Goal: Information Seeking & Learning: Learn about a topic

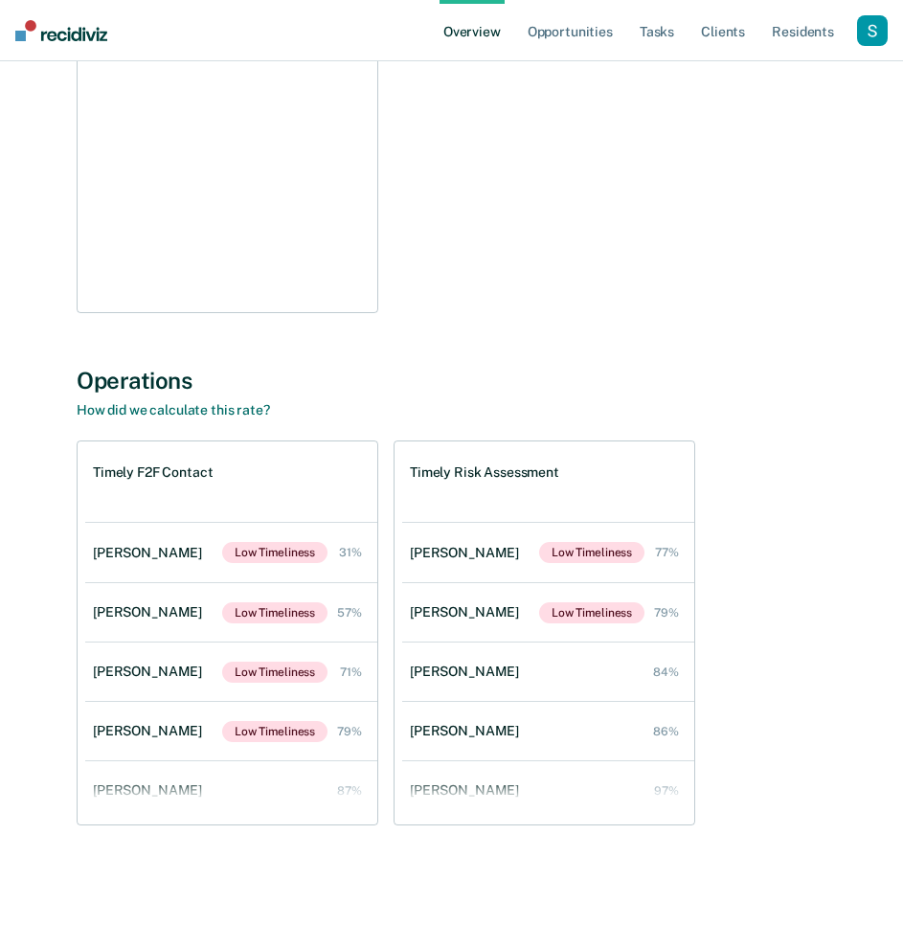
scroll to position [137, 0]
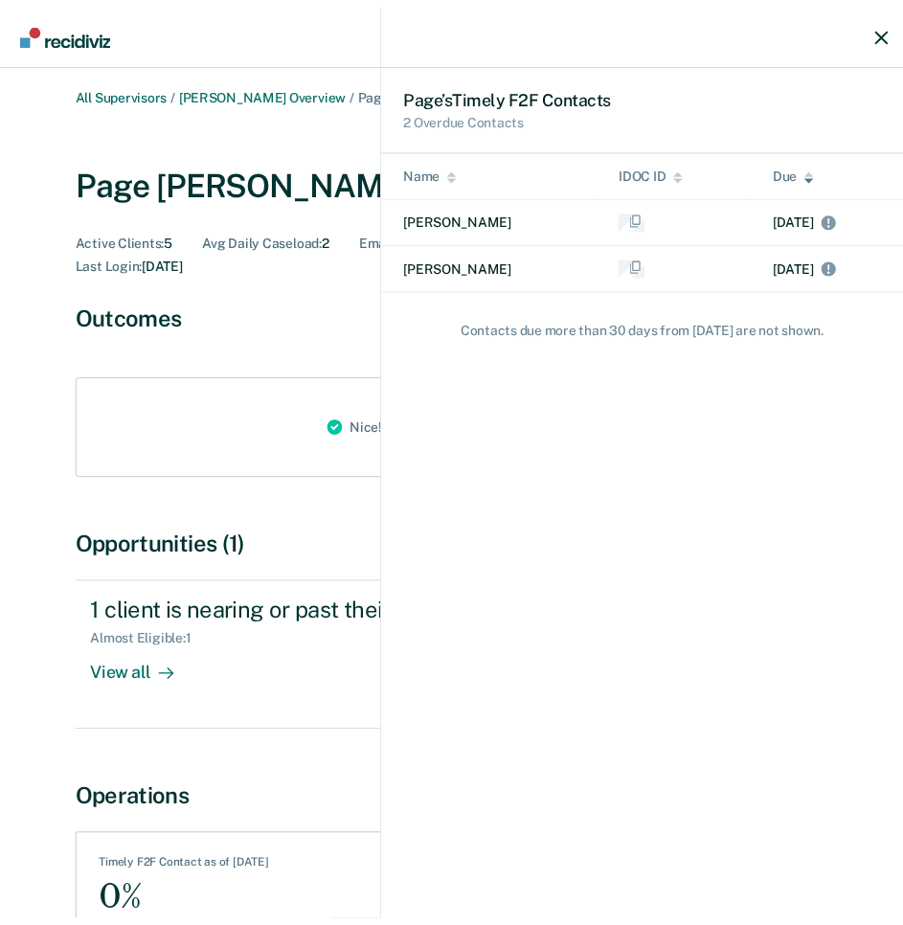
scroll to position [112, 0]
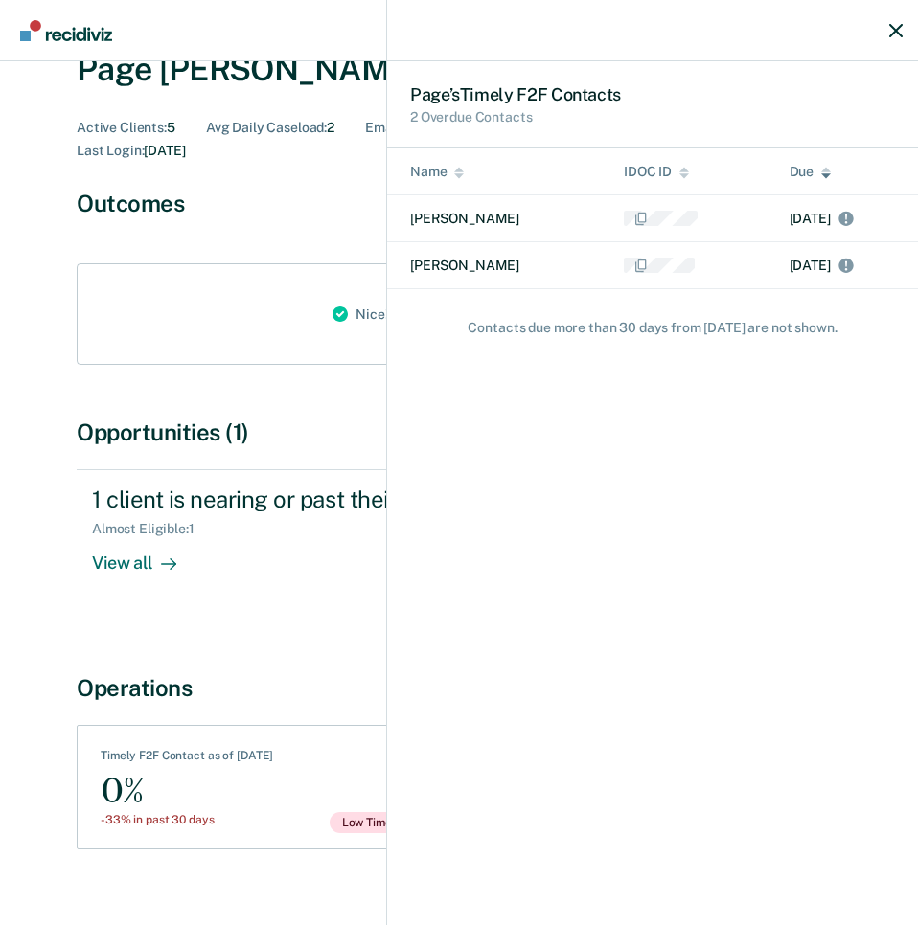
click at [87, 21] on div "Page ’s Timely F2F Contact s 2 Overdue Contacts Name IDOC ID Due Leela Campbell…" at bounding box center [459, 462] width 918 height 925
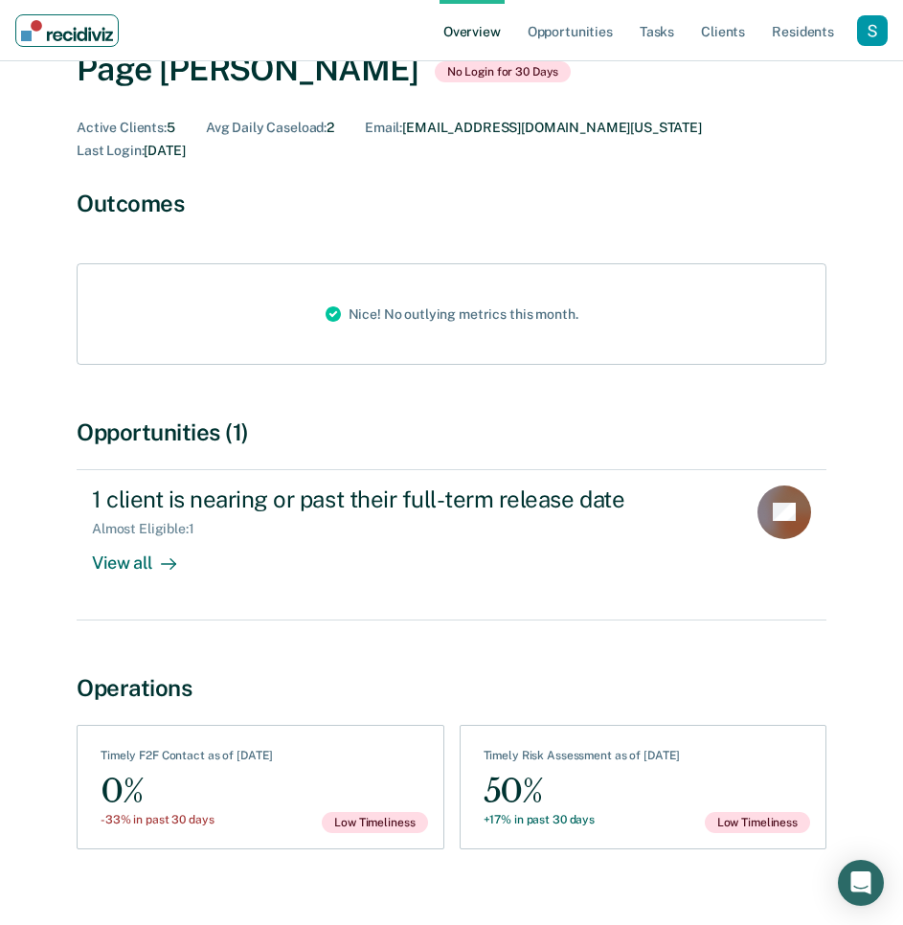
click at [69, 26] on img "Main navigation" at bounding box center [67, 30] width 92 height 21
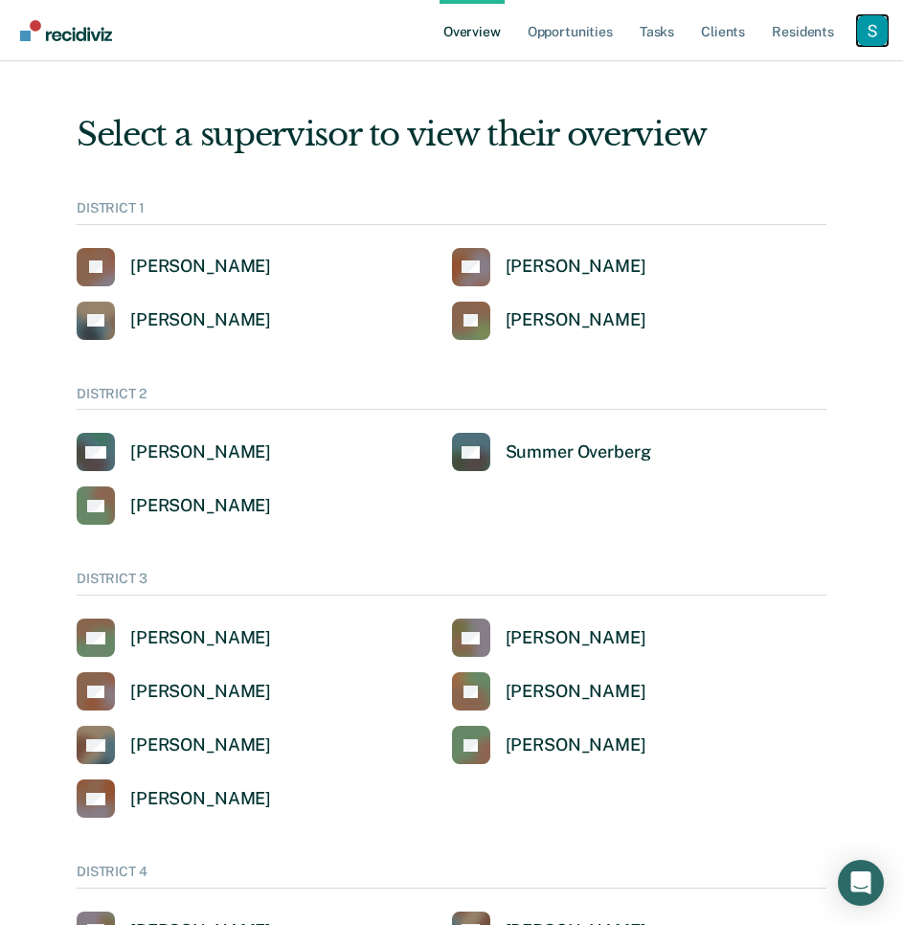
click at [862, 33] on div "Profile dropdown button" at bounding box center [872, 30] width 31 height 31
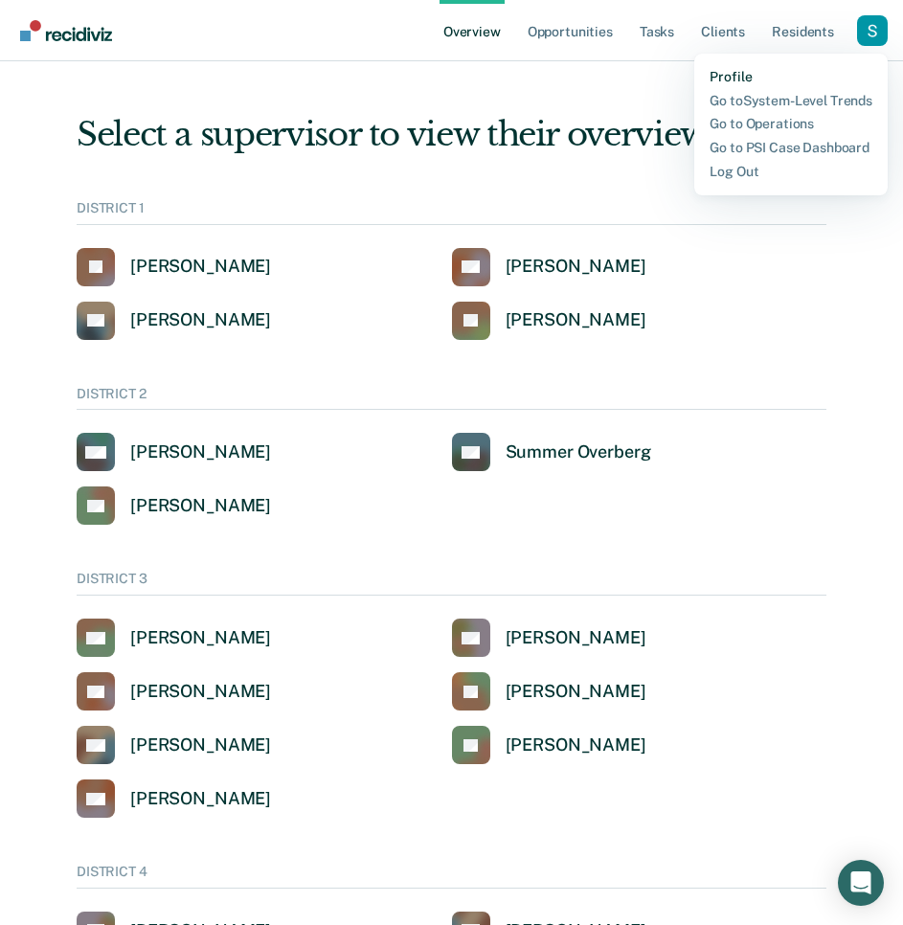
click at [753, 78] on link "Profile" at bounding box center [791, 77] width 163 height 16
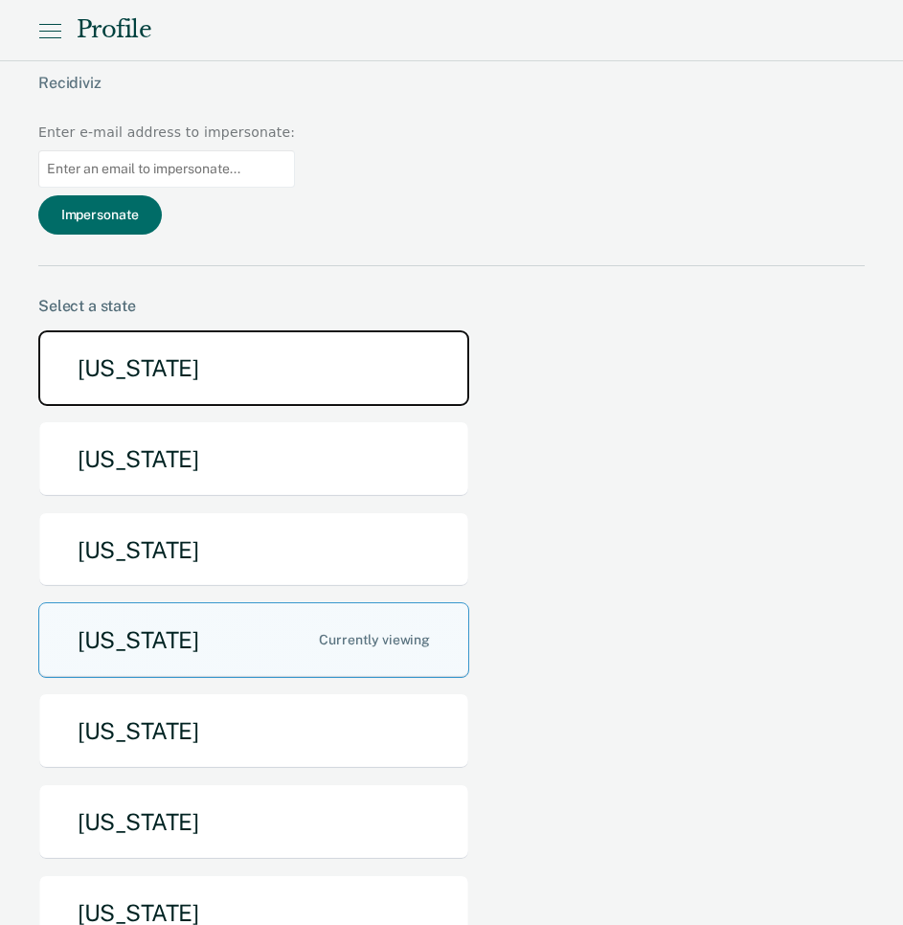
click at [215, 330] on button "[US_STATE]" at bounding box center [253, 368] width 431 height 76
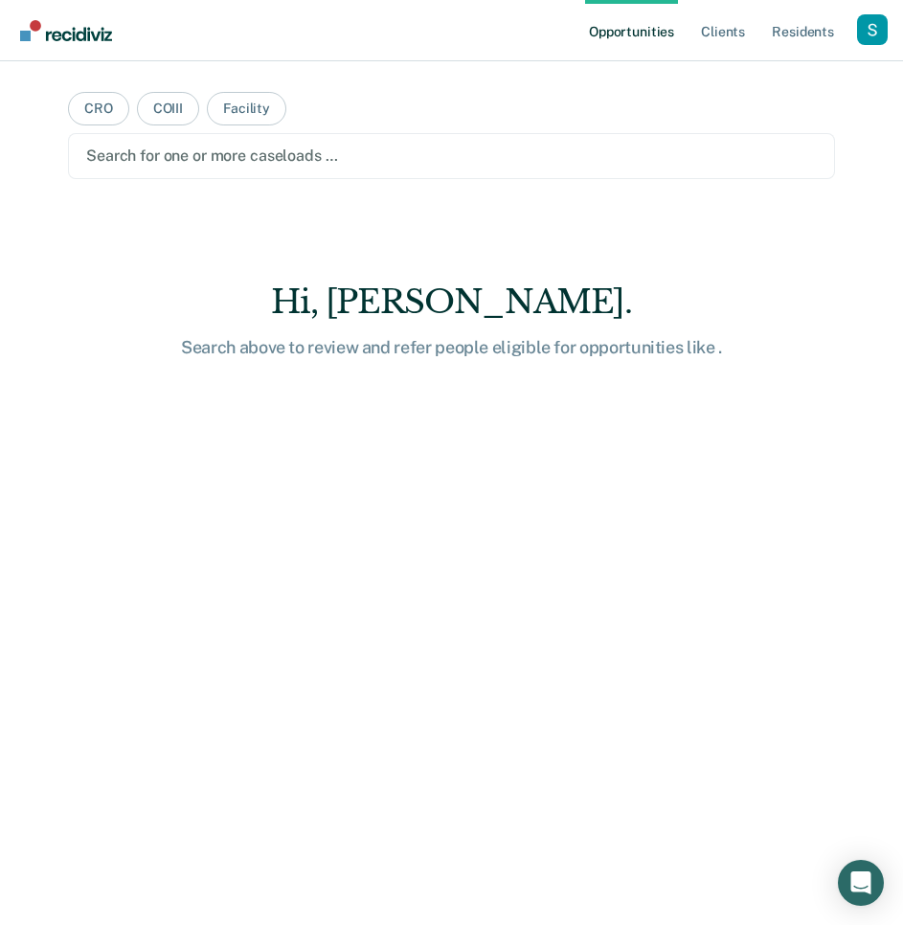
click at [226, 152] on div at bounding box center [451, 156] width 731 height 22
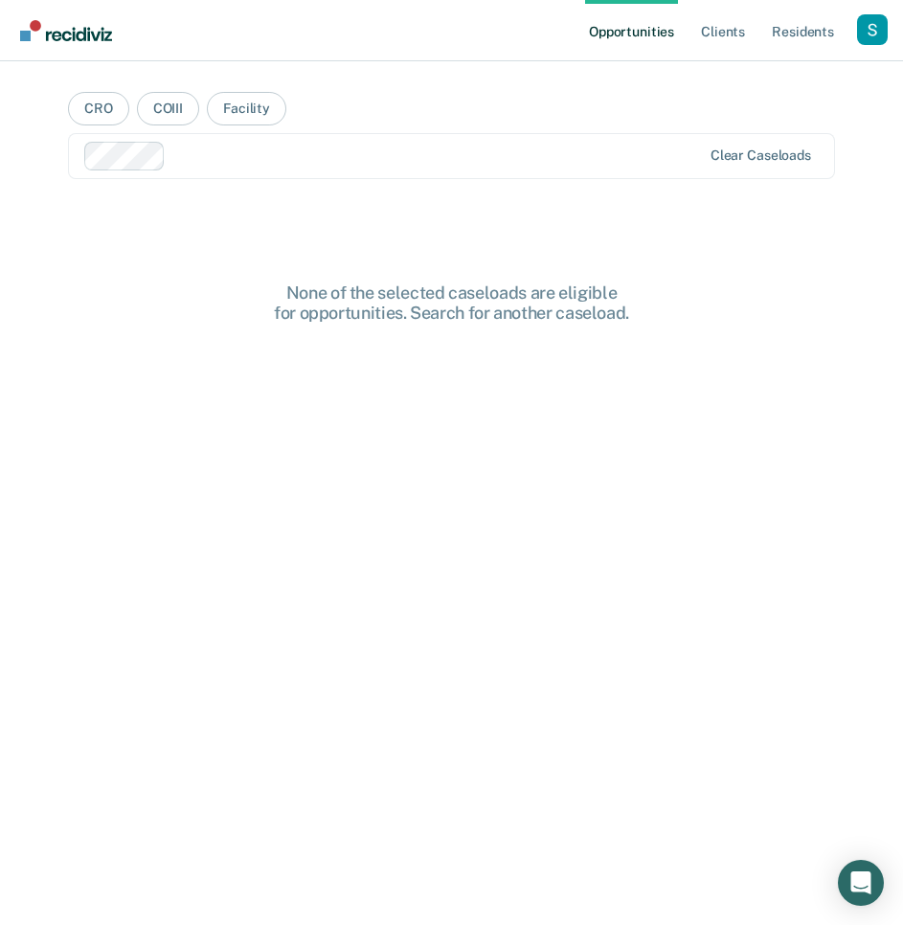
click at [527, 291] on div "None of the selected caseloads are eligible for opportunities. Search for anoth…" at bounding box center [452, 303] width 613 height 41
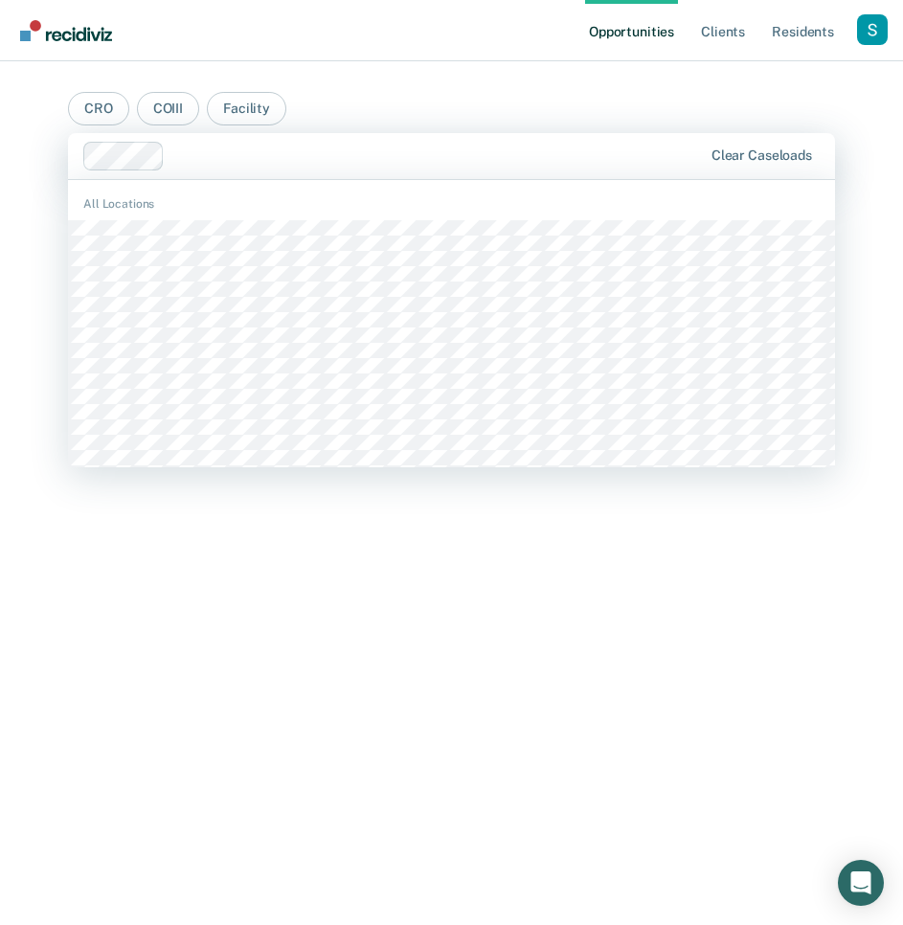
click at [196, 174] on div "Clear caseloads" at bounding box center [451, 156] width 767 height 46
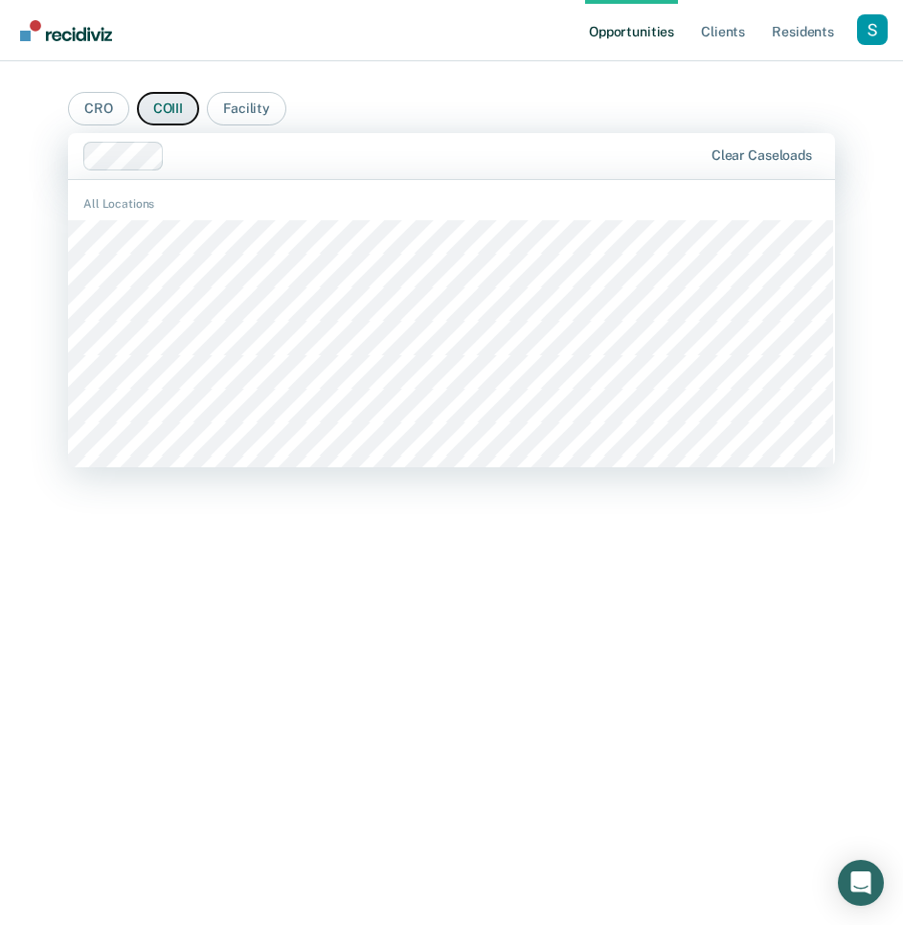
click at [163, 107] on button "COIII" at bounding box center [168, 109] width 62 height 34
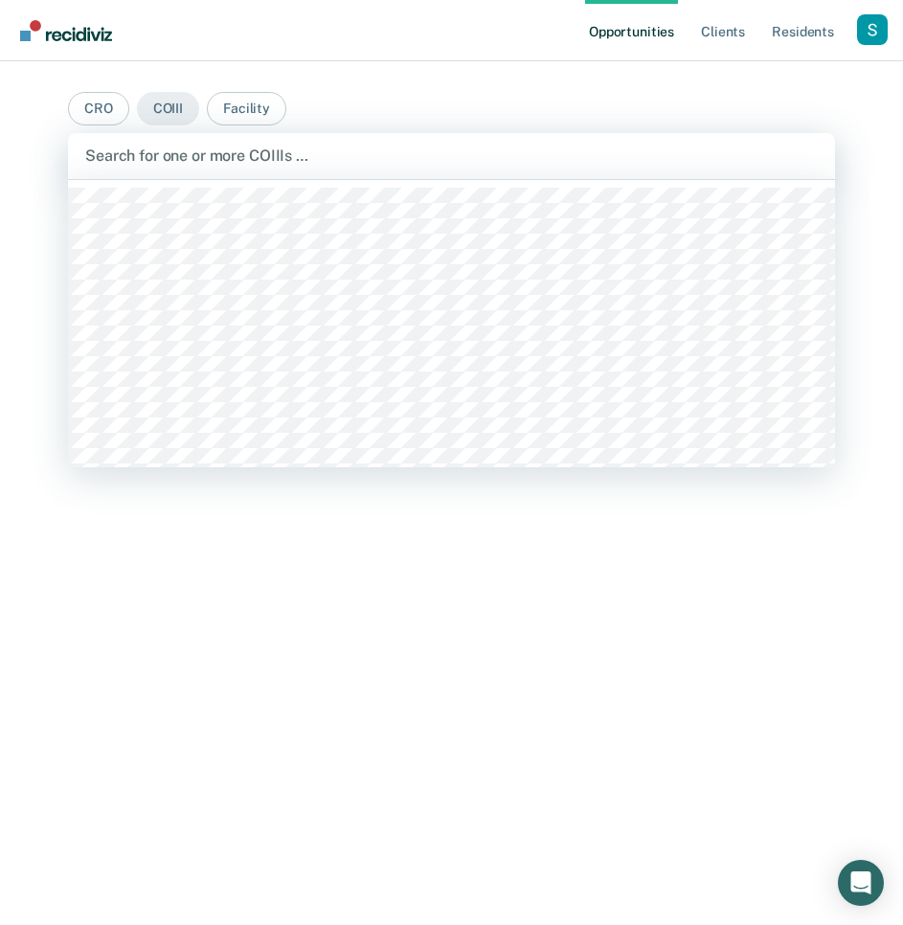
click at [196, 151] on div at bounding box center [451, 156] width 733 height 22
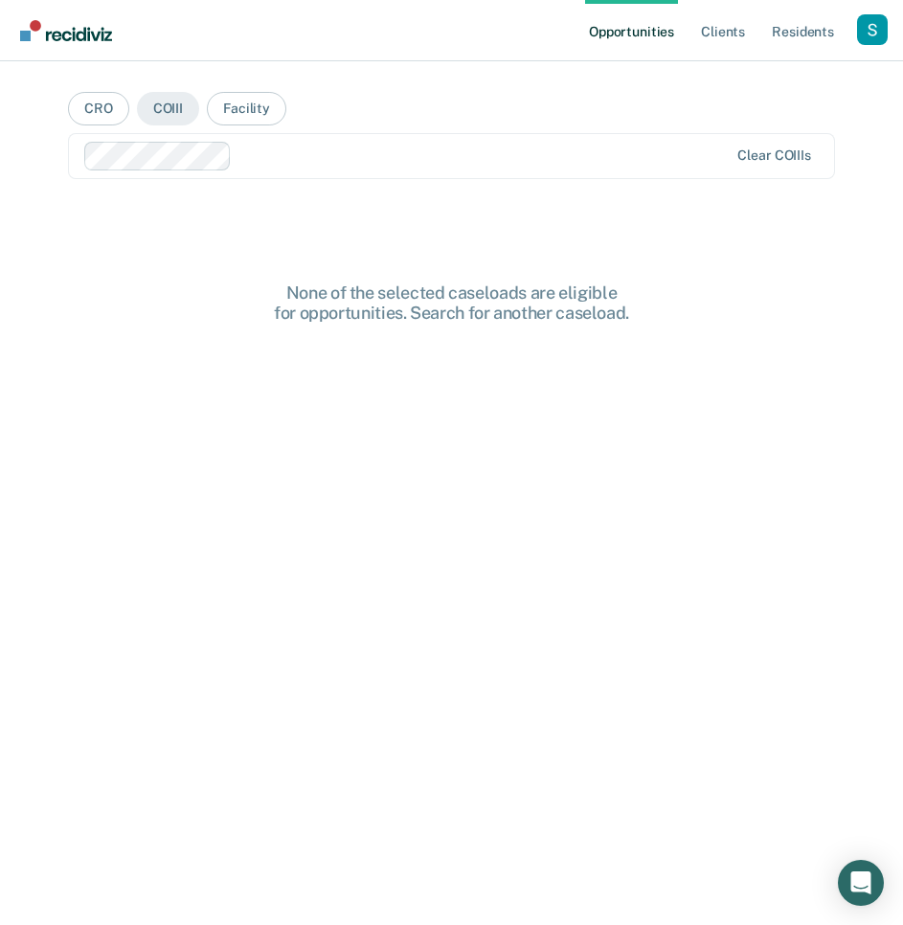
click at [292, 163] on div at bounding box center [484, 156] width 490 height 22
click at [470, 150] on div at bounding box center [572, 156] width 314 height 22
click at [592, 158] on div at bounding box center [637, 156] width 182 height 22
click at [249, 103] on button "Facility" at bounding box center [247, 109] width 80 height 34
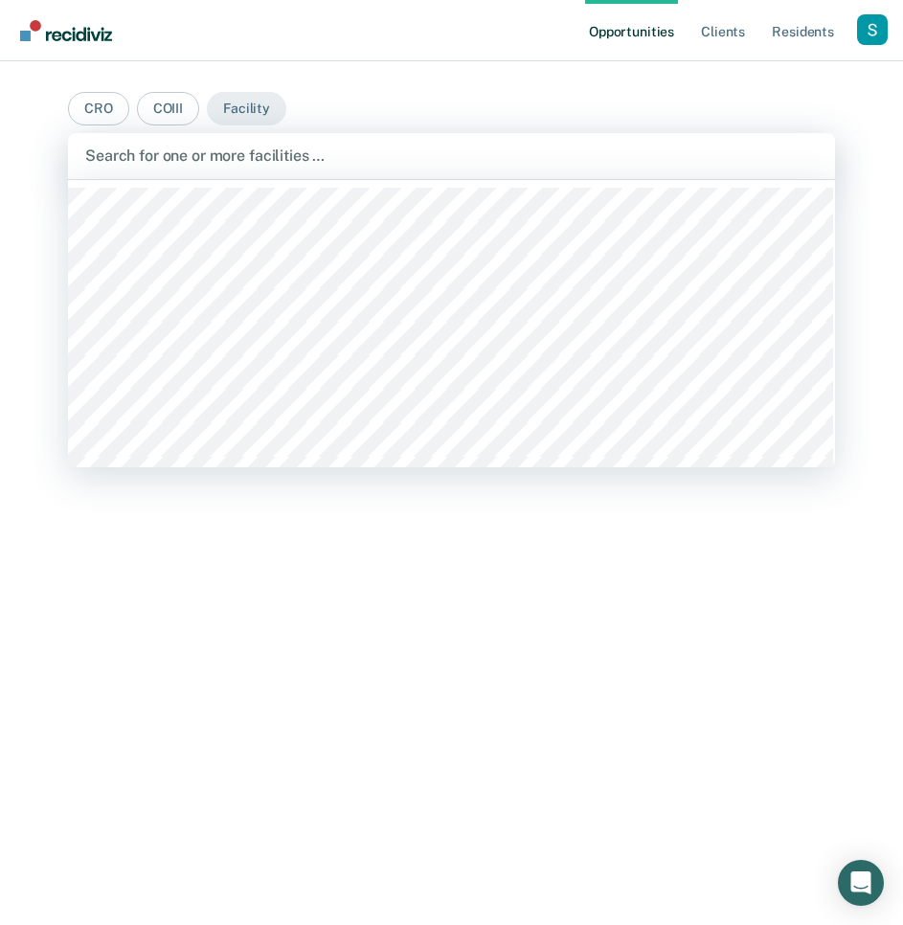
click at [307, 158] on div at bounding box center [451, 156] width 733 height 22
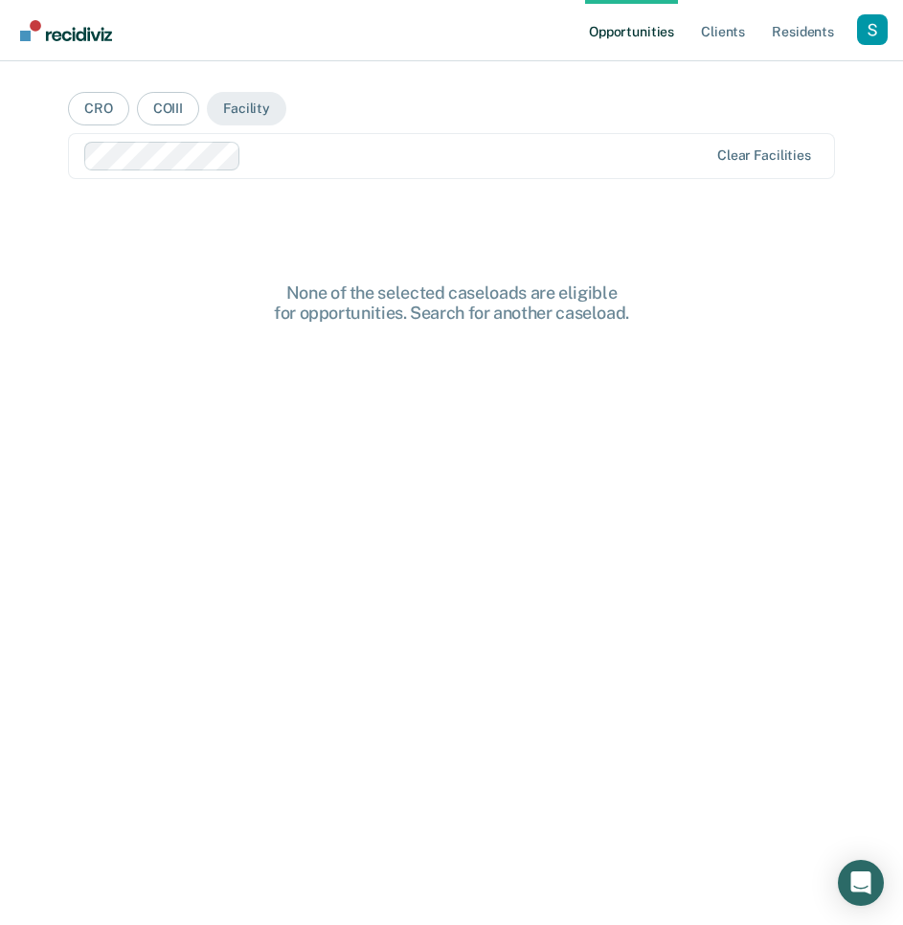
click at [314, 157] on div at bounding box center [478, 156] width 459 height 22
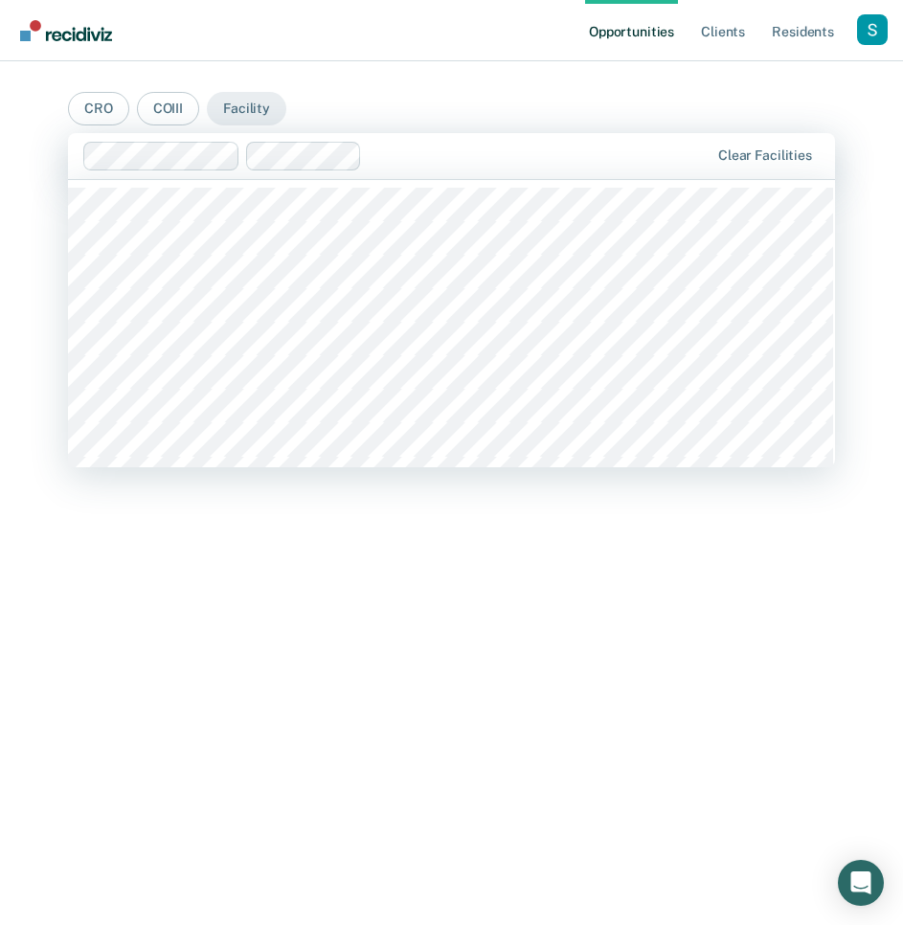
click at [473, 156] on div at bounding box center [539, 156] width 339 height 22
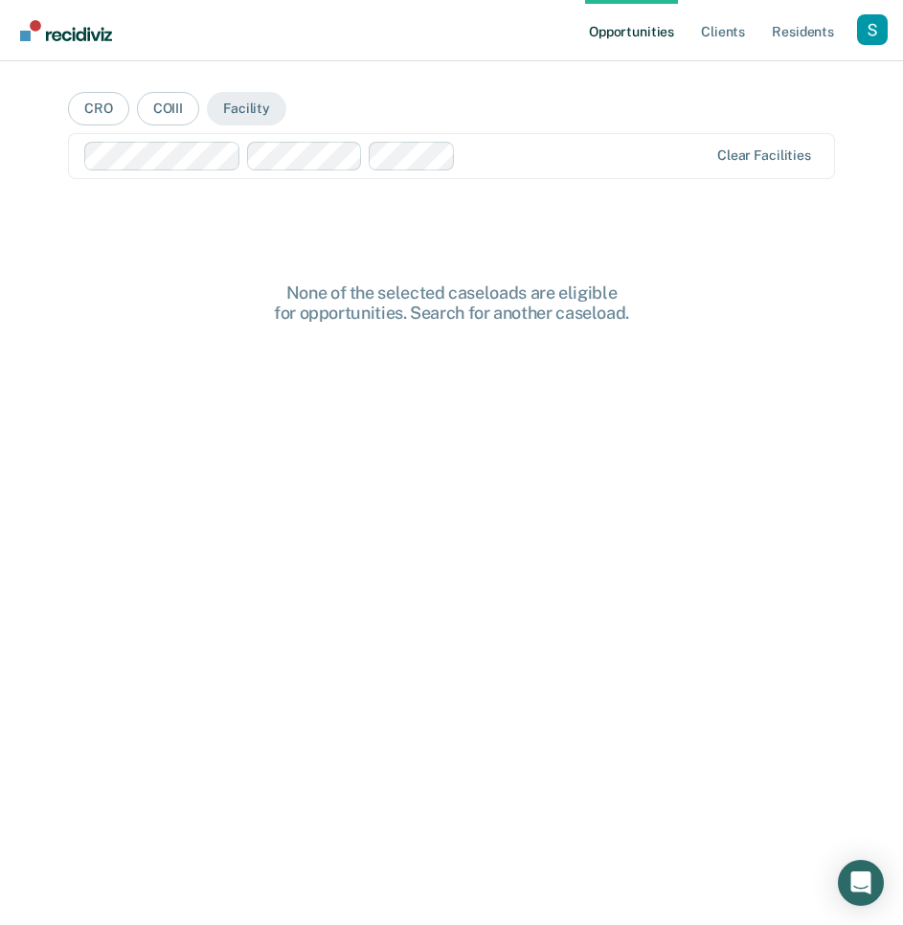
click at [575, 145] on div at bounding box center [586, 156] width 244 height 22
click at [103, 109] on button "CRO" at bounding box center [98, 109] width 61 height 34
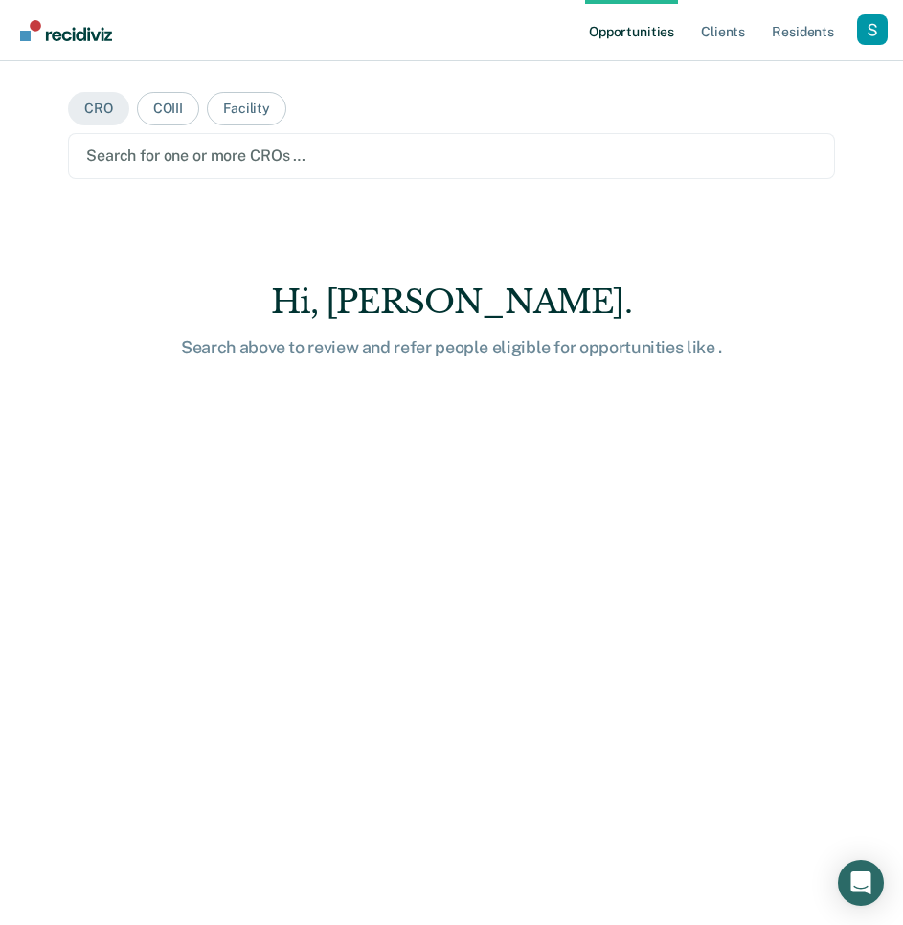
click at [658, 160] on div at bounding box center [451, 156] width 731 height 22
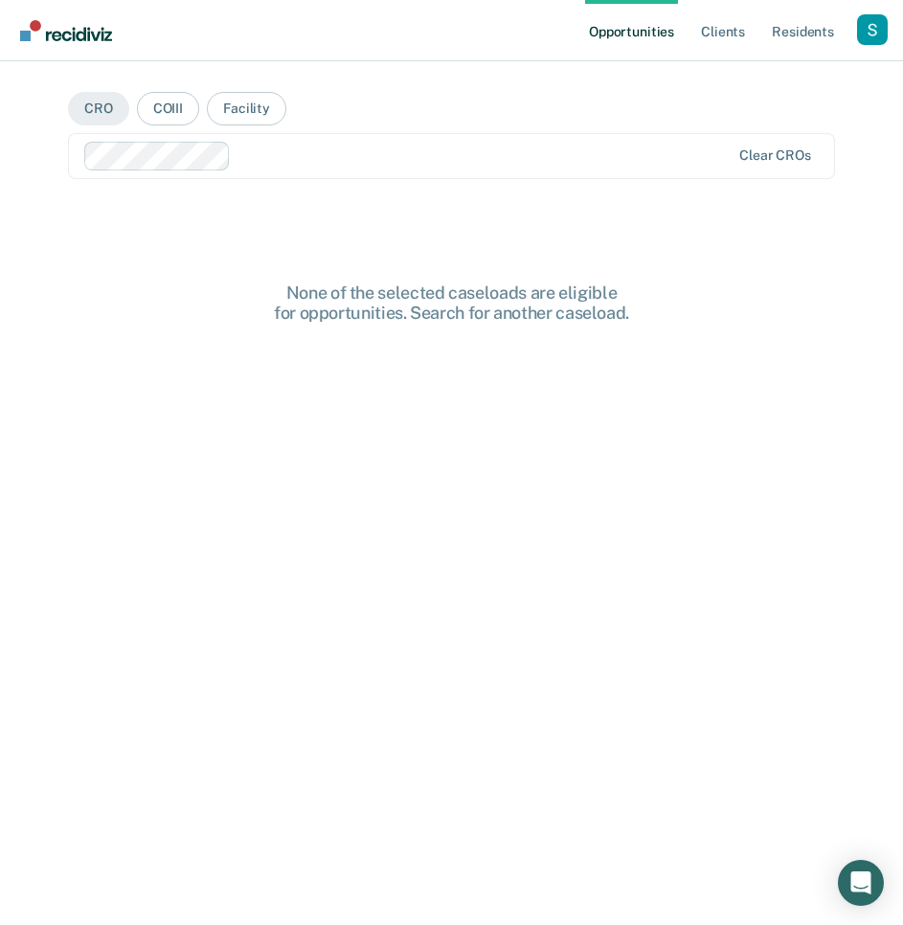
click at [548, 160] on div at bounding box center [485, 156] width 492 height 22
click at [473, 153] on div at bounding box center [564, 156] width 331 height 22
drag, startPoint x: 165, startPoint y: 95, endPoint x: 317, endPoint y: 96, distance: 152.3
click at [166, 95] on button "COIII" at bounding box center [168, 109] width 62 height 34
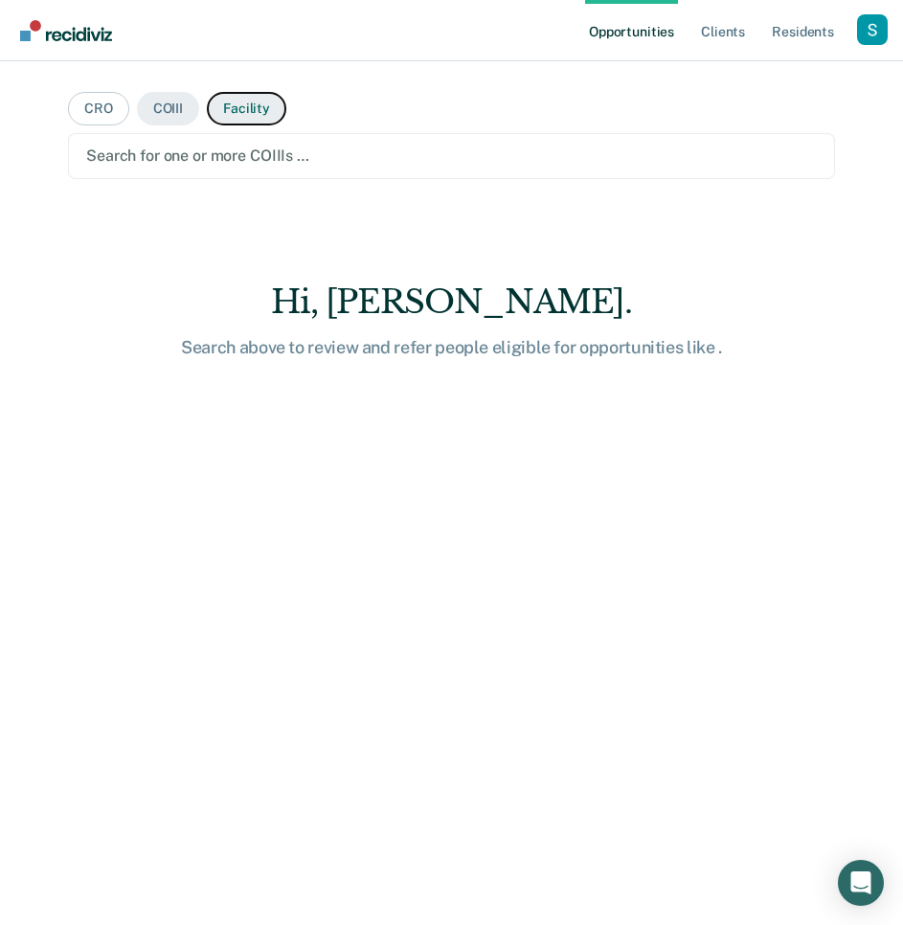
click at [253, 105] on button "Facility" at bounding box center [247, 109] width 80 height 34
click at [710, 23] on link "Client s" at bounding box center [723, 30] width 52 height 61
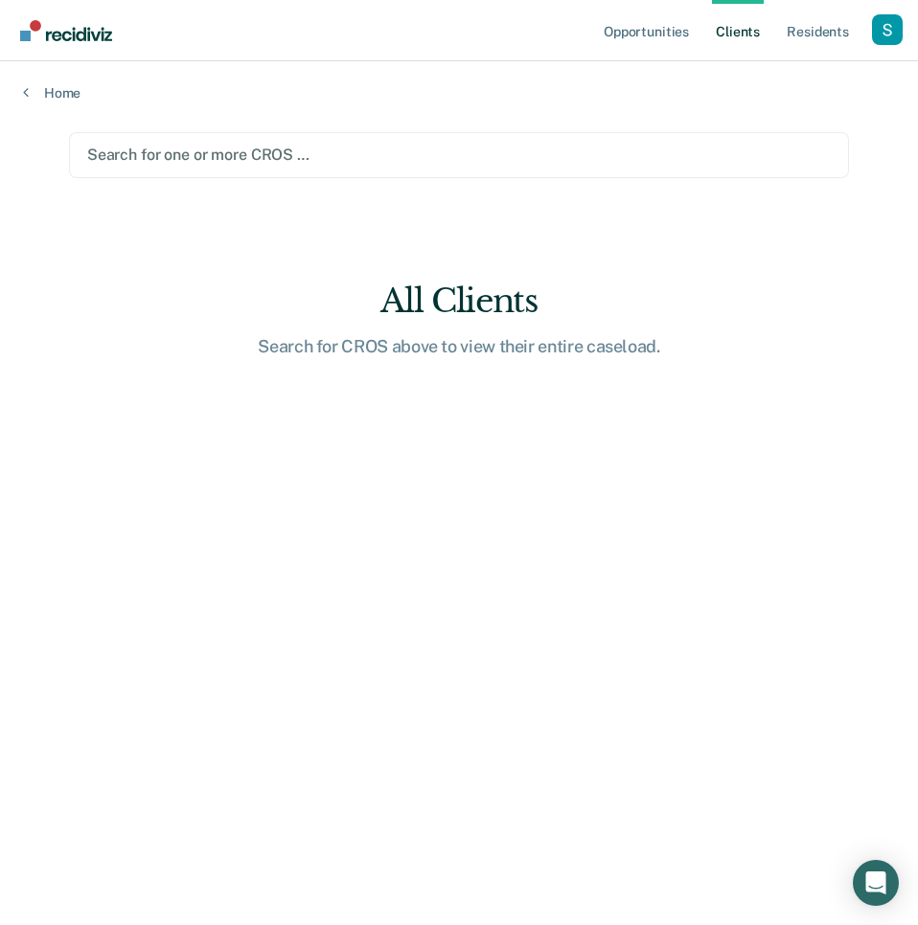
click at [62, 81] on div "Home" at bounding box center [459, 81] width 918 height 40
click at [46, 102] on main "Search for one or more CROS … All Clients Search for CROS above to view their e…" at bounding box center [459, 511] width 826 height 818
click at [48, 91] on link "Home" at bounding box center [459, 92] width 872 height 17
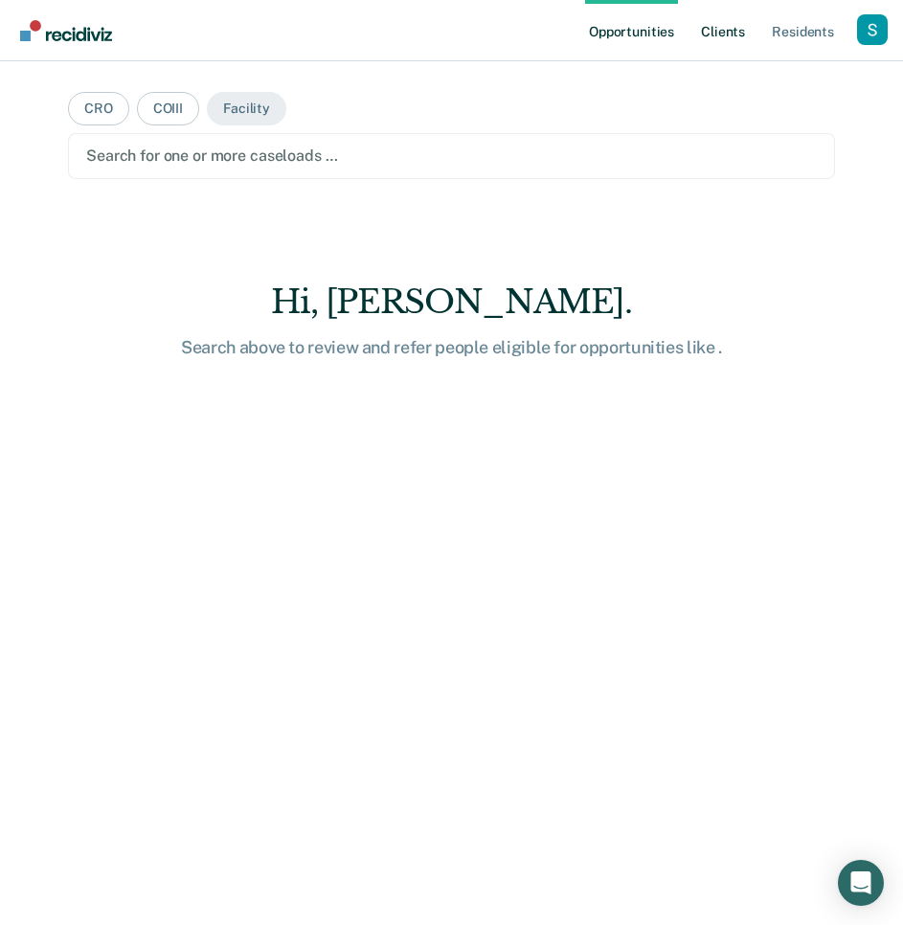
click at [735, 42] on link "Client s" at bounding box center [723, 30] width 52 height 61
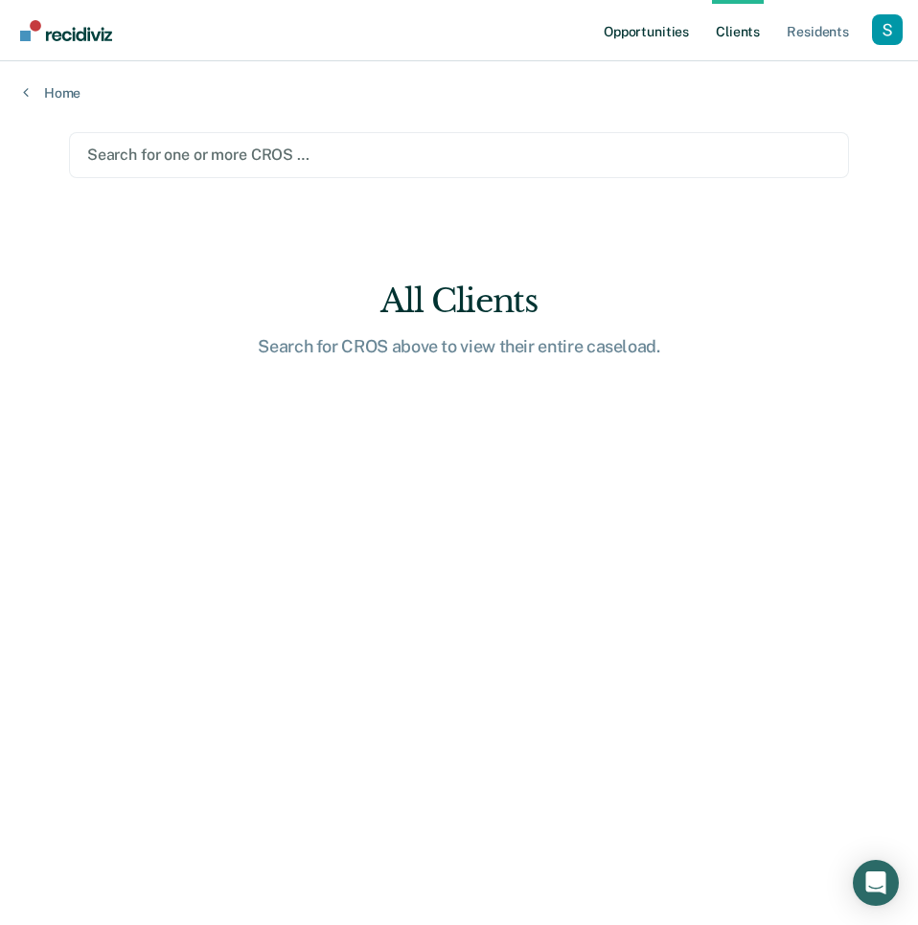
click at [660, 17] on link "Opportunities" at bounding box center [646, 30] width 93 height 61
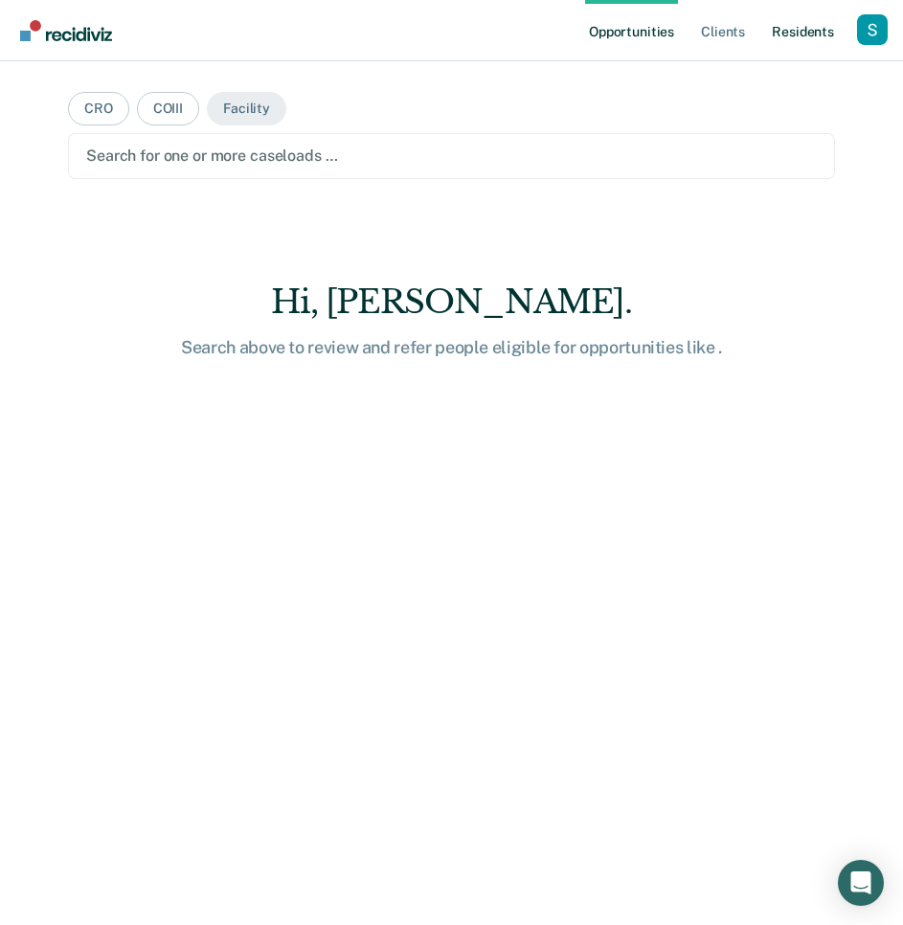
click at [813, 30] on link "Resident s" at bounding box center [803, 30] width 70 height 61
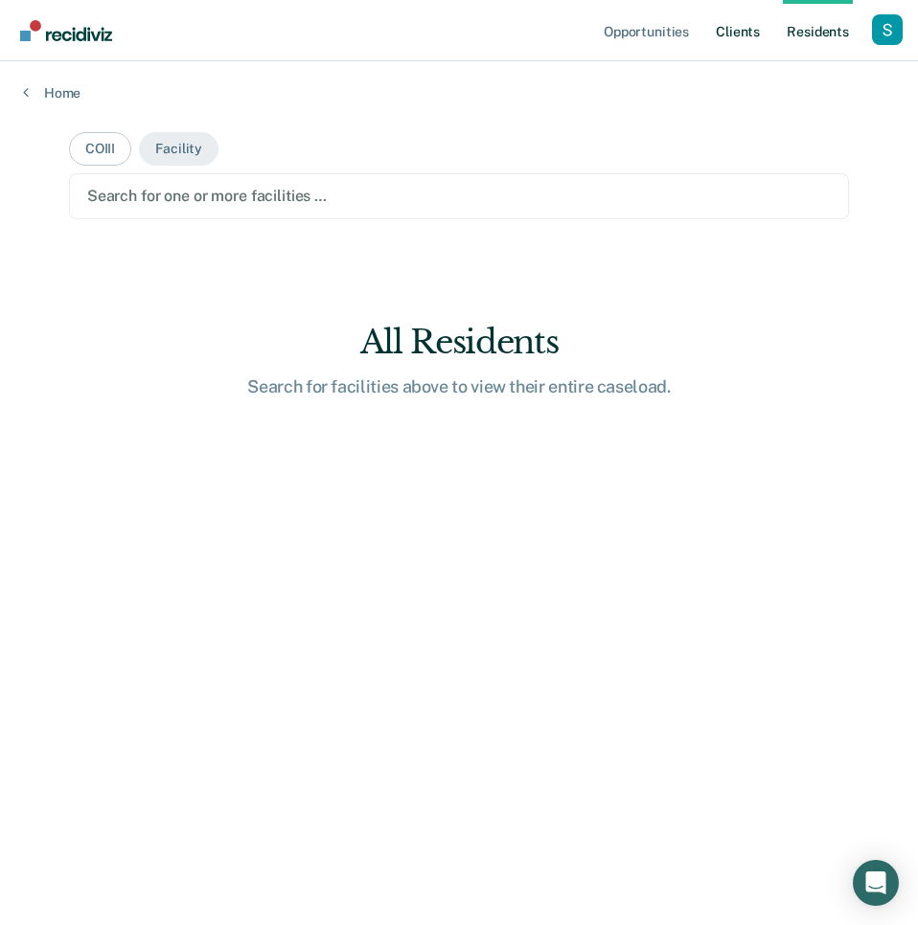
click at [736, 38] on link "Client s" at bounding box center [738, 30] width 52 height 61
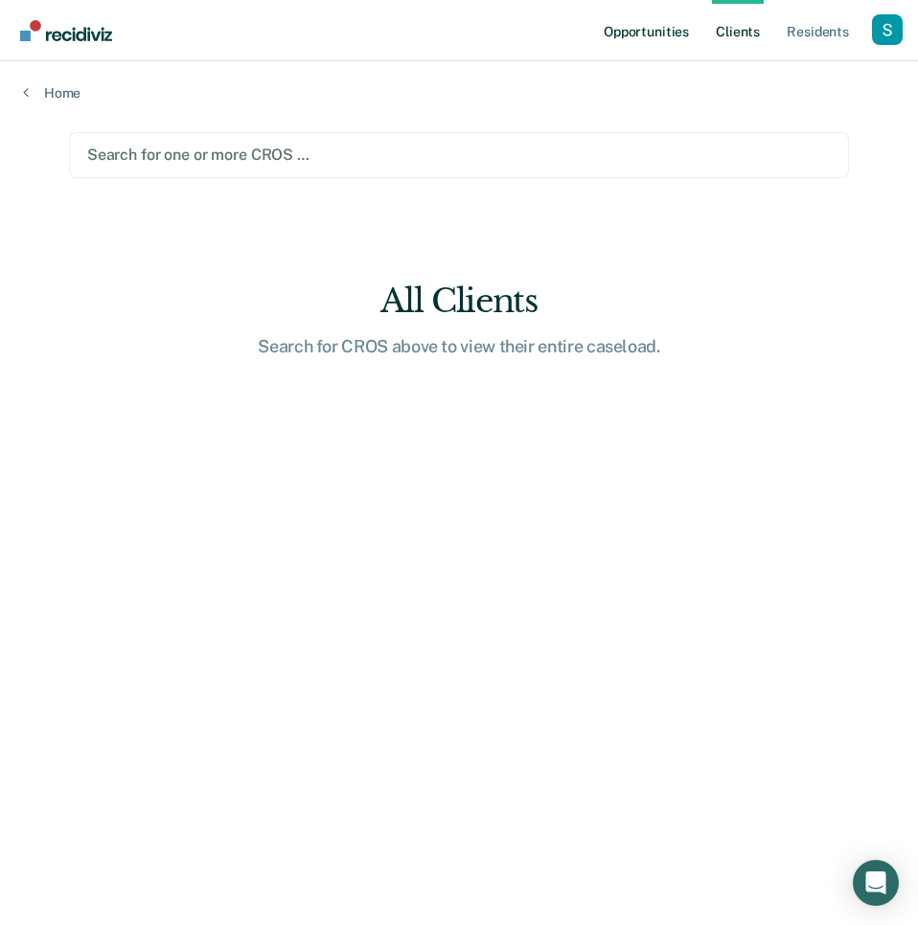
click at [679, 9] on link "Opportunities" at bounding box center [646, 30] width 93 height 61
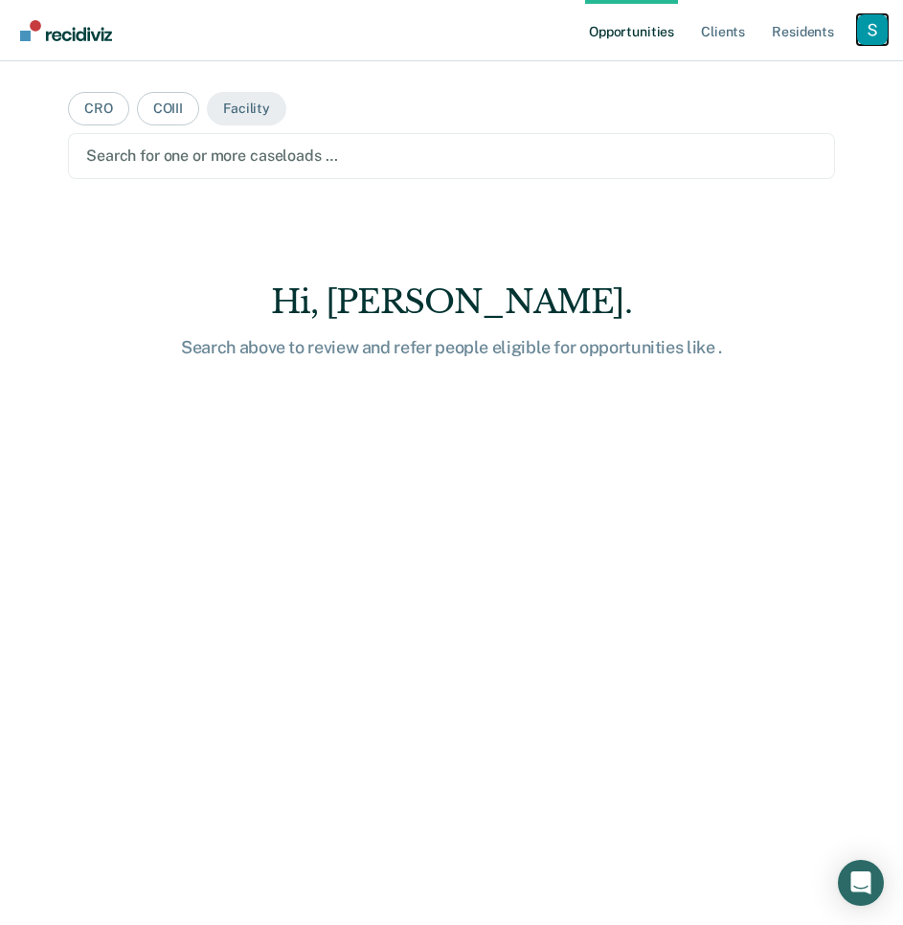
click at [867, 22] on div "Profile dropdown button" at bounding box center [872, 29] width 31 height 31
click at [861, 29] on div "Profile dropdown button" at bounding box center [872, 29] width 31 height 31
click at [768, 75] on link "Profile" at bounding box center [795, 78] width 154 height 16
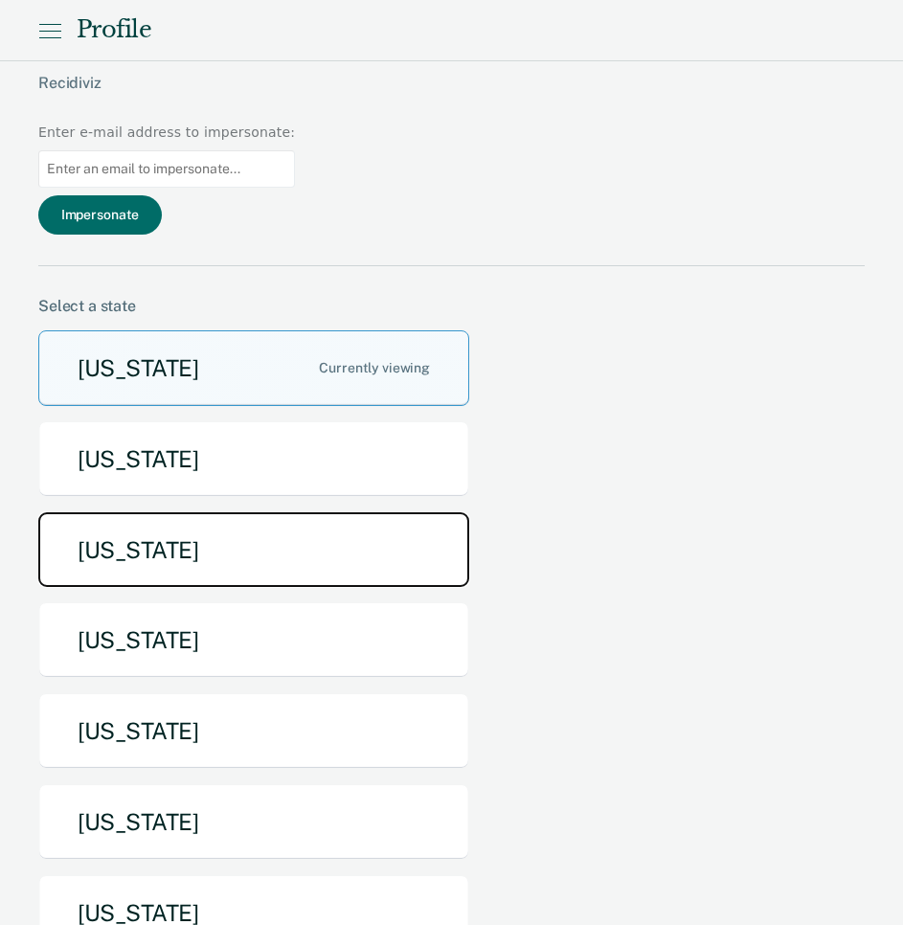
click at [245, 512] on button "[US_STATE]" at bounding box center [253, 550] width 431 height 76
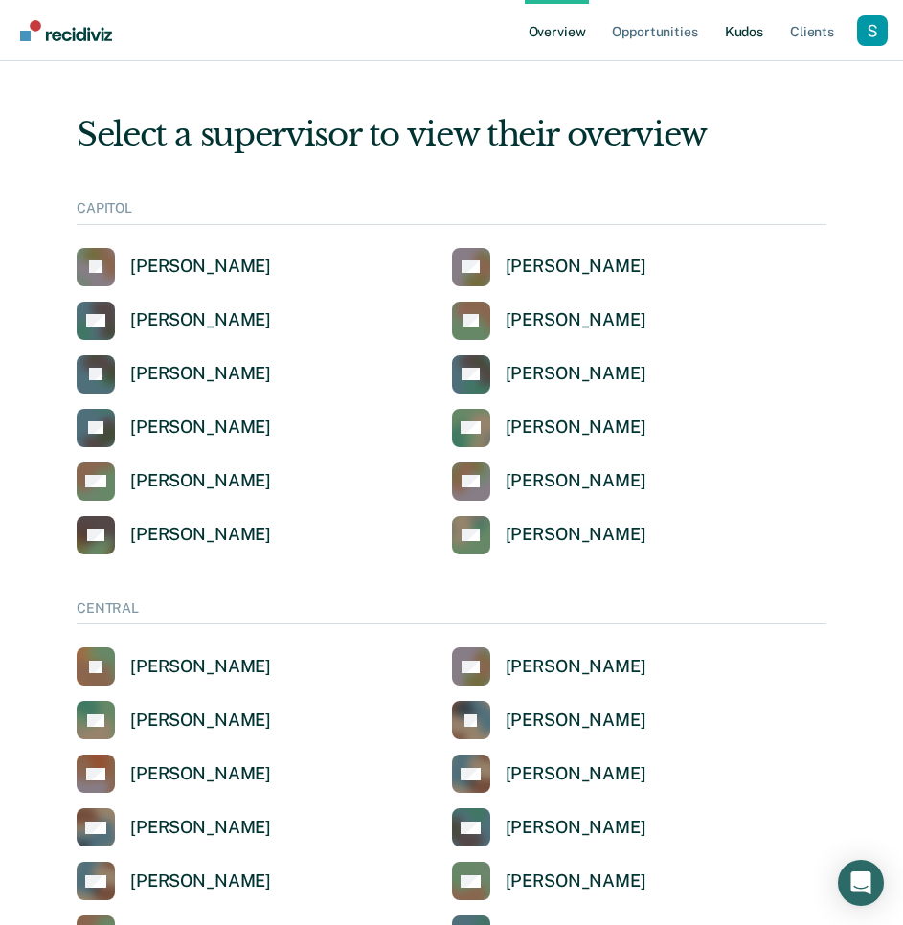
click at [760, 30] on link "Kudos" at bounding box center [744, 30] width 46 height 61
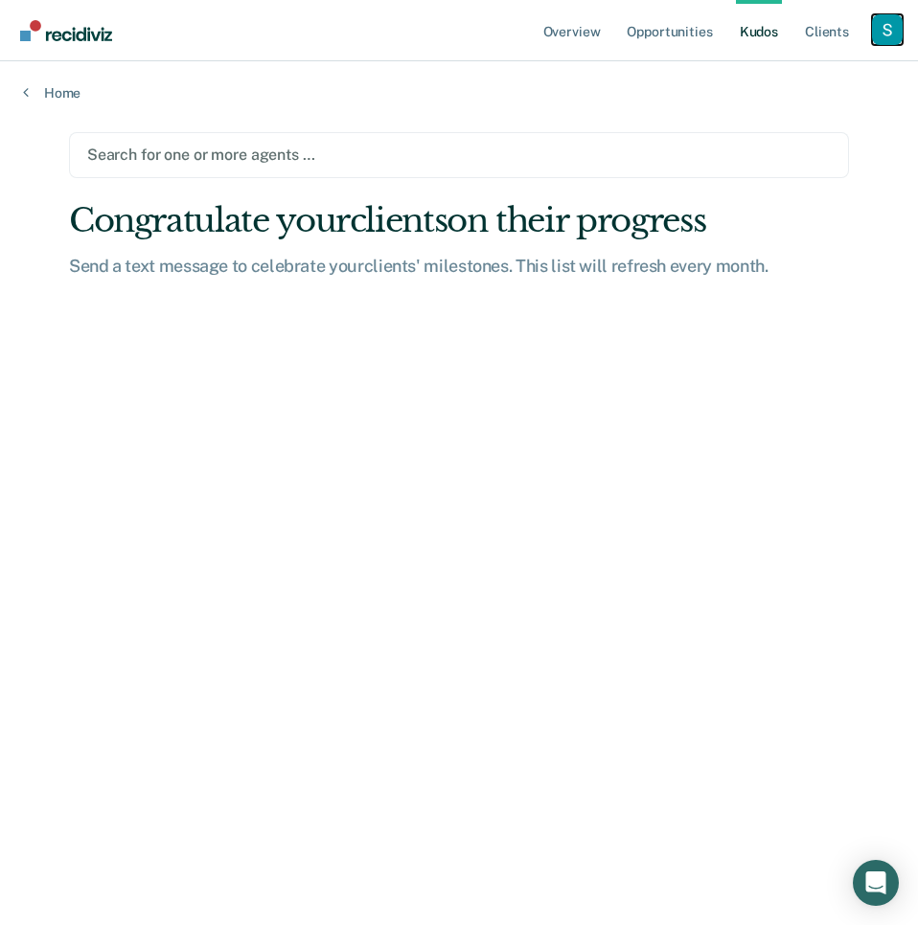
click at [899, 27] on div "Profile dropdown button" at bounding box center [887, 29] width 31 height 31
click at [862, 68] on div "Profile How it works Log Out" at bounding box center [809, 102] width 185 height 94
click at [772, 75] on link "Profile" at bounding box center [810, 78] width 154 height 16
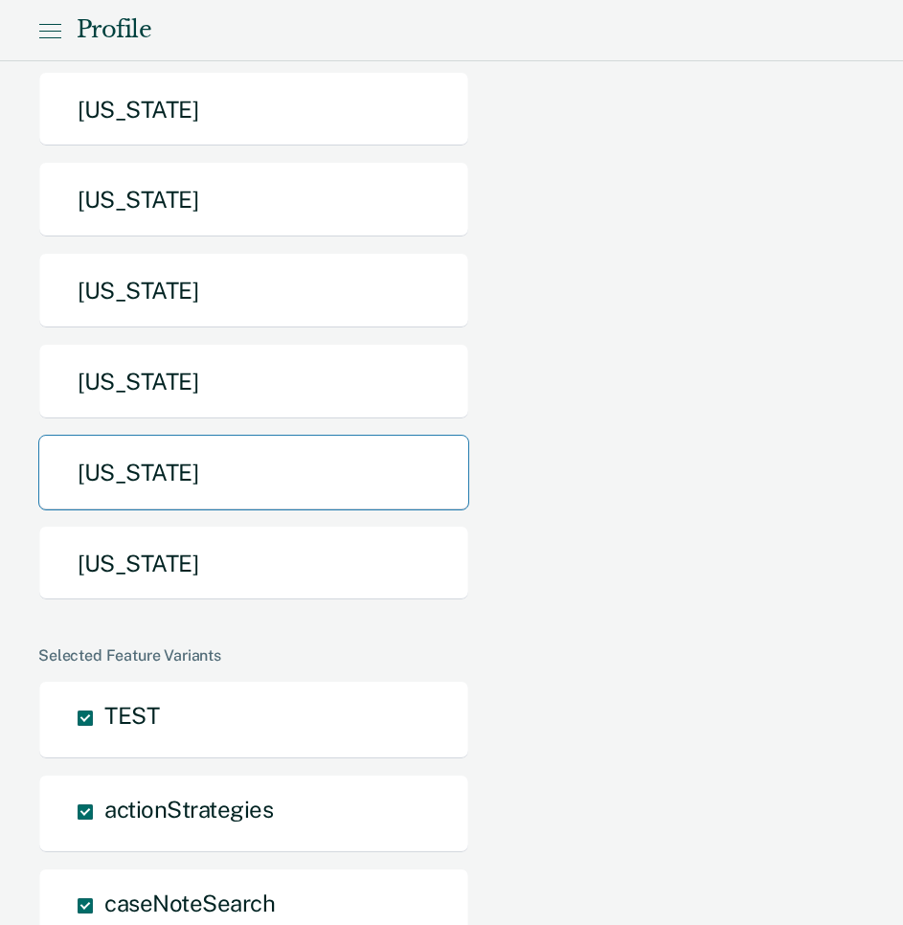
scroll to position [895, 0]
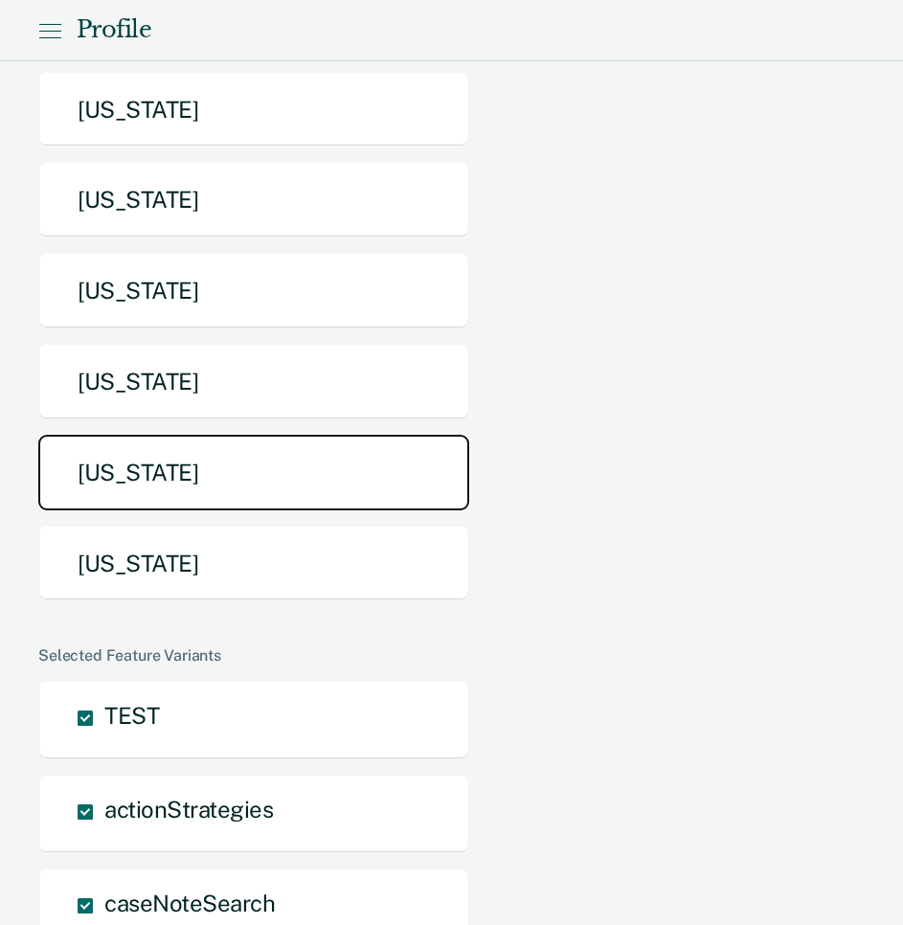
click at [239, 435] on button "[US_STATE]" at bounding box center [253, 473] width 431 height 76
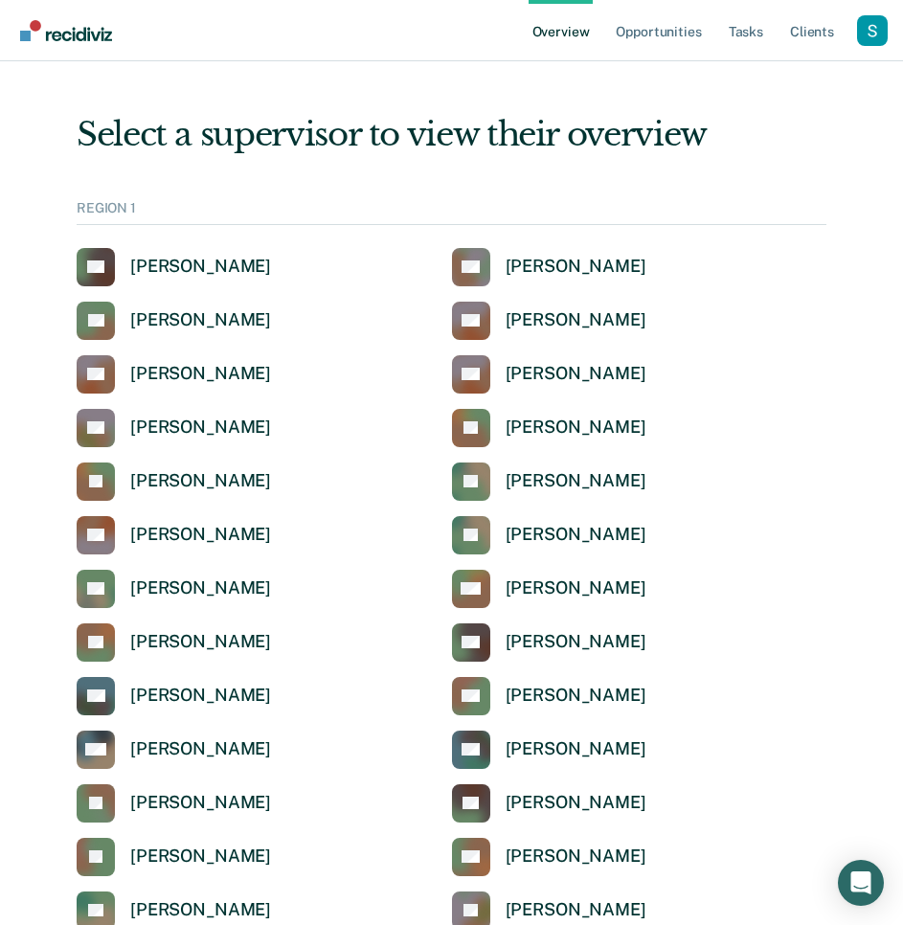
click at [744, 117] on div "Select a supervisor to view their overview" at bounding box center [452, 134] width 750 height 39
click at [744, 26] on link "Tasks" at bounding box center [746, 30] width 42 height 61
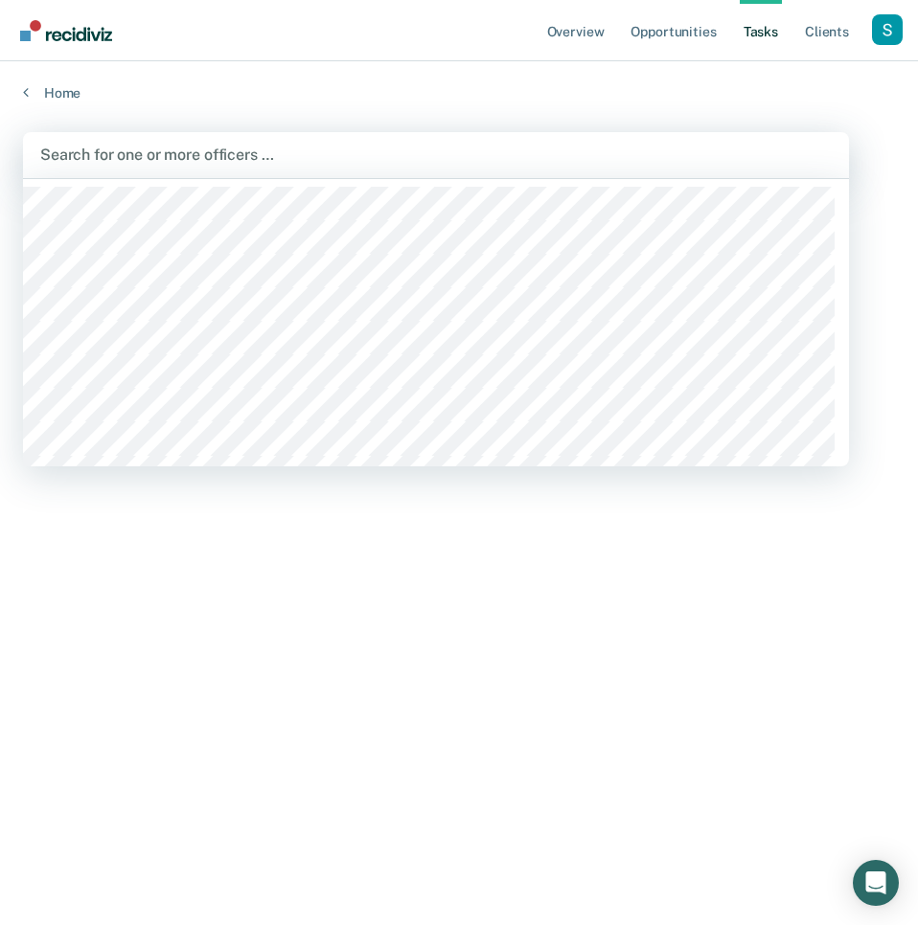
click at [284, 159] on div at bounding box center [435, 155] width 791 height 22
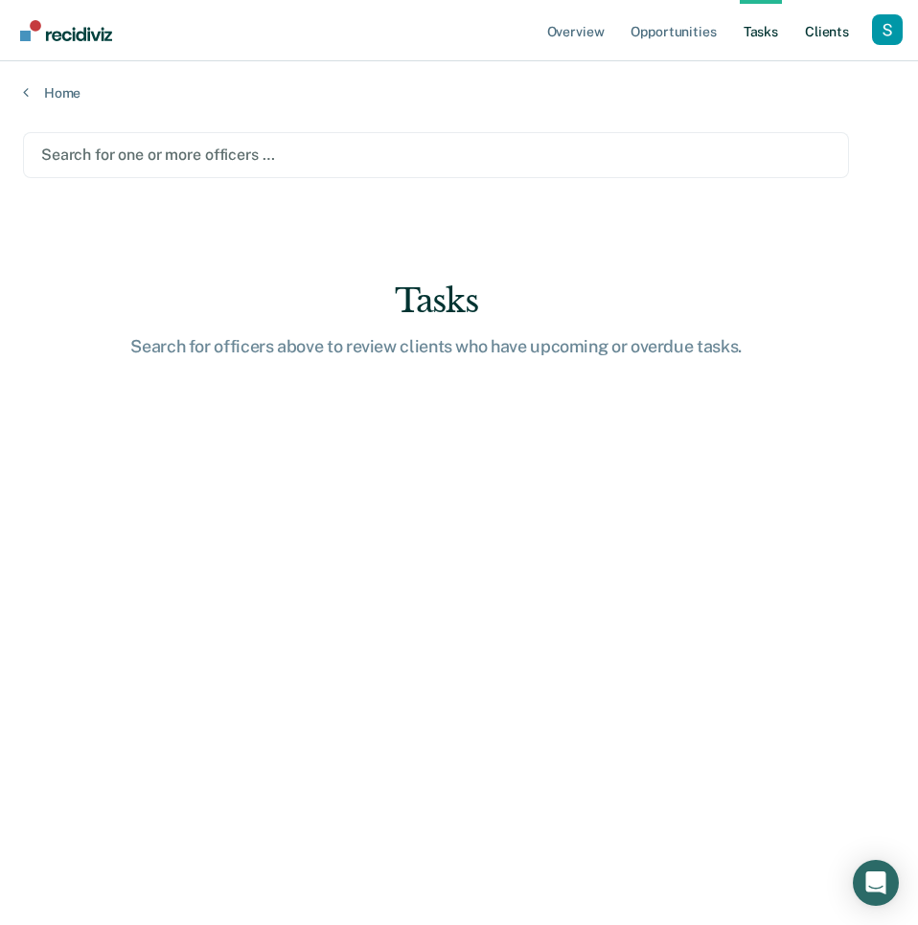
click at [835, 24] on link "Client s" at bounding box center [827, 30] width 52 height 61
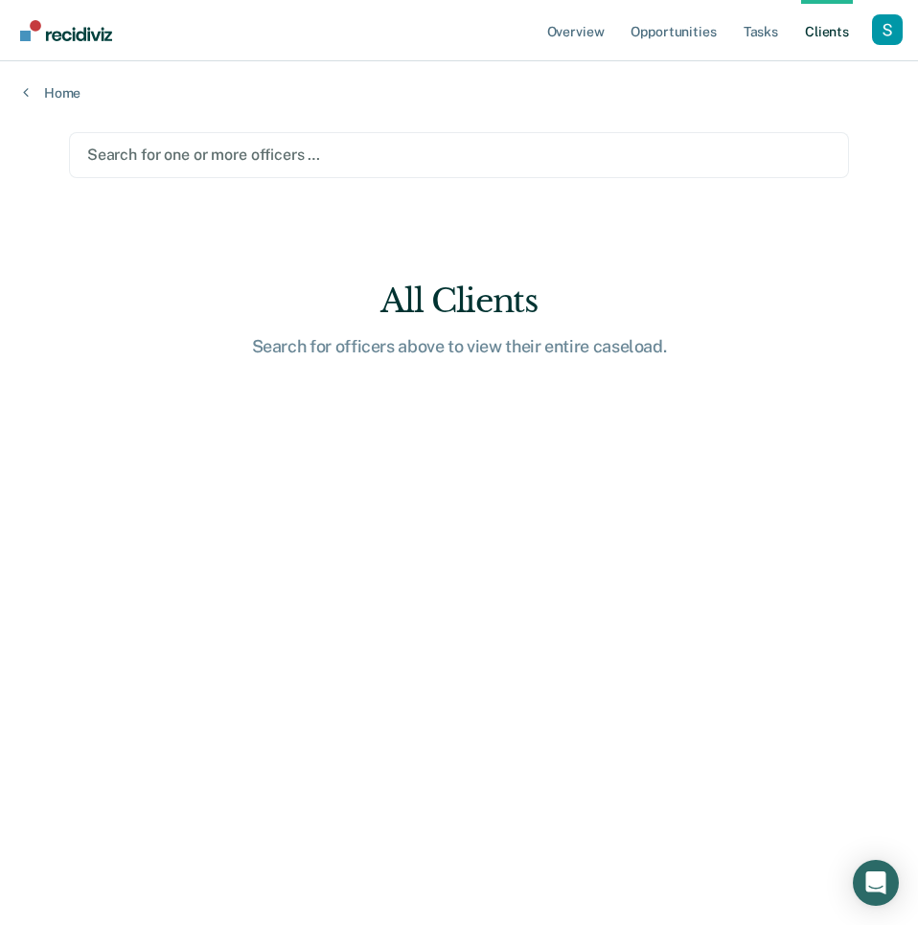
click at [380, 173] on div "Search for one or more officers …" at bounding box center [459, 155] width 780 height 46
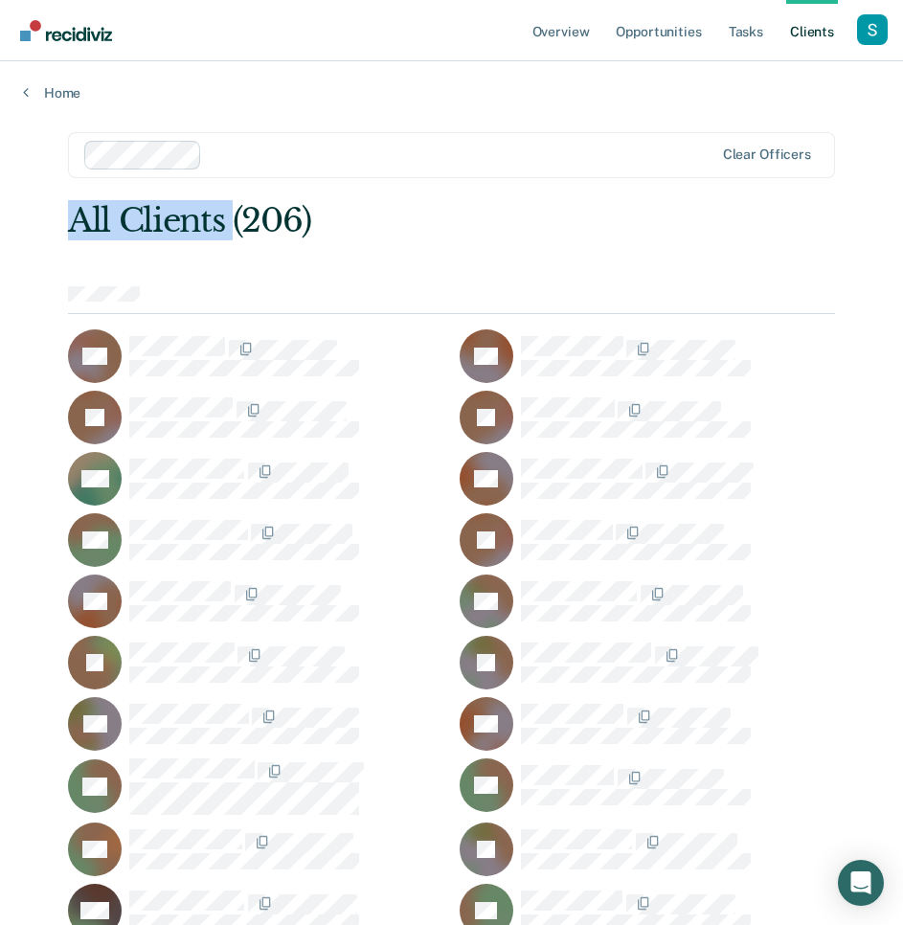
drag, startPoint x: 223, startPoint y: 225, endPoint x: 44, endPoint y: 217, distance: 179.3
copy div "All Clients"
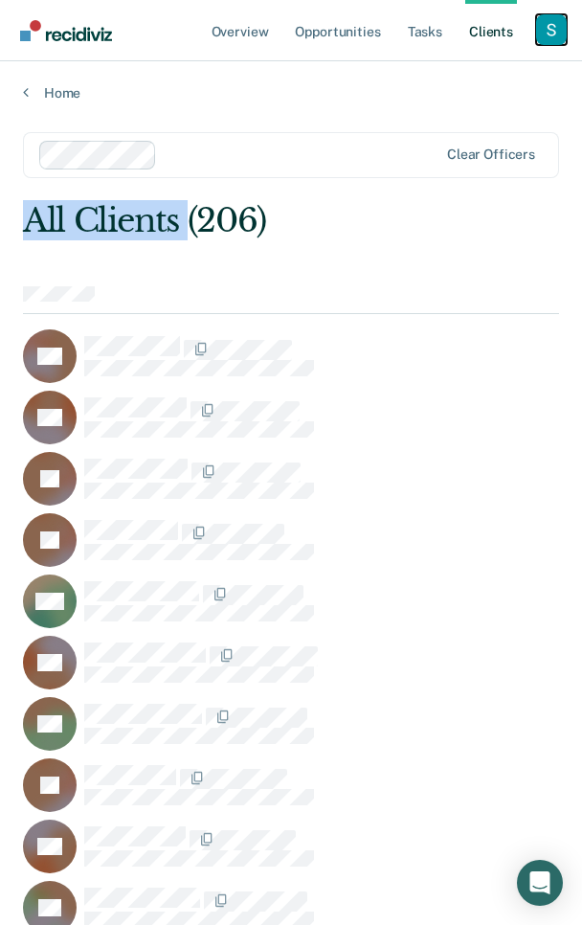
click at [545, 31] on div "Profile dropdown button" at bounding box center [551, 29] width 31 height 31
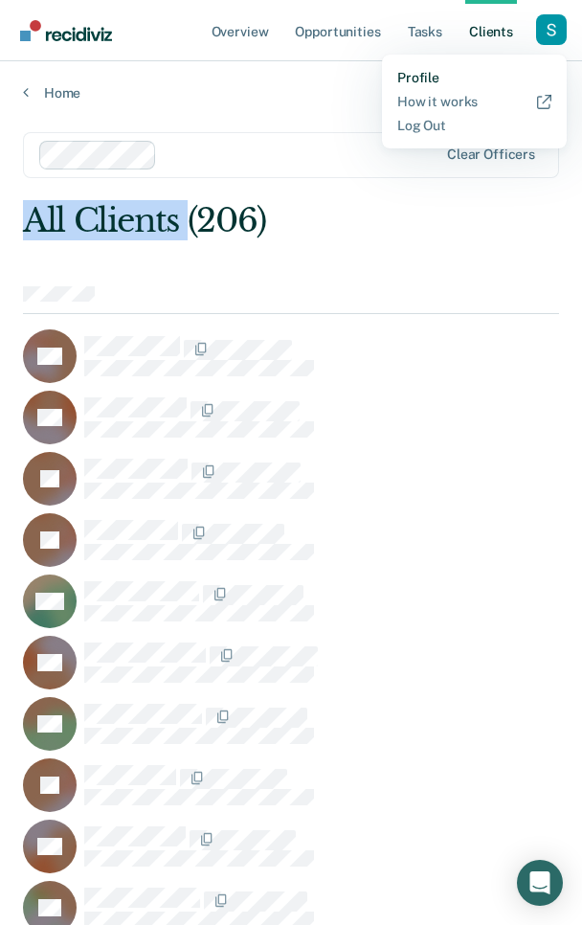
click at [404, 70] on link "Profile" at bounding box center [475, 78] width 154 height 16
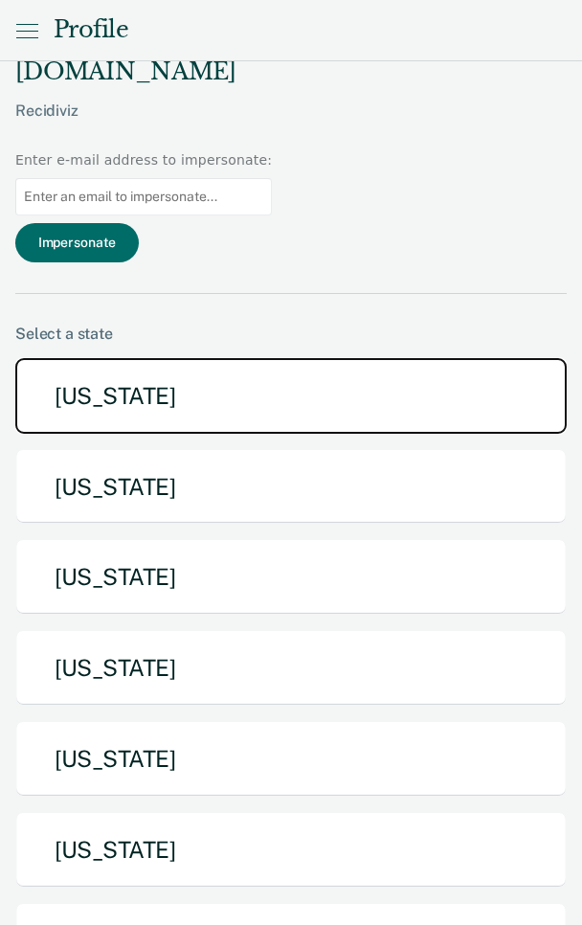
click at [102, 358] on button "[US_STATE]" at bounding box center [291, 396] width 552 height 76
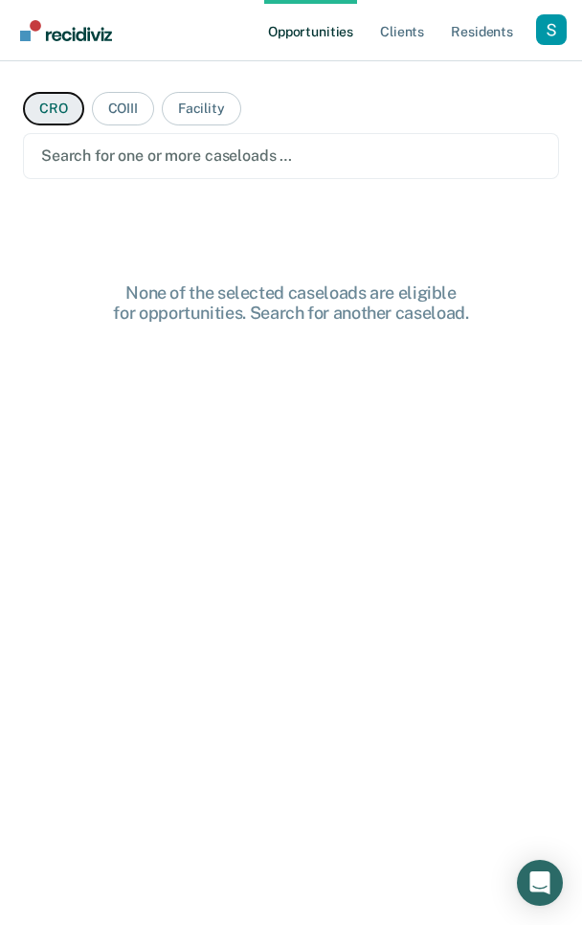
click at [53, 101] on button "CRO" at bounding box center [53, 109] width 61 height 34
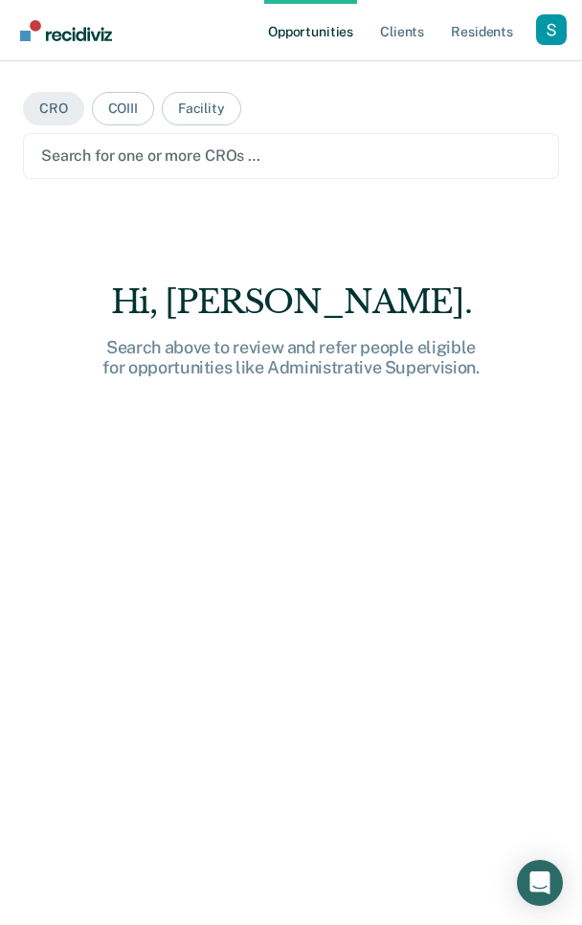
click at [154, 168] on div "Search for one or more CROs …" at bounding box center [291, 156] width 504 height 26
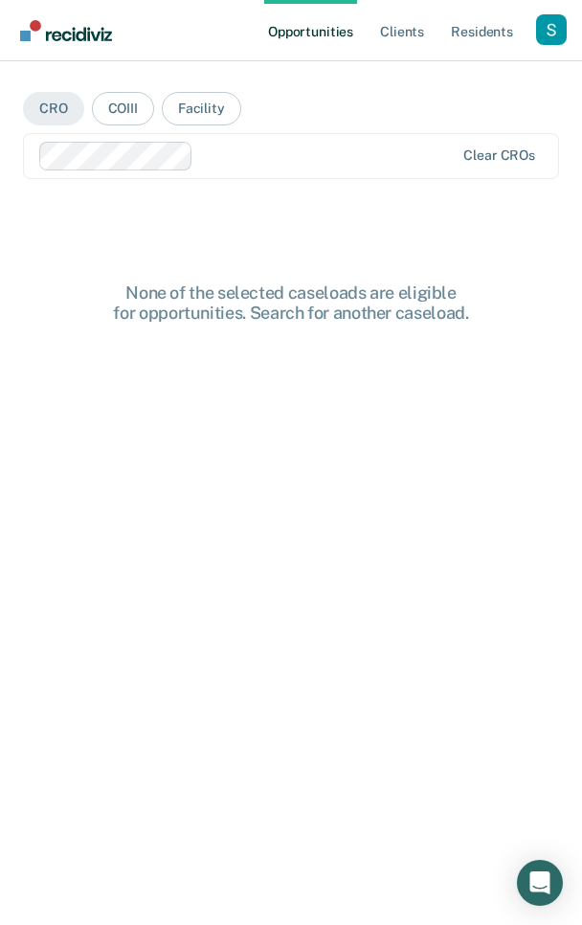
click at [270, 153] on div at bounding box center [328, 156] width 254 height 22
click at [293, 146] on div at bounding box center [328, 156] width 254 height 22
click at [227, 153] on div at bounding box center [328, 156] width 254 height 22
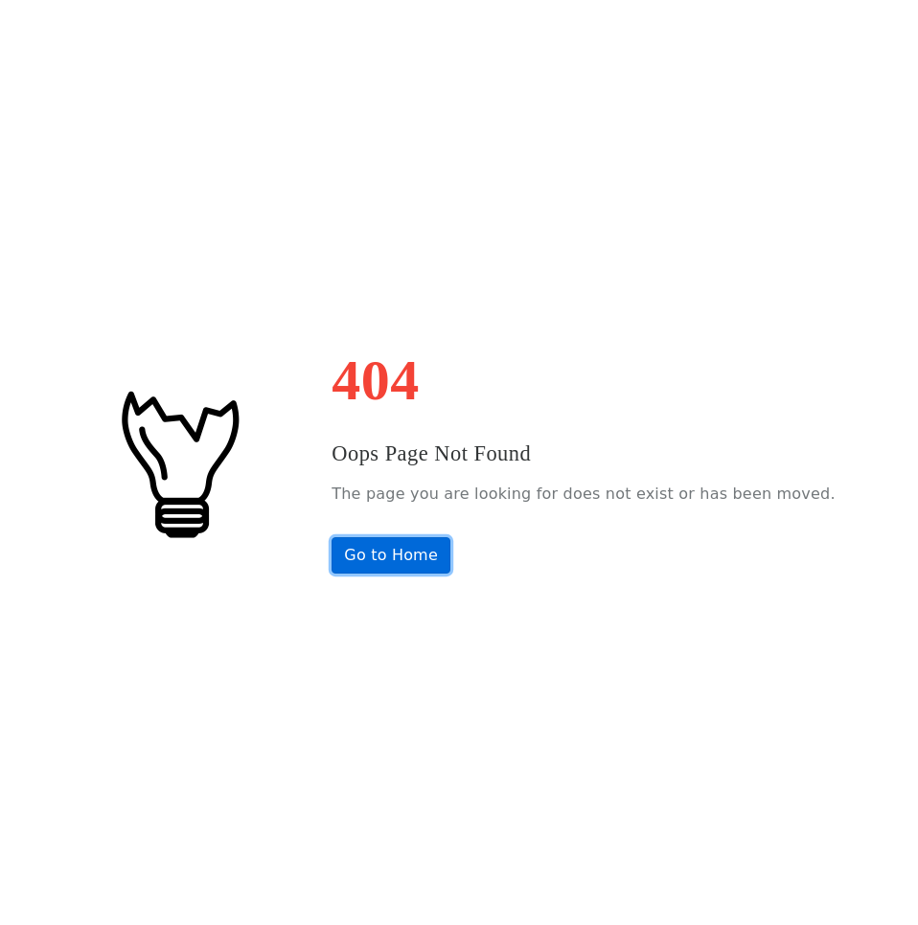
click at [396, 553] on link "Go to Home" at bounding box center [390, 555] width 119 height 36
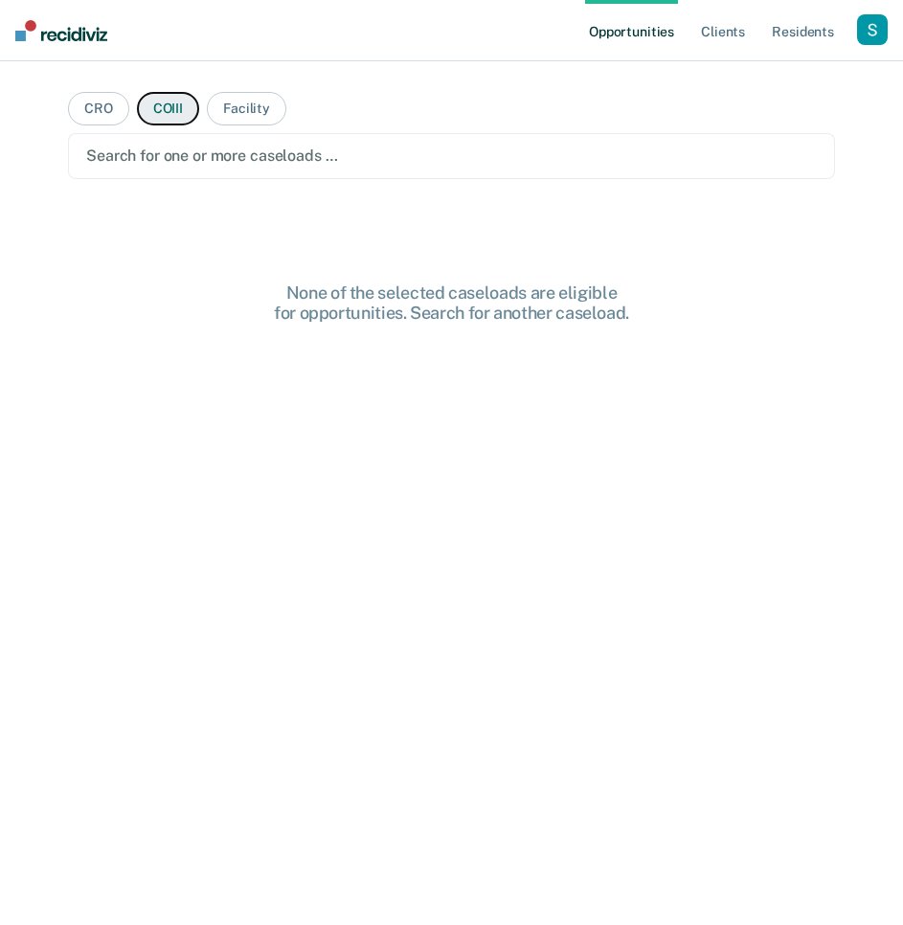
click at [162, 101] on button "COIII" at bounding box center [168, 109] width 62 height 34
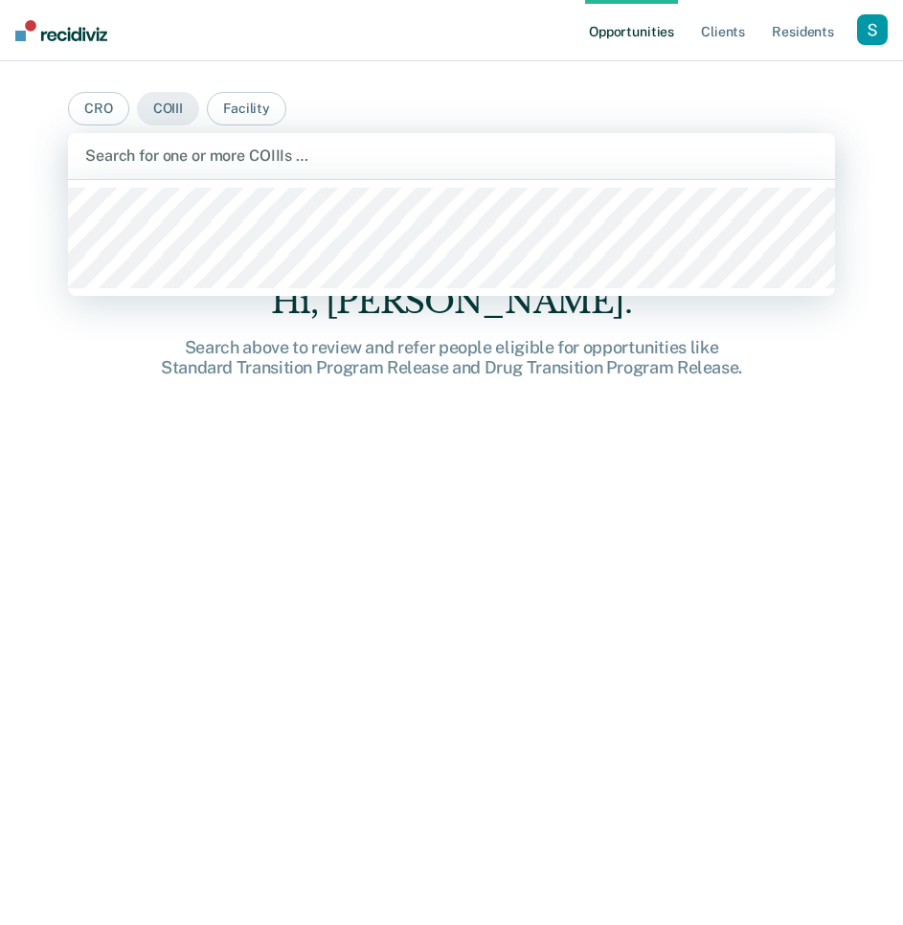
click at [397, 138] on div "Search for one or more COIIIs …" at bounding box center [451, 156] width 767 height 46
drag, startPoint x: 288, startPoint y: 113, endPoint x: 279, endPoint y: 111, distance: 9.8
click at [288, 113] on main "CRO COIII Facility Solomon Cordova, 1 of 3. 3 results available. Use Up and Dow…" at bounding box center [451, 470] width 813 height 818
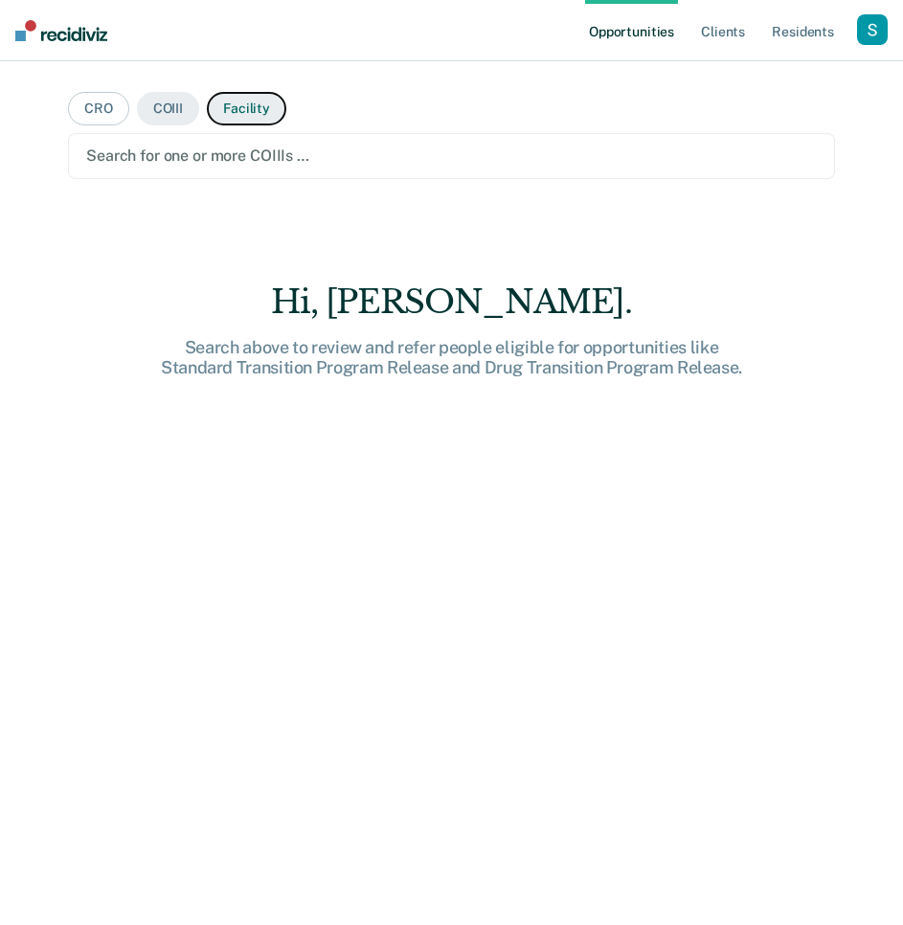
click at [235, 103] on button "Facility" at bounding box center [247, 109] width 80 height 34
click at [81, 106] on button "CRO" at bounding box center [98, 109] width 61 height 34
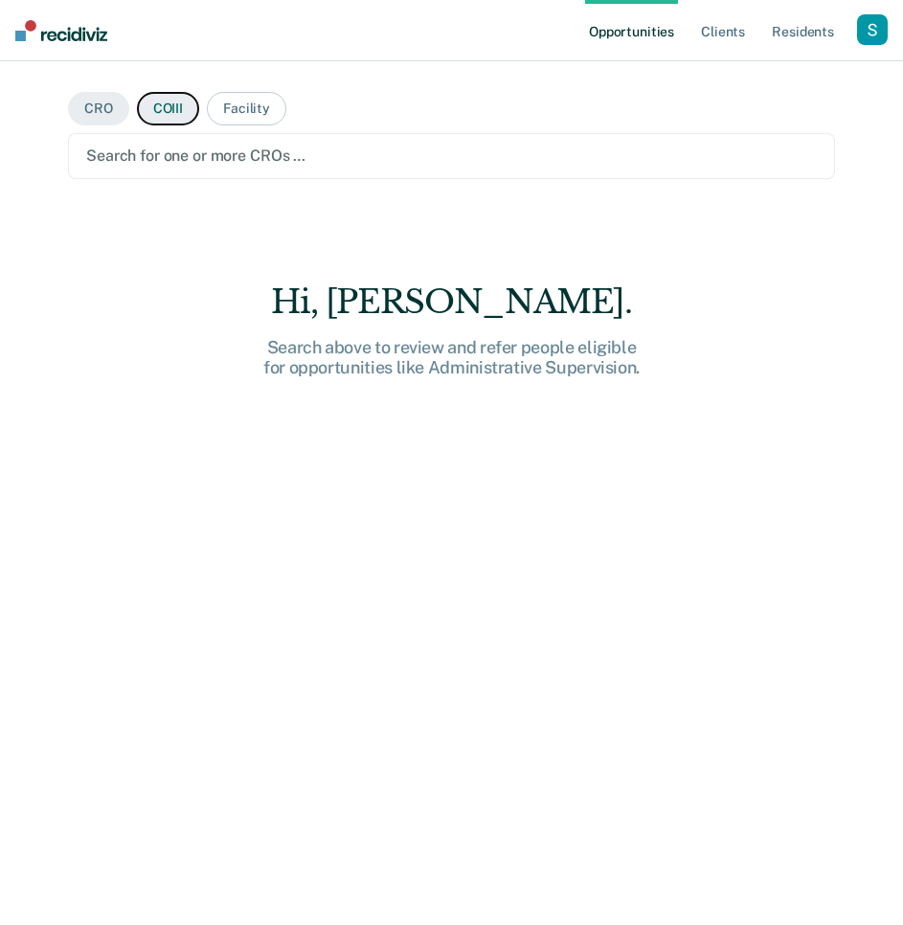
click at [166, 110] on button "COIII" at bounding box center [168, 109] width 62 height 34
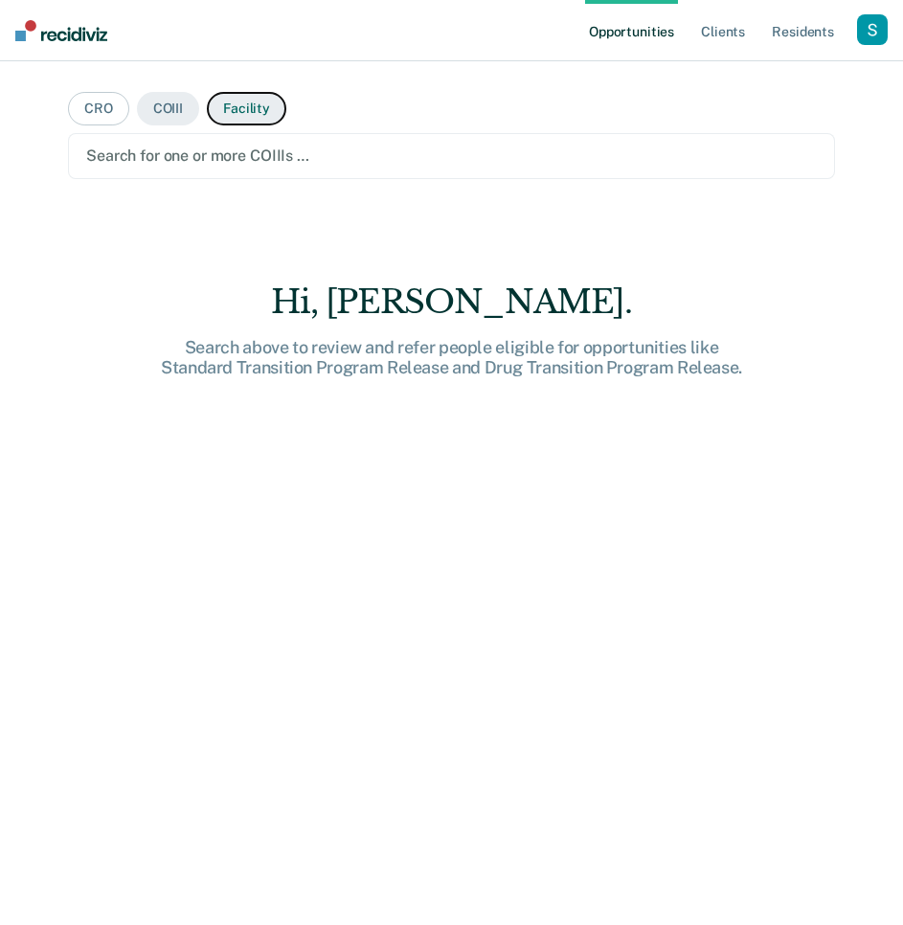
click at [236, 118] on button "Facility" at bounding box center [247, 109] width 80 height 34
click at [154, 101] on button "COIII" at bounding box center [168, 109] width 62 height 34
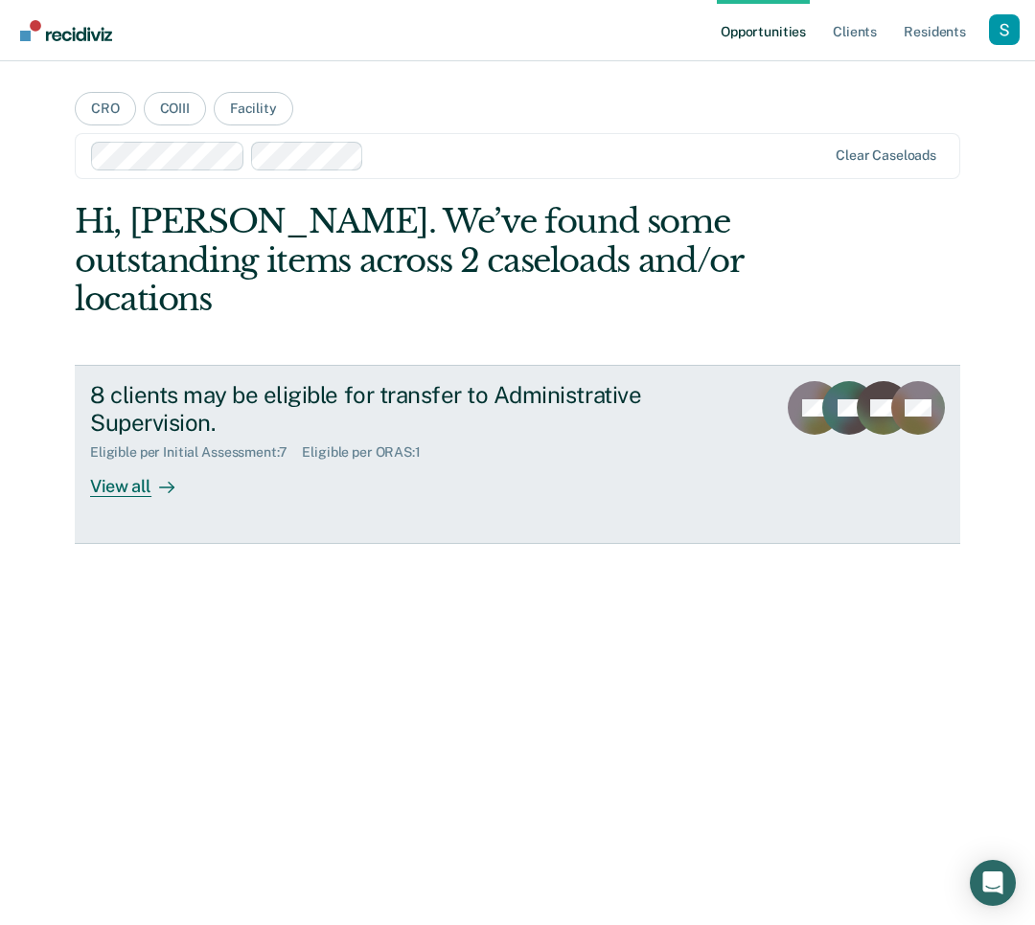
click at [564, 396] on div "8 clients may be eligible for transfer to Administrative Supervision." at bounding box center [425, 409] width 671 height 56
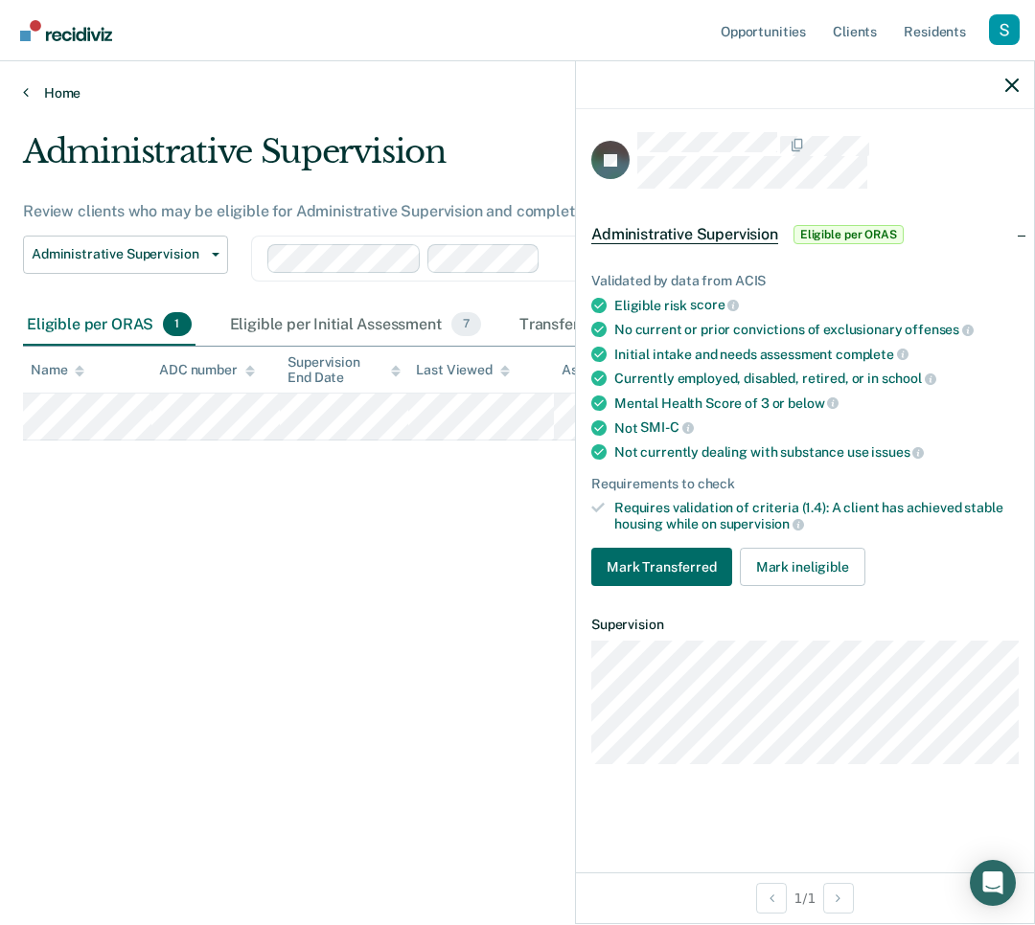
click at [76, 94] on link "Home" at bounding box center [517, 92] width 989 height 17
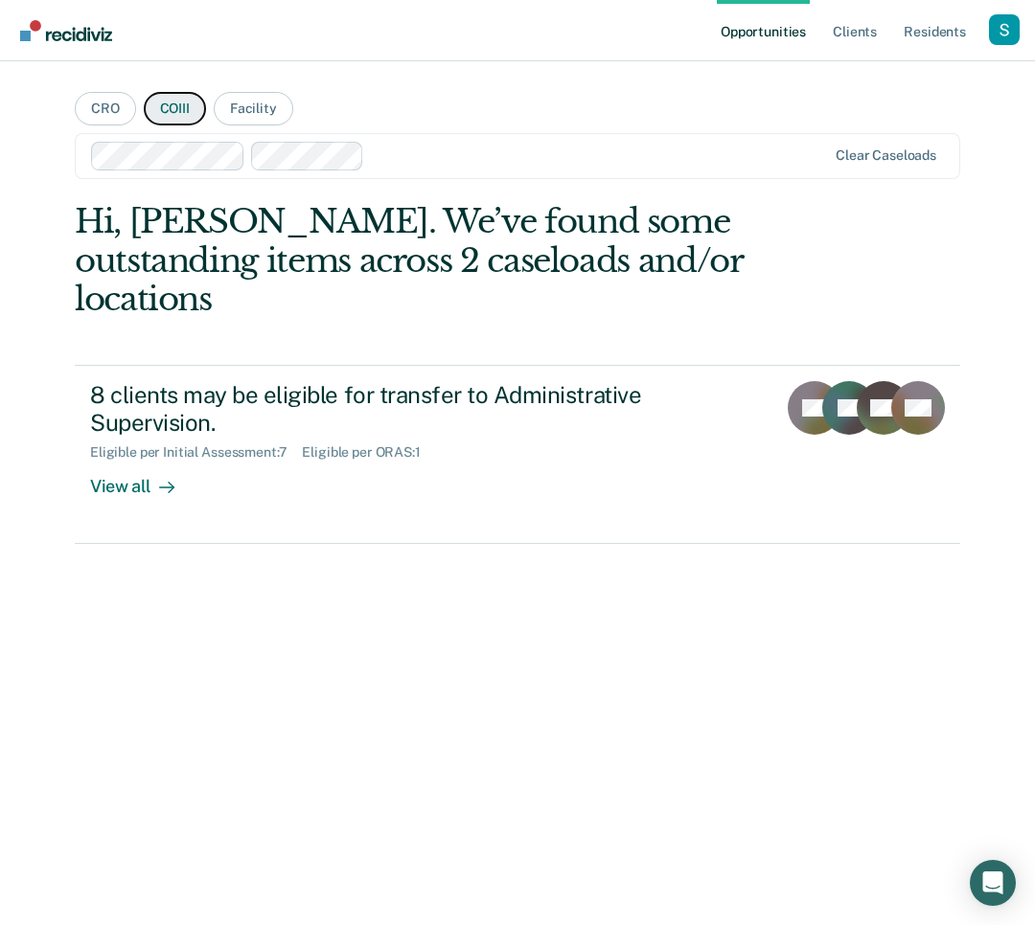
click at [173, 106] on button "COIII" at bounding box center [175, 109] width 62 height 34
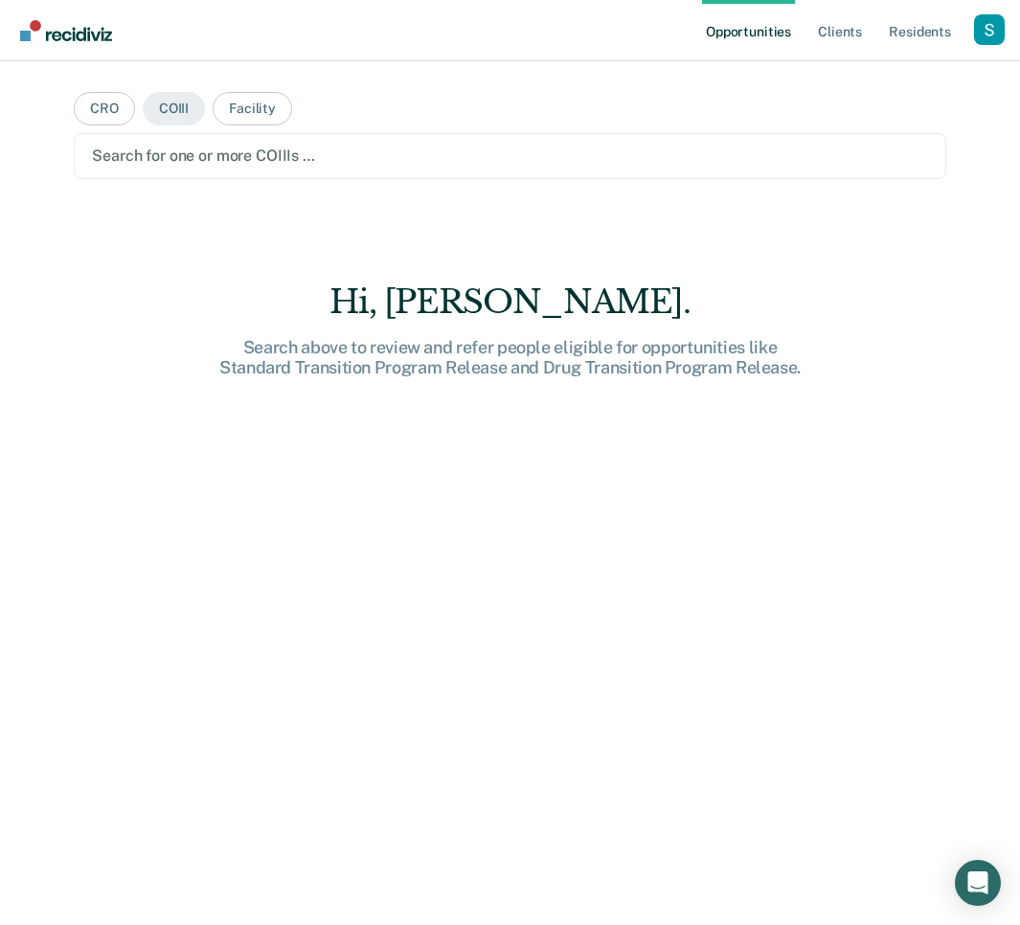
click at [334, 150] on div at bounding box center [510, 156] width 836 height 22
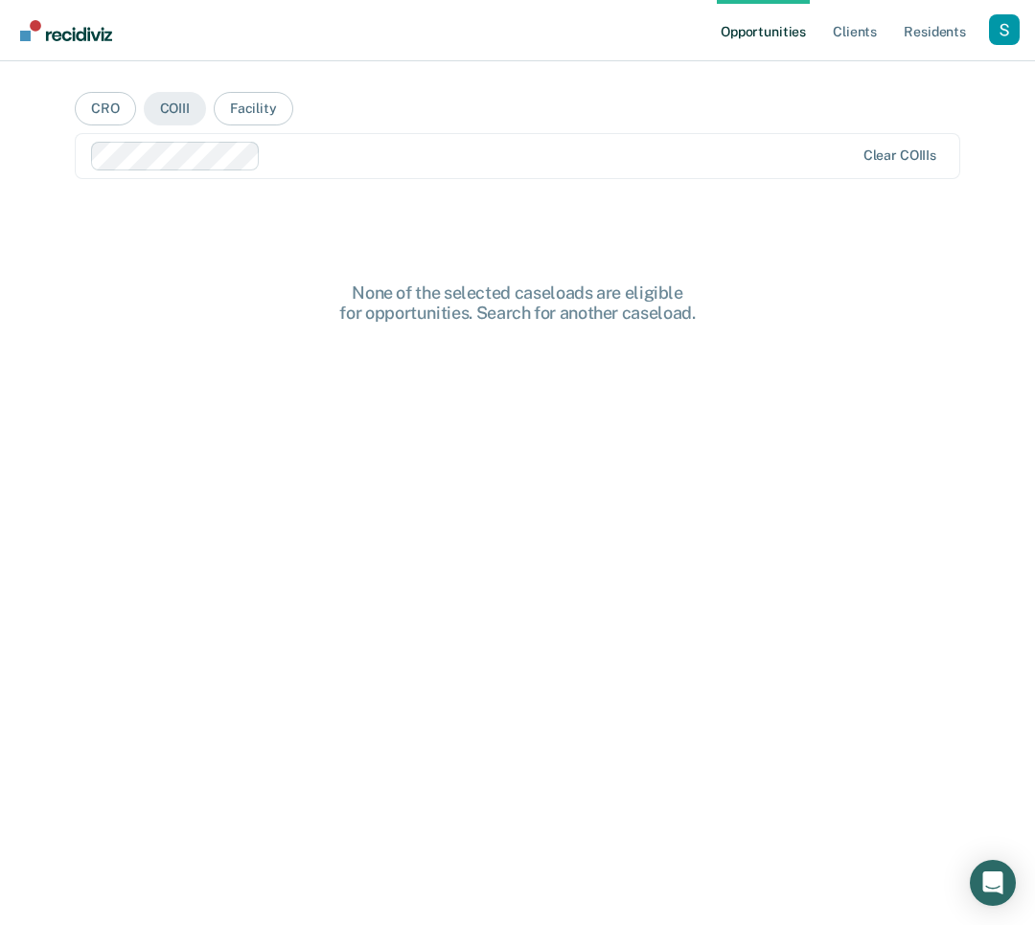
click at [334, 143] on div at bounding box center [473, 156] width 764 height 29
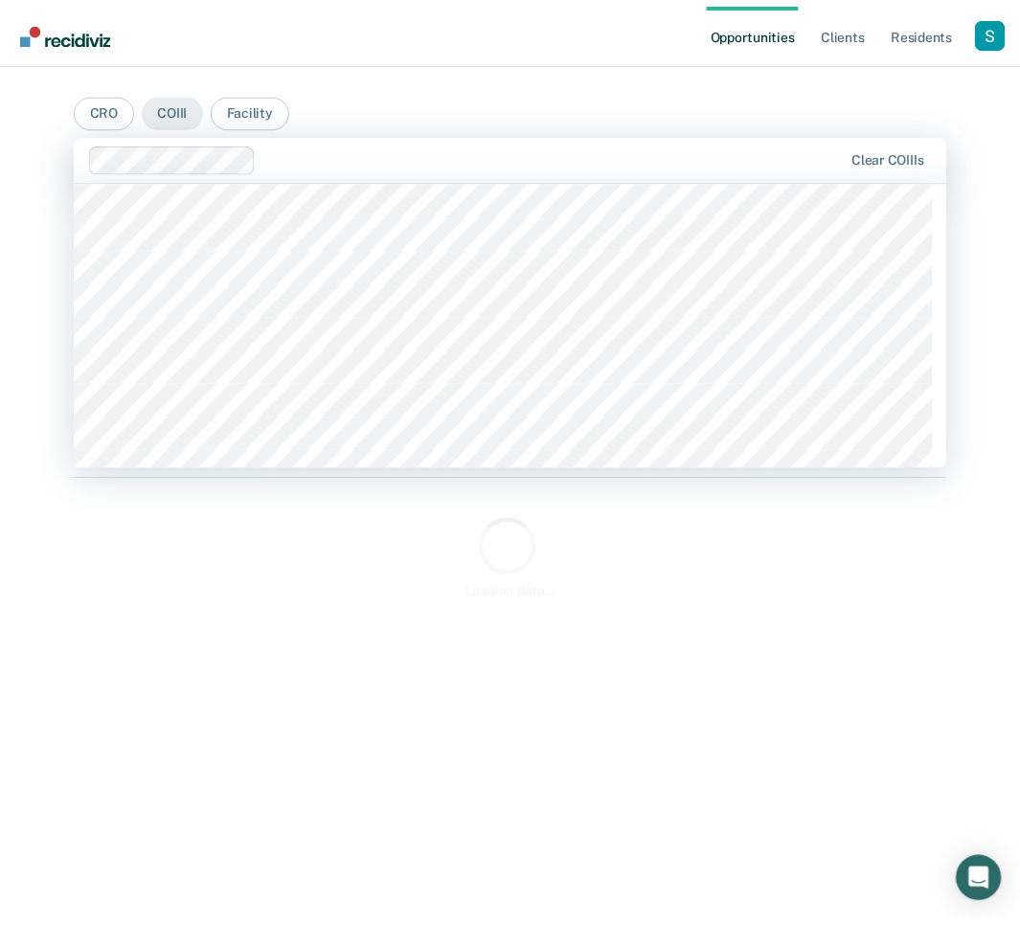
scroll to position [1162, 0]
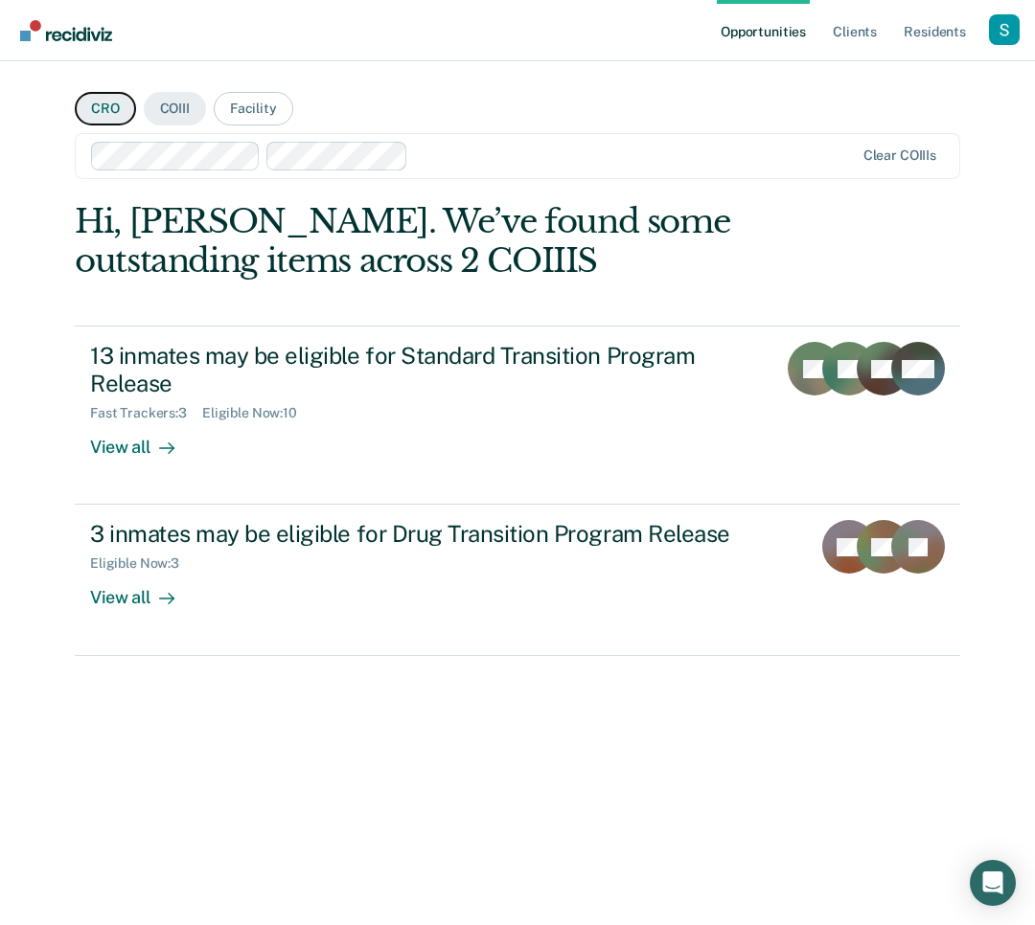
click at [100, 101] on button "CRO" at bounding box center [105, 109] width 61 height 34
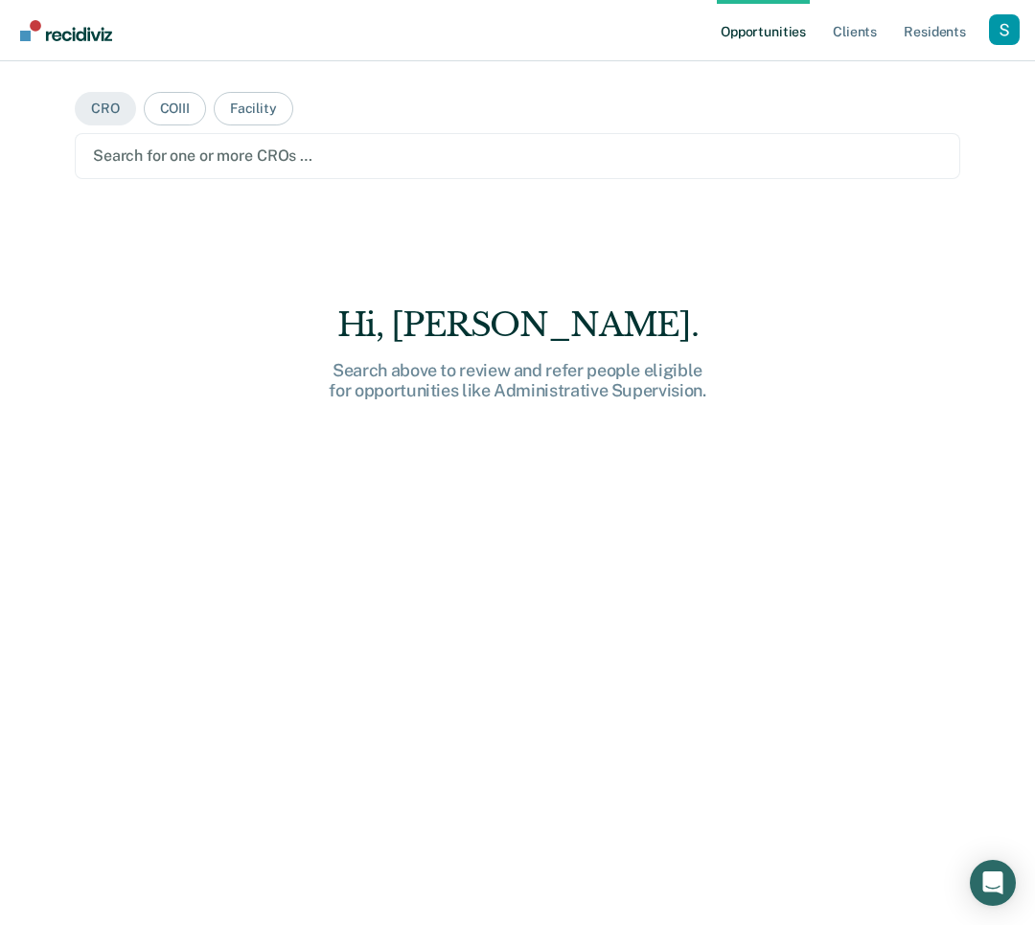
click at [334, 142] on div "Search for one or more CROs …" at bounding box center [517, 156] width 885 height 46
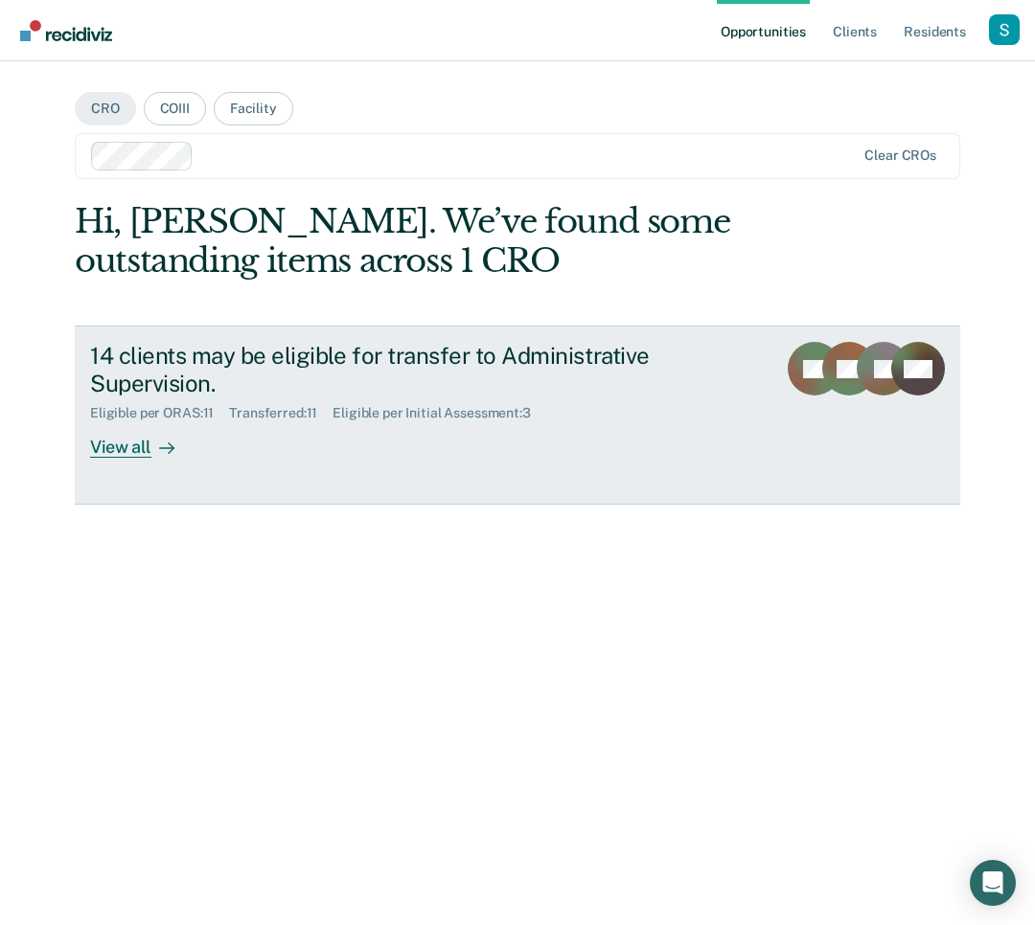
click at [734, 410] on div "Eligible per ORAS : 11 Transferred : 11 Eligible per Initial Assessment : 3" at bounding box center [425, 410] width 671 height 24
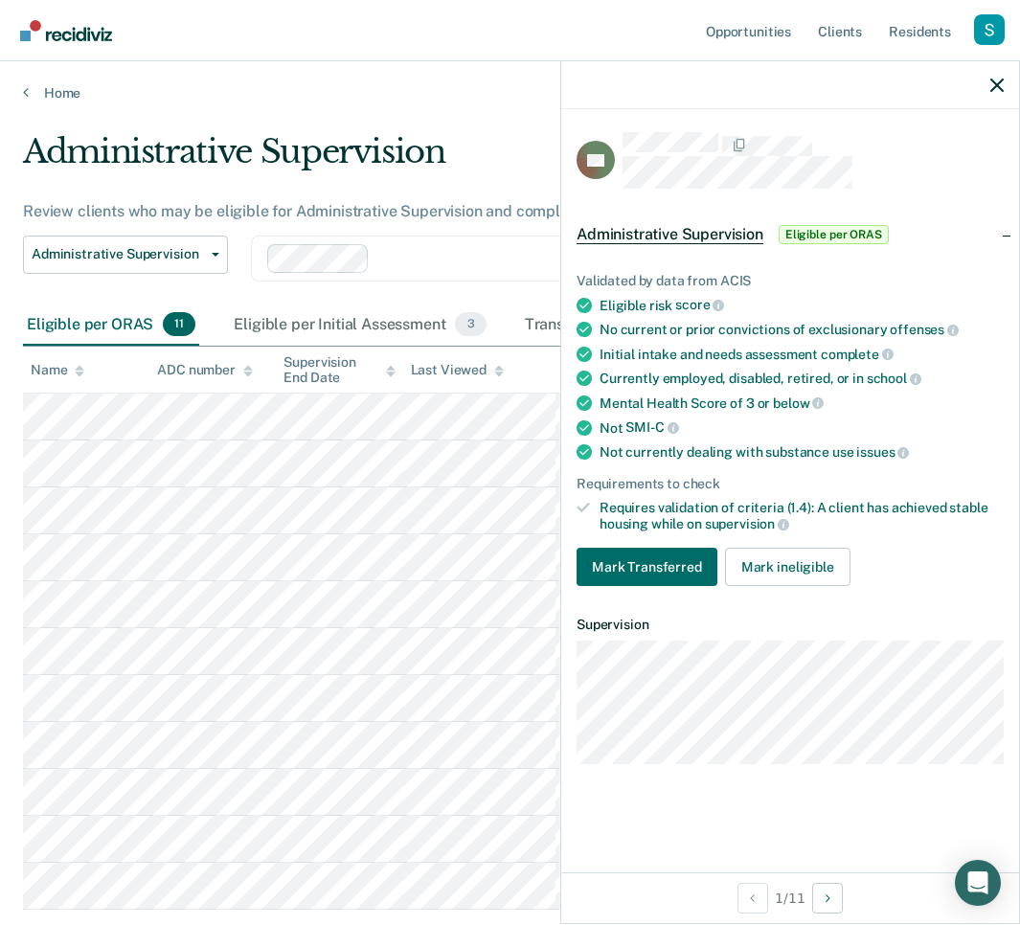
click at [775, 444] on div "Not currently dealing with substance use issues" at bounding box center [802, 452] width 404 height 17
click at [65, 87] on link "Home" at bounding box center [510, 92] width 974 height 17
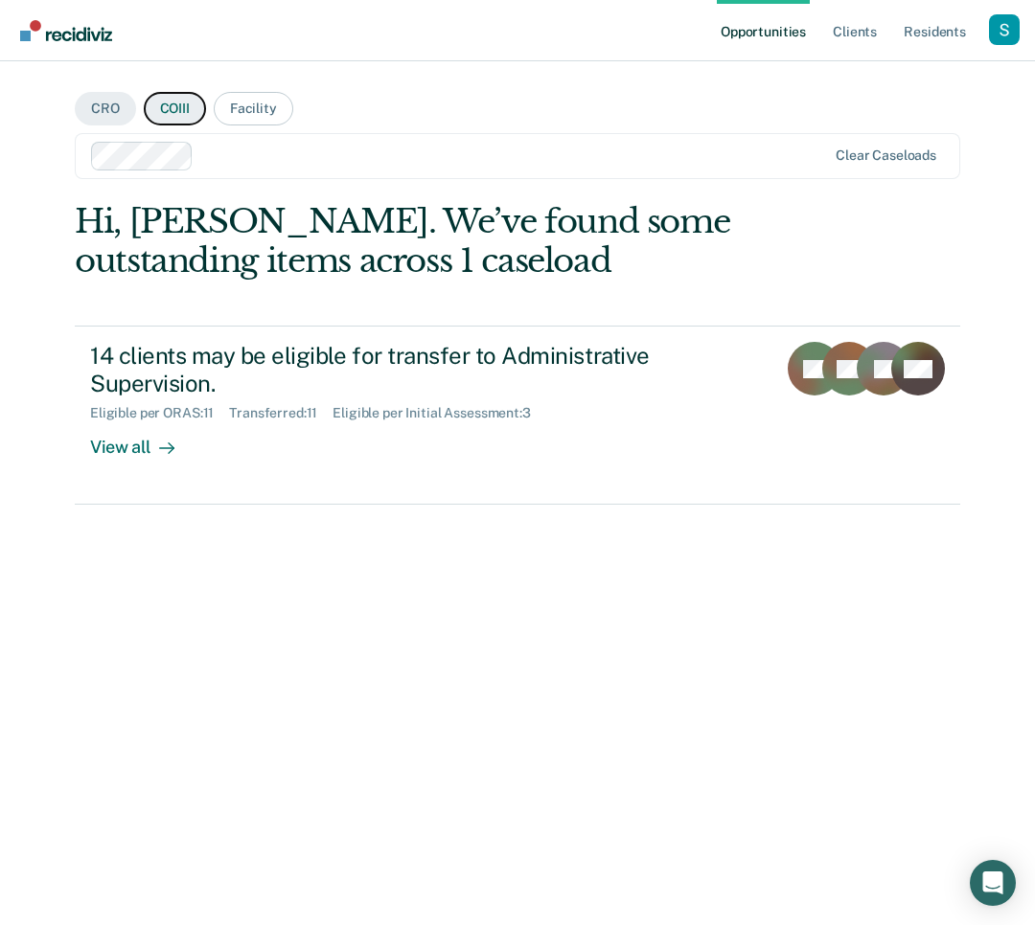
click at [171, 103] on button "COIII" at bounding box center [175, 109] width 62 height 34
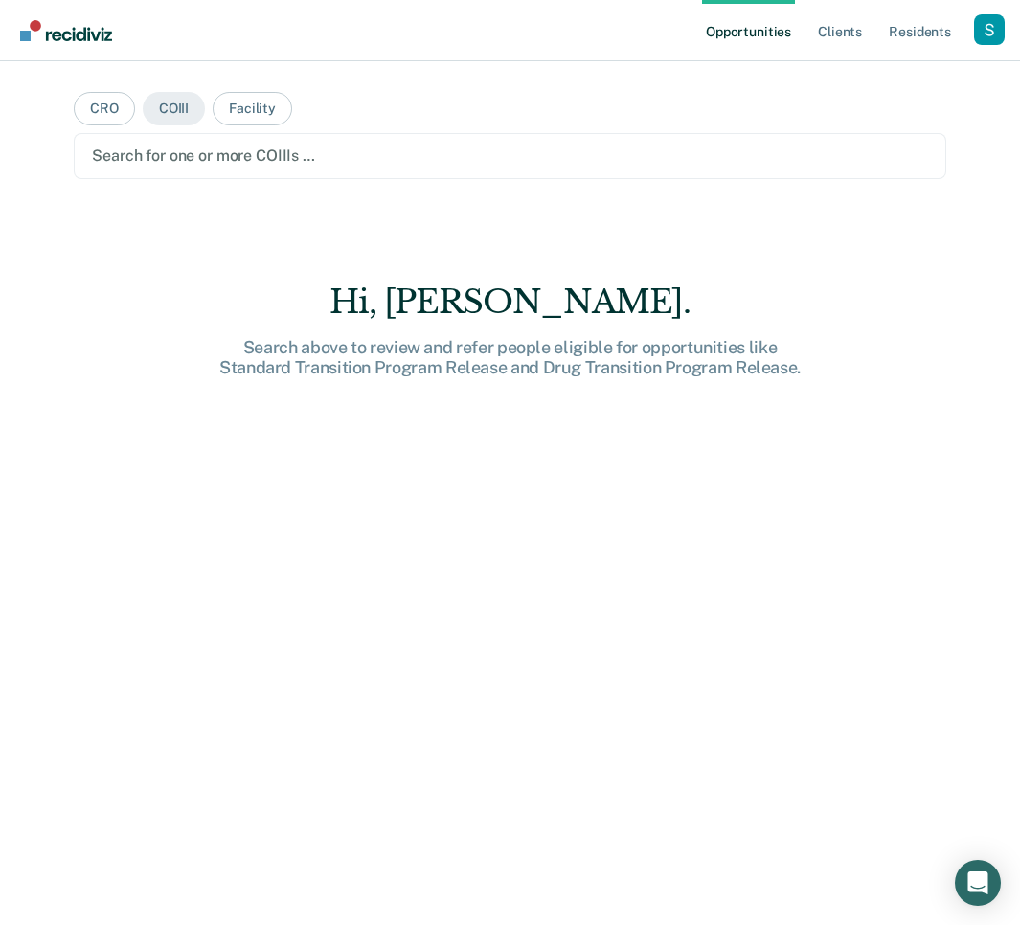
click at [263, 157] on div at bounding box center [510, 156] width 836 height 22
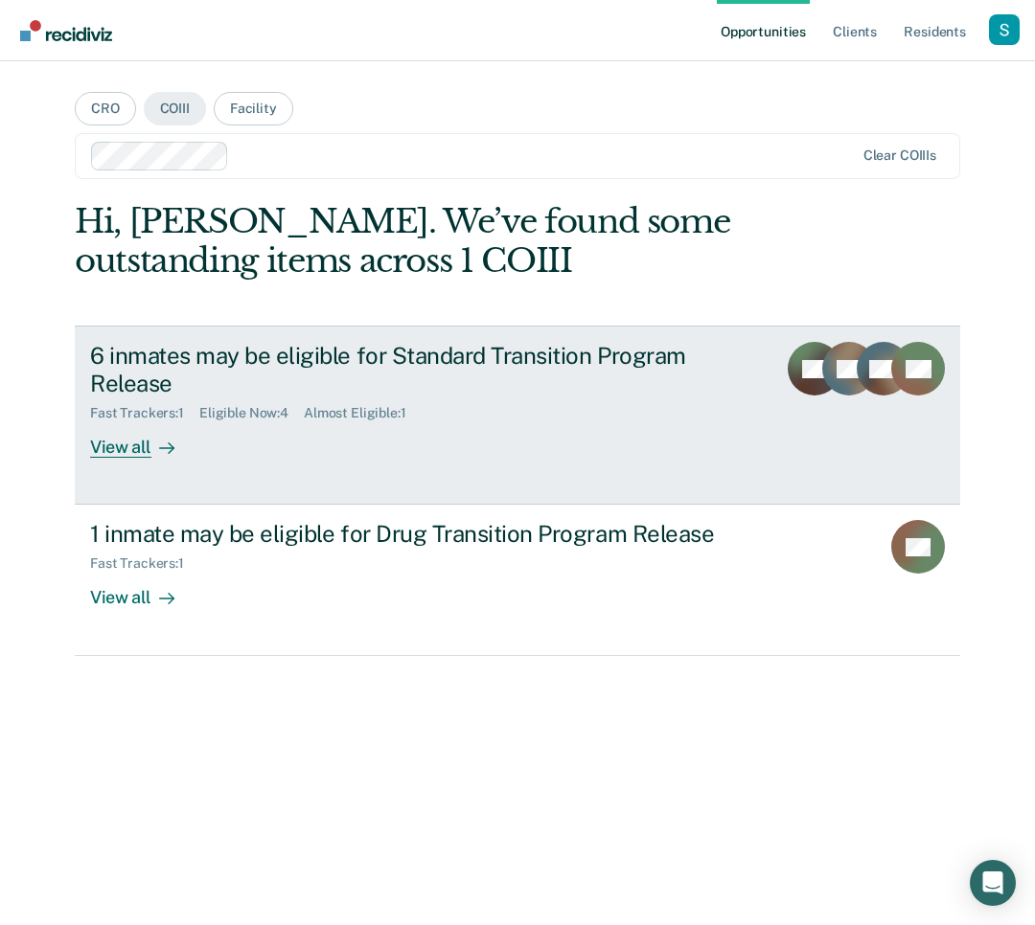
click at [445, 403] on div "Fast Trackers : 1 Eligible Now : 4 Almost Eligible : 1" at bounding box center [425, 410] width 671 height 24
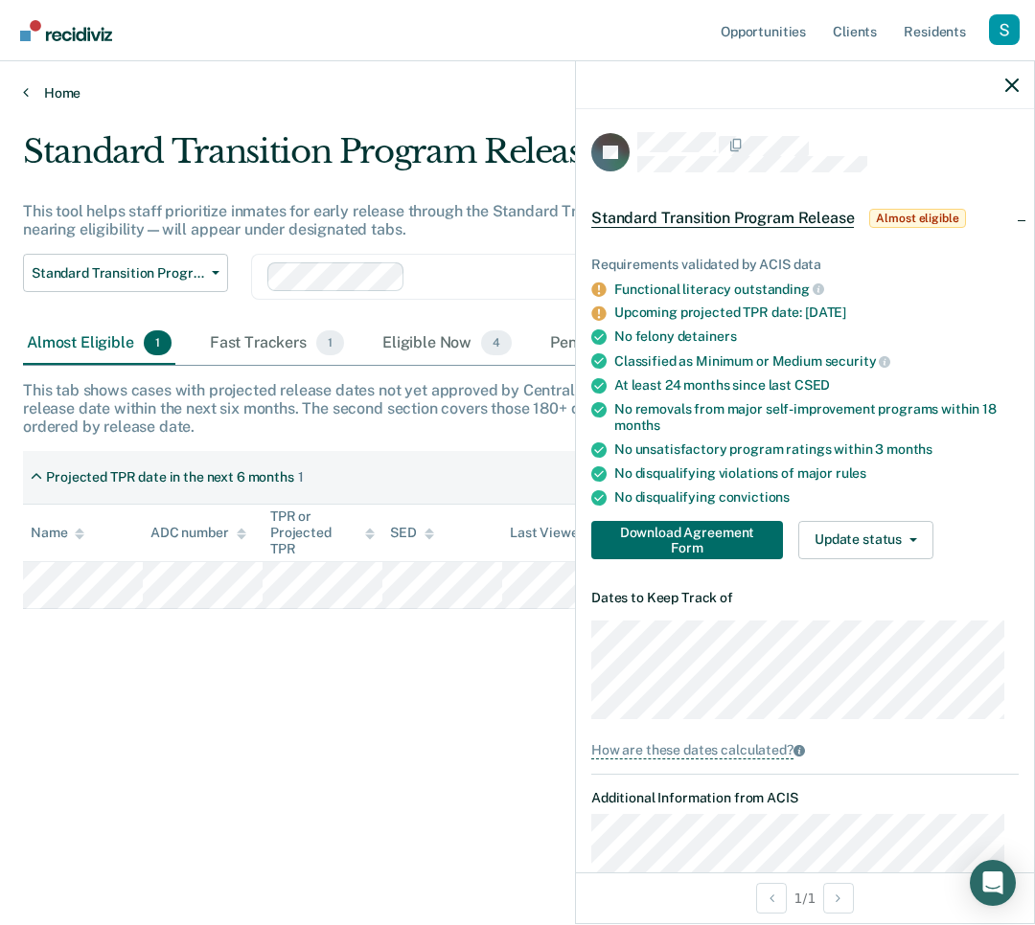
click at [268, 98] on link "Home" at bounding box center [517, 92] width 989 height 17
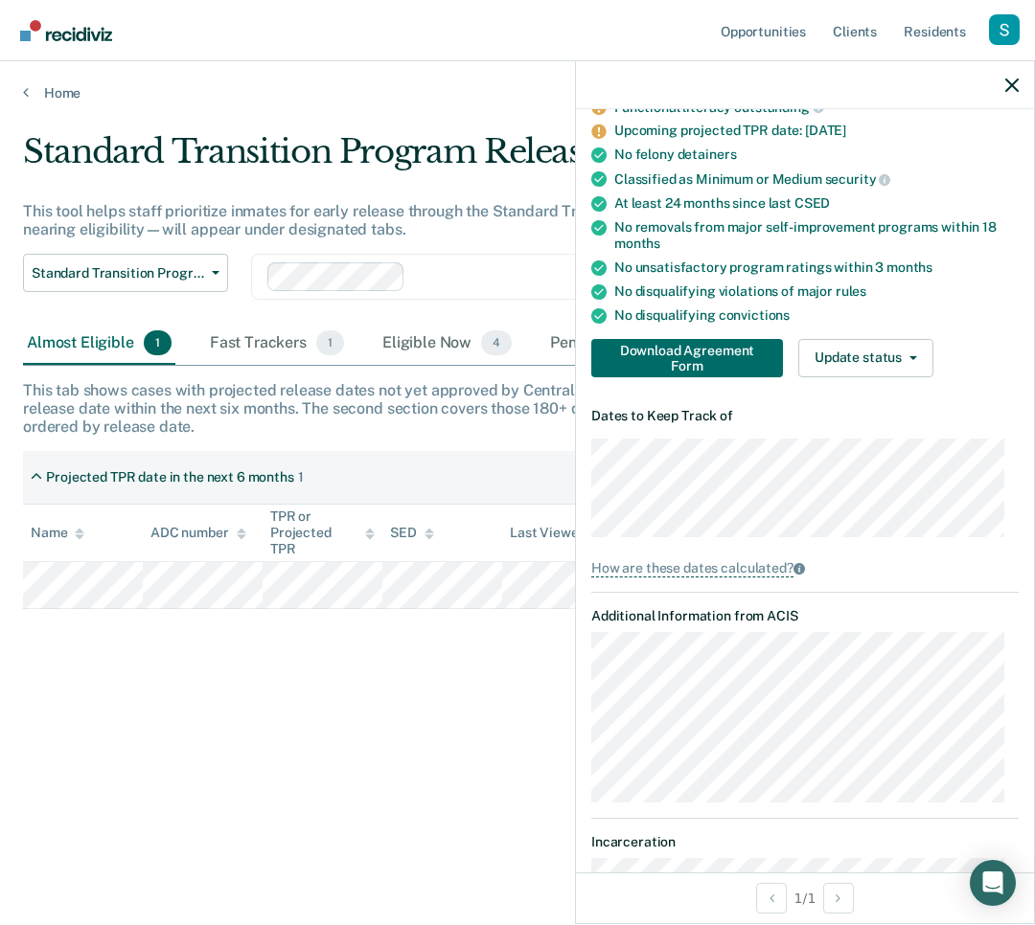
scroll to position [327, 0]
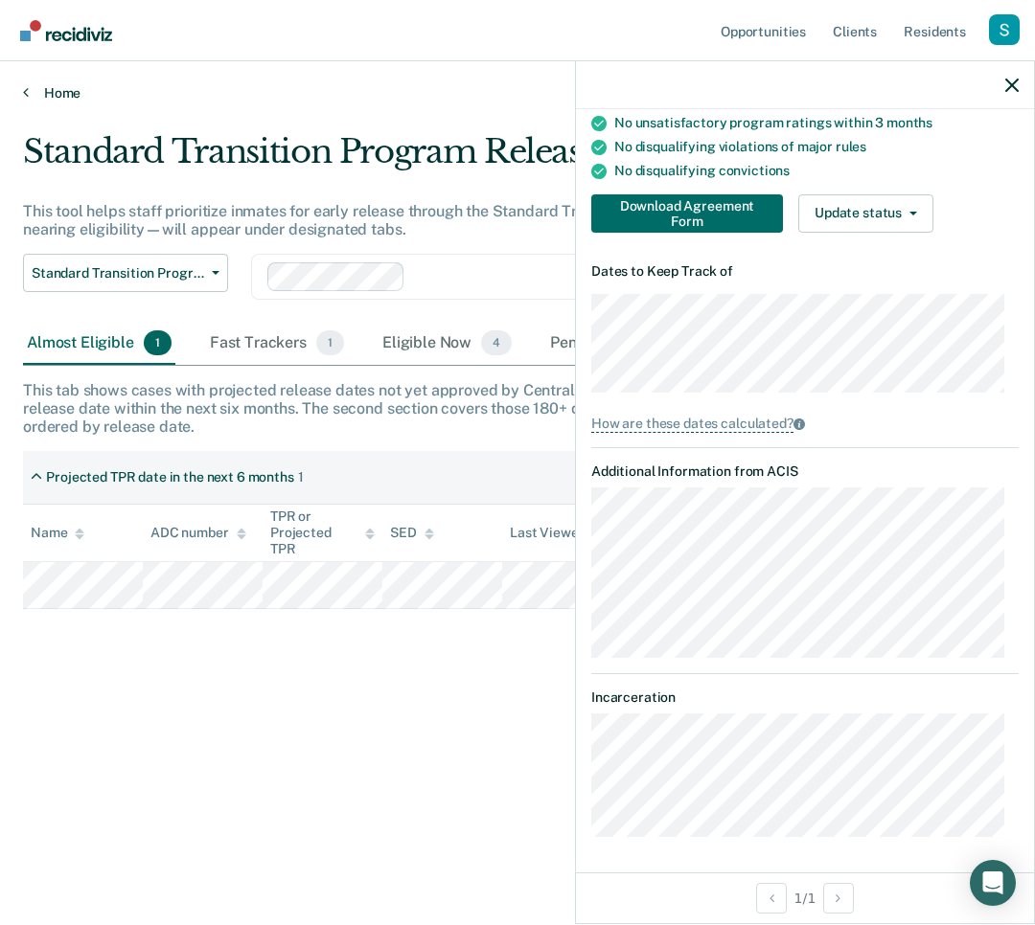
click at [71, 87] on link "Home" at bounding box center [517, 92] width 989 height 17
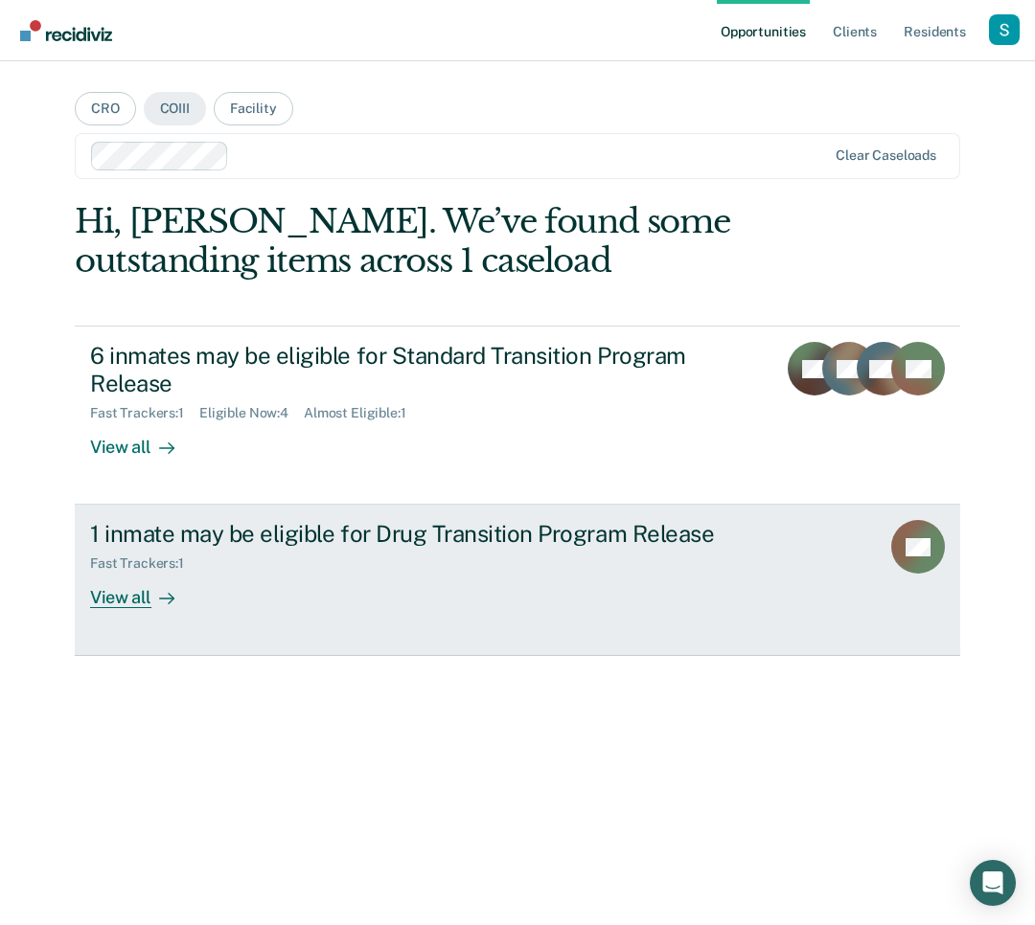
click at [445, 551] on div "Fast Trackers : 1" at bounding box center [426, 560] width 672 height 24
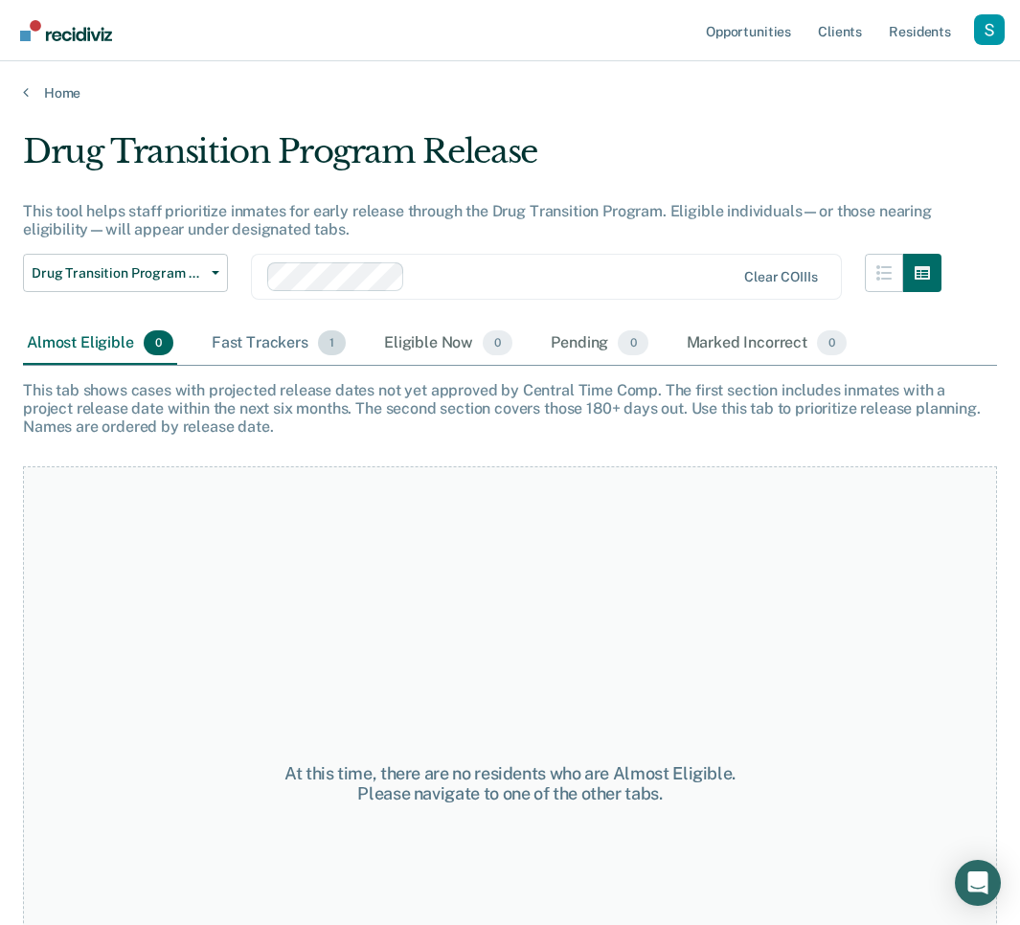
click at [303, 339] on div "Fast Trackers 1" at bounding box center [279, 344] width 142 height 42
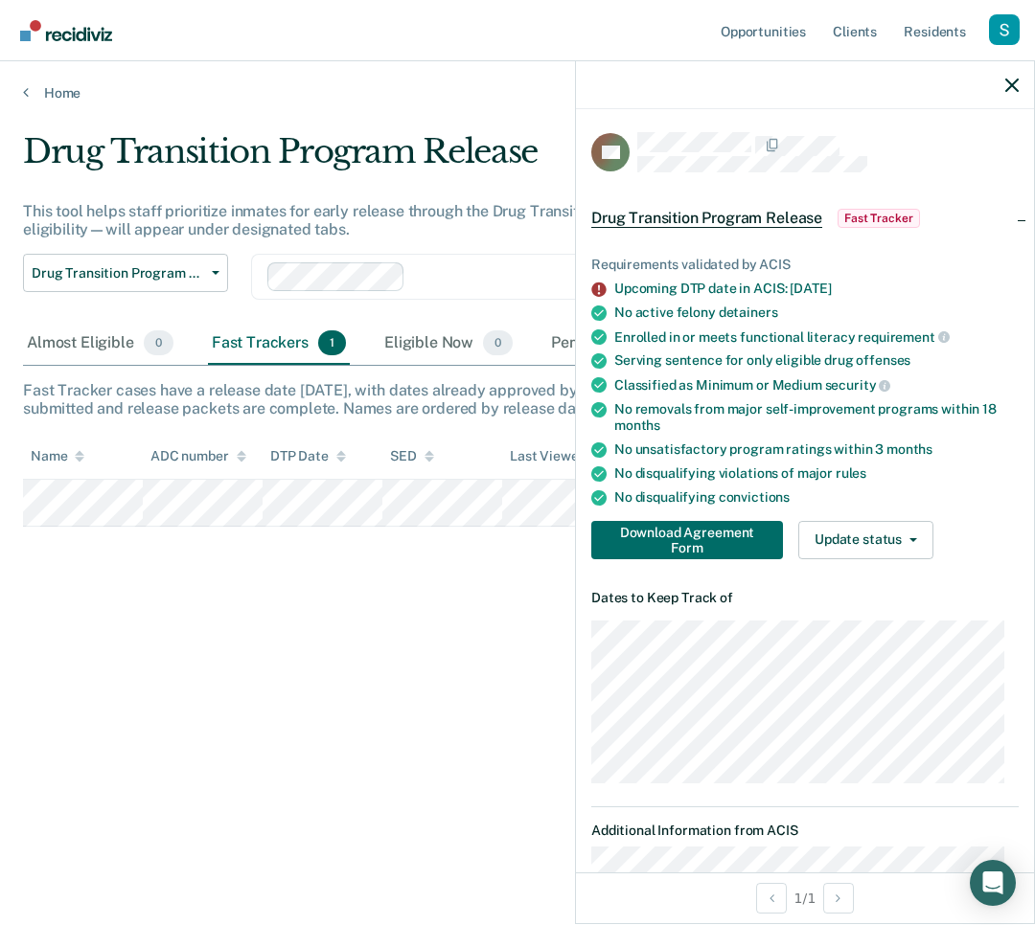
click at [310, 354] on div "Fast Trackers 1" at bounding box center [279, 344] width 142 height 42
click at [1024, 80] on div at bounding box center [805, 85] width 458 height 48
click at [1017, 81] on icon "button" at bounding box center [1011, 85] width 13 height 13
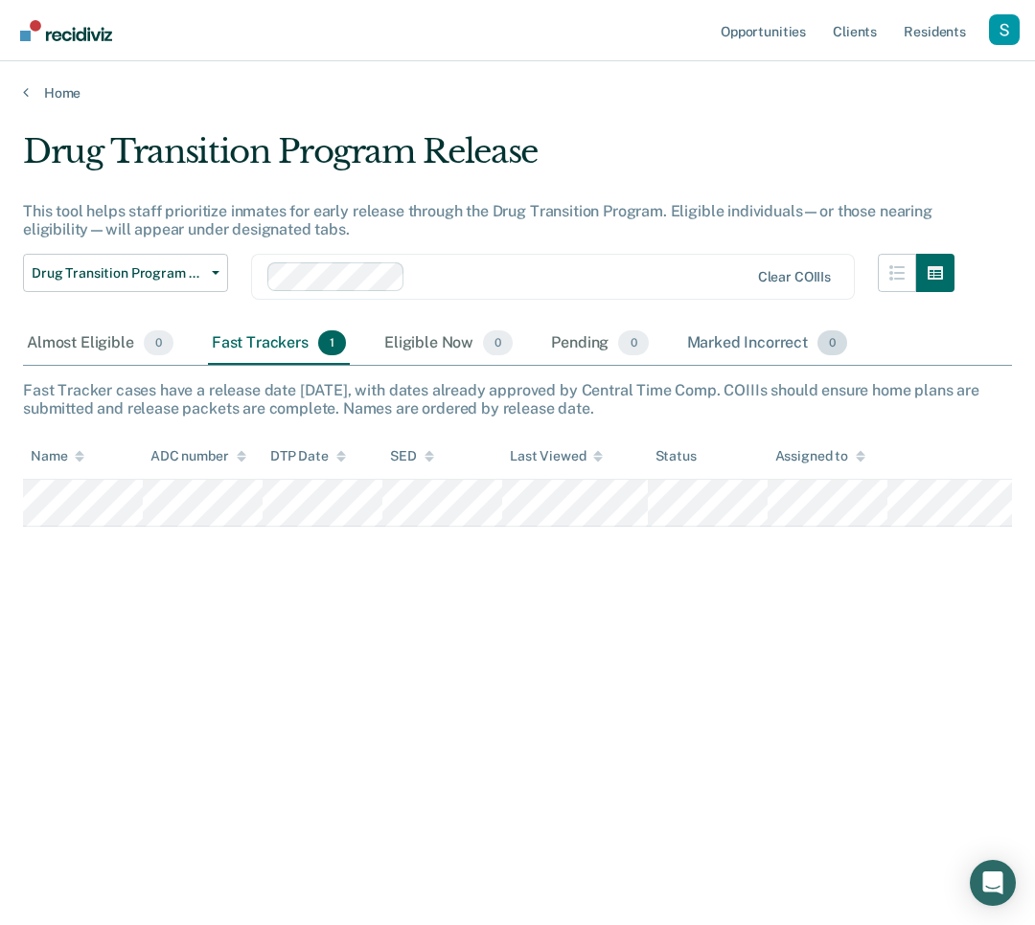
click at [786, 351] on div "Marked Incorrect 0" at bounding box center [767, 344] width 169 height 42
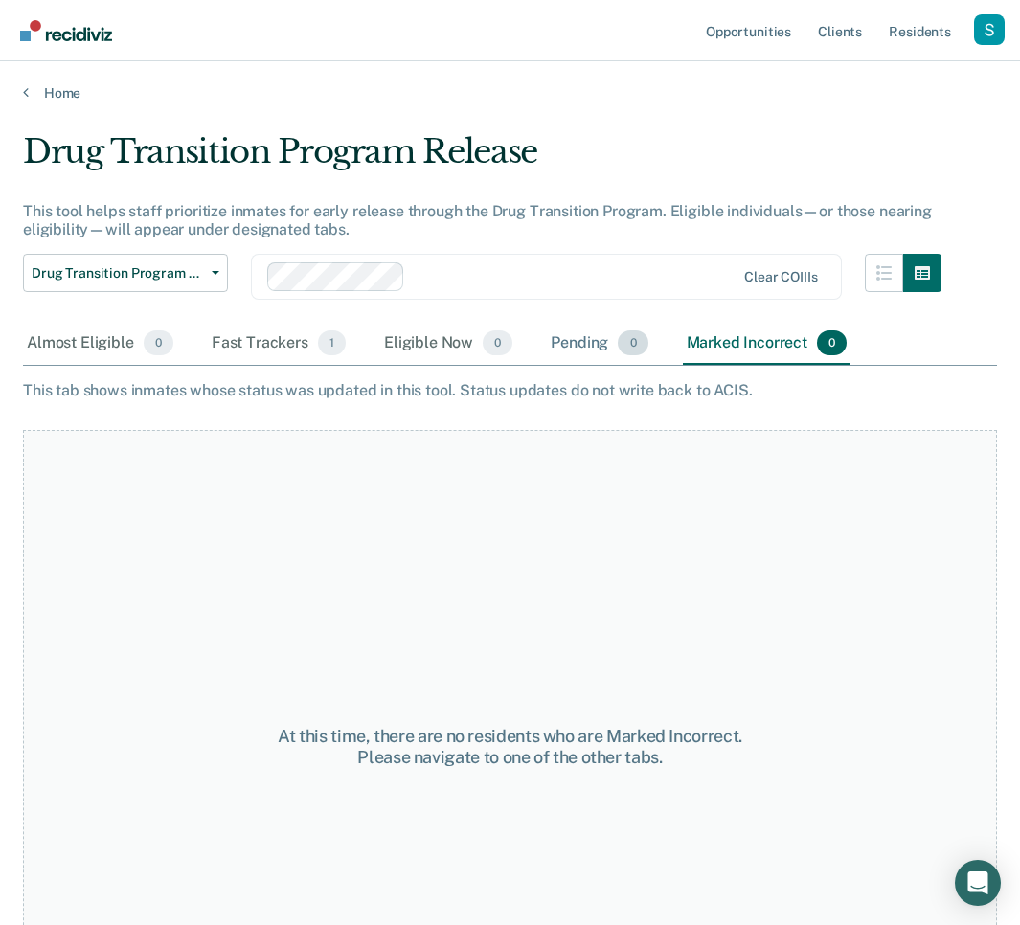
click at [562, 331] on div "Pending 0" at bounding box center [599, 344] width 104 height 42
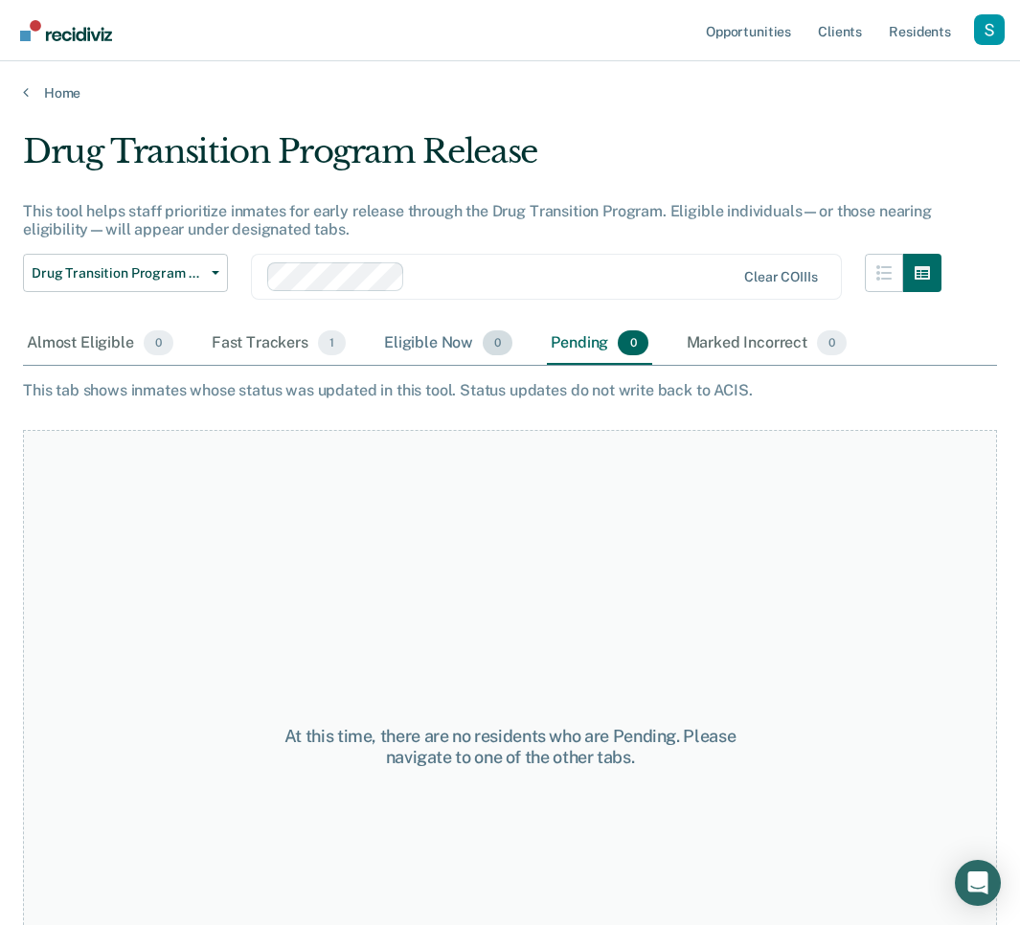
click at [434, 337] on div "Eligible Now 0" at bounding box center [448, 344] width 136 height 42
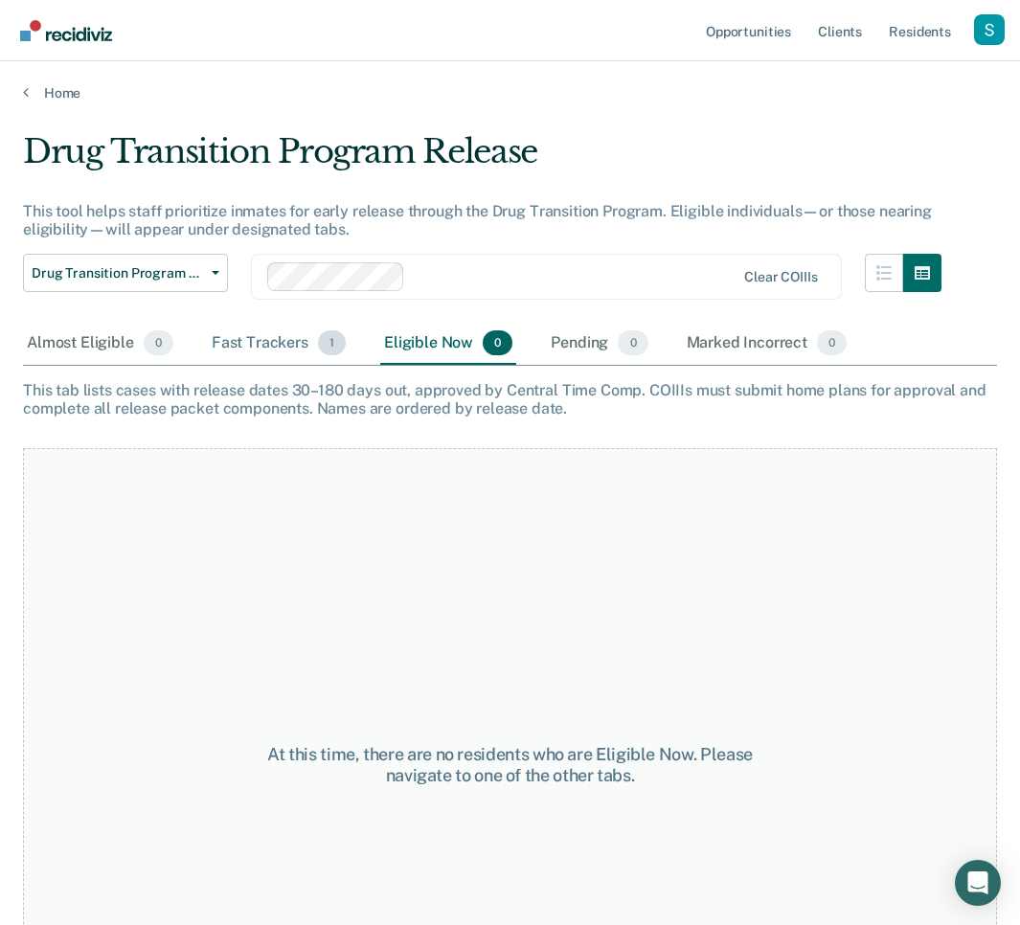
click at [275, 340] on div "Fast Trackers 1" at bounding box center [279, 344] width 142 height 42
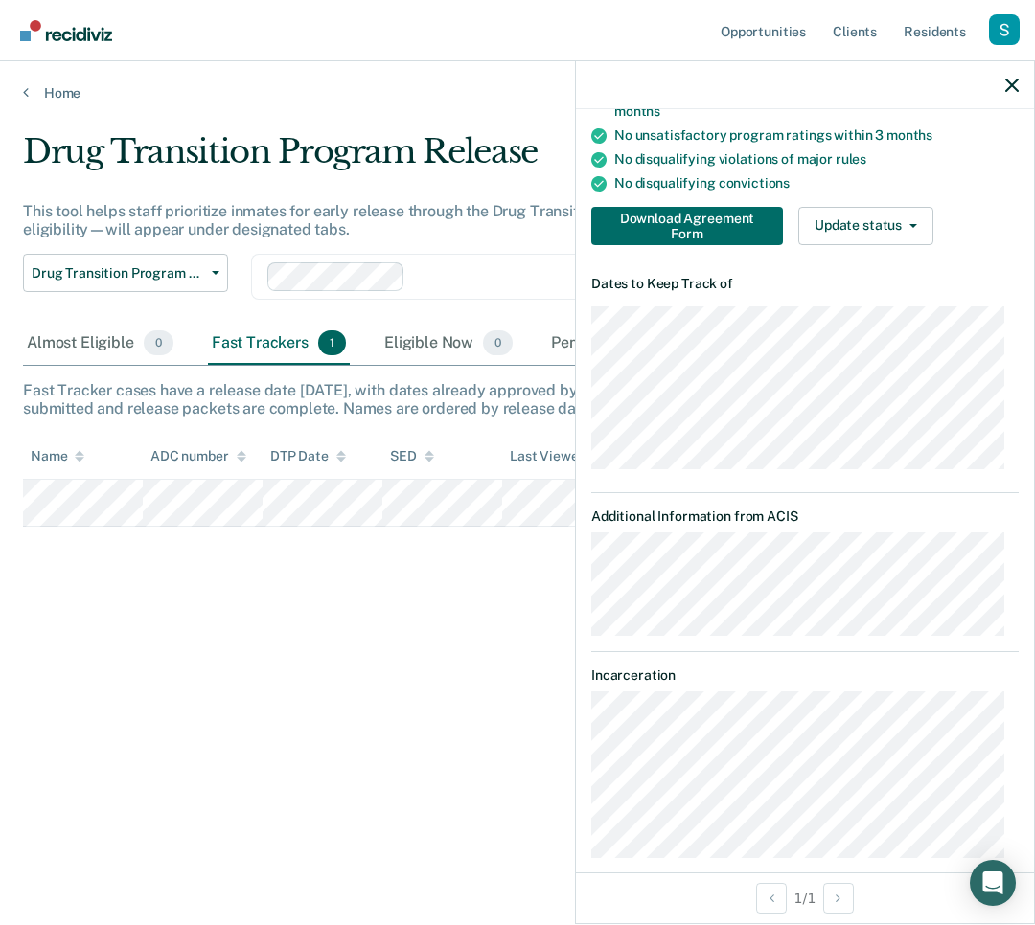
scroll to position [335, 0]
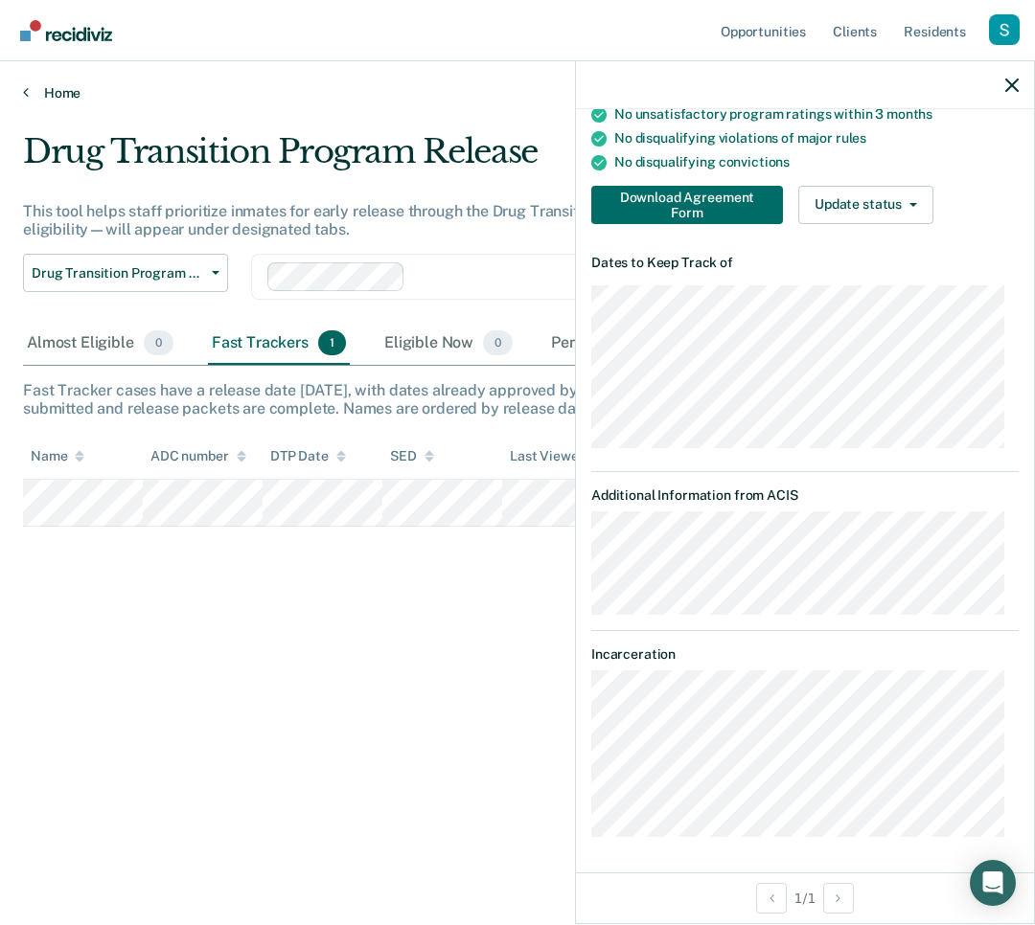
click at [58, 85] on link "Home" at bounding box center [517, 92] width 989 height 17
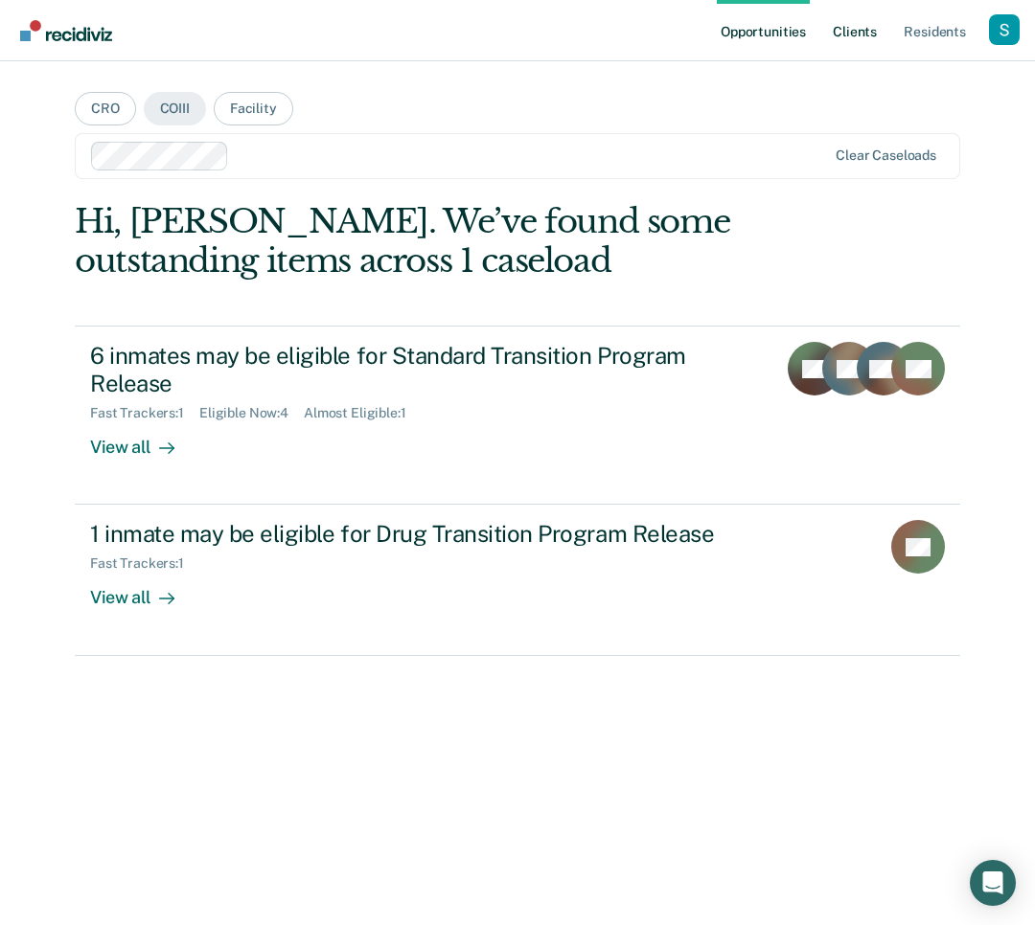
click at [845, 35] on link "Client s" at bounding box center [855, 30] width 52 height 61
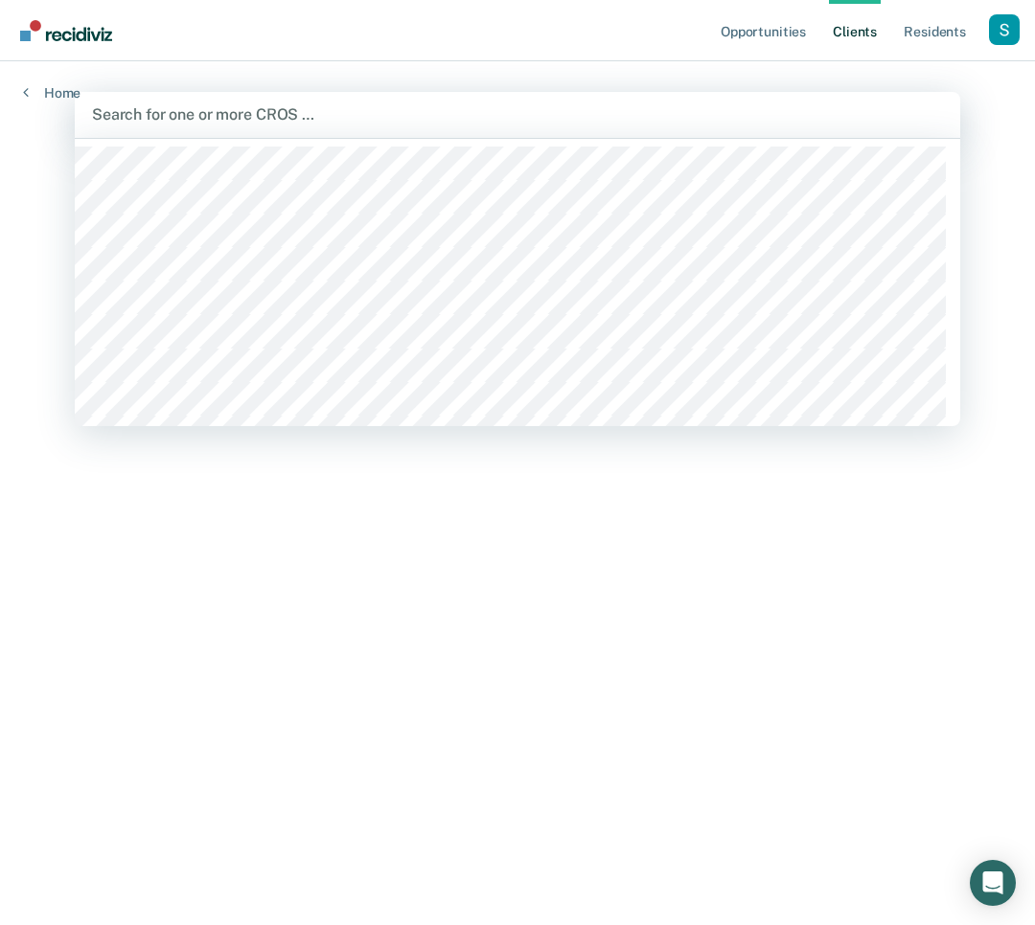
click at [285, 117] on div at bounding box center [517, 114] width 851 height 22
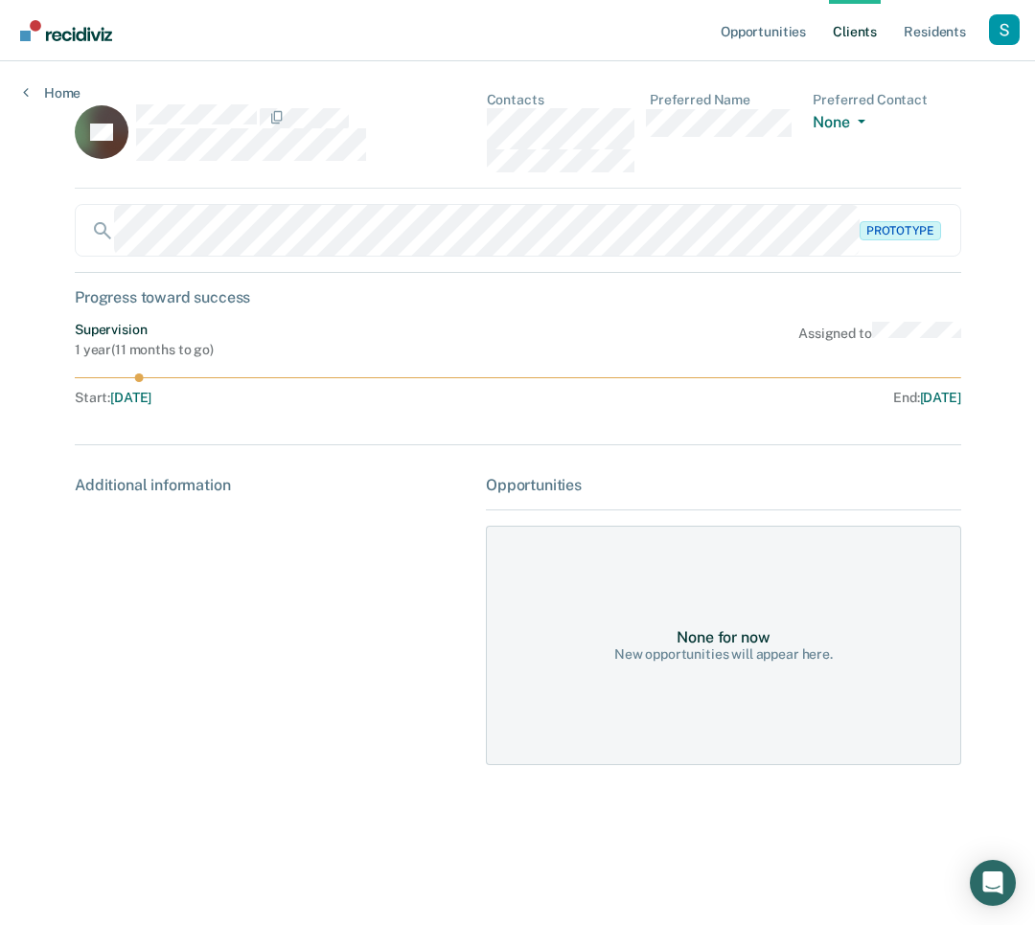
click at [246, 307] on div "Progress toward success" at bounding box center [518, 297] width 886 height 18
click at [139, 370] on div "Supervision 1 year ( 11 months to go ) Assigned to Start : [DATE] End : [DATE]" at bounding box center [518, 367] width 886 height 91
drag, startPoint x: 156, startPoint y: 426, endPoint x: 171, endPoint y: 493, distance: 68.6
click at [156, 427] on div "LA Contacts Preferred Name Preferred Contact None Call Text Email None Prototyp…" at bounding box center [517, 440] width 885 height 696
click at [171, 495] on div "Additional information" at bounding box center [273, 493] width 396 height 34
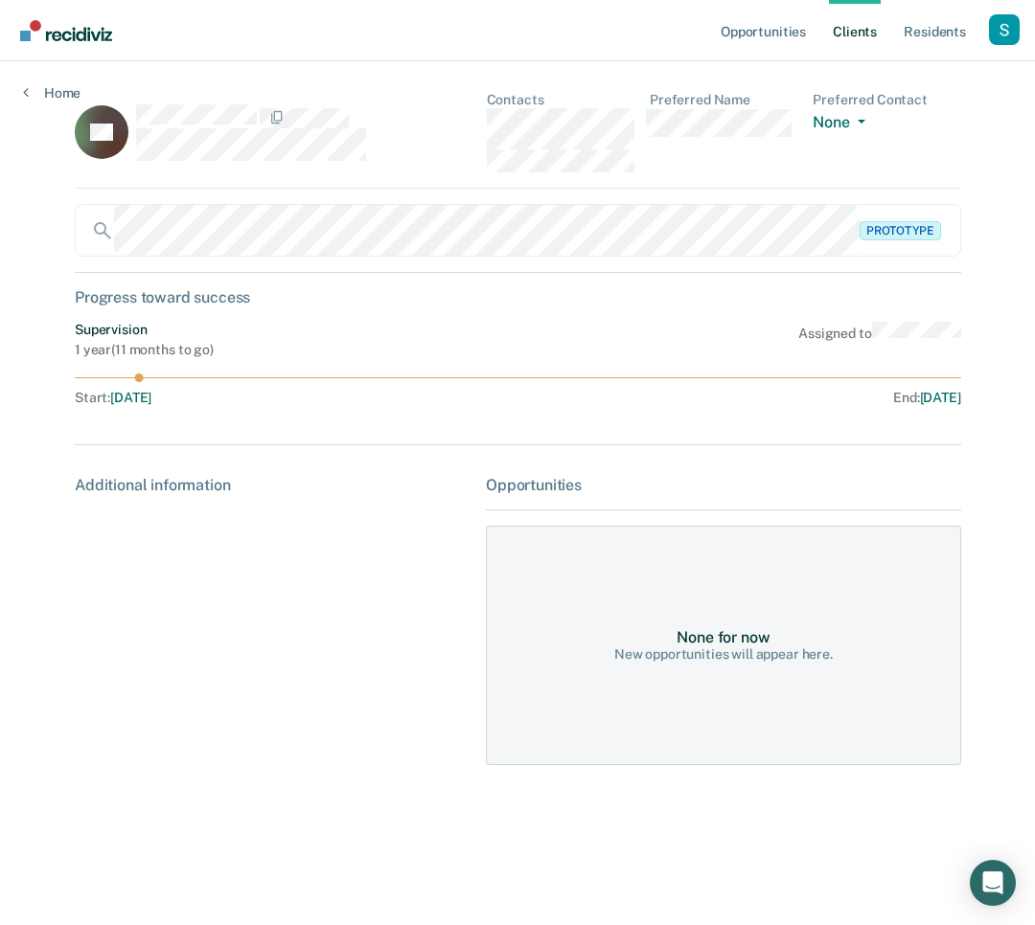
click at [411, 583] on div "Additional information" at bounding box center [273, 620] width 396 height 289
click at [815, 649] on div "None for now New opportunities will appear here." at bounding box center [723, 645] width 475 height 239
click at [916, 356] on div "Supervision 1 year ( 11 months to go ) Assigned to Start : [DATE] End : [DATE]" at bounding box center [518, 367] width 886 height 91
click at [78, 140] on icon at bounding box center [81, 116] width 66 height 82
click at [849, 122] on button "None" at bounding box center [841, 124] width 59 height 22
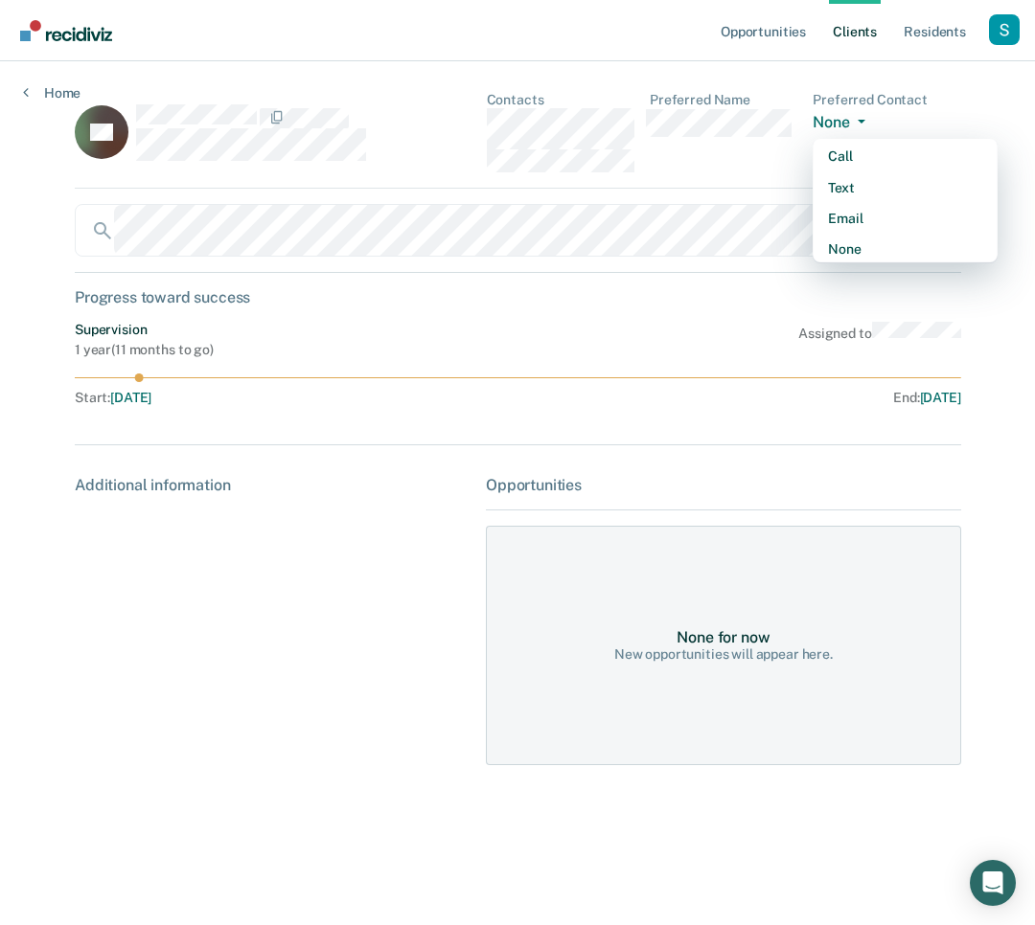
click at [654, 267] on div "Prototype" at bounding box center [518, 238] width 886 height 69
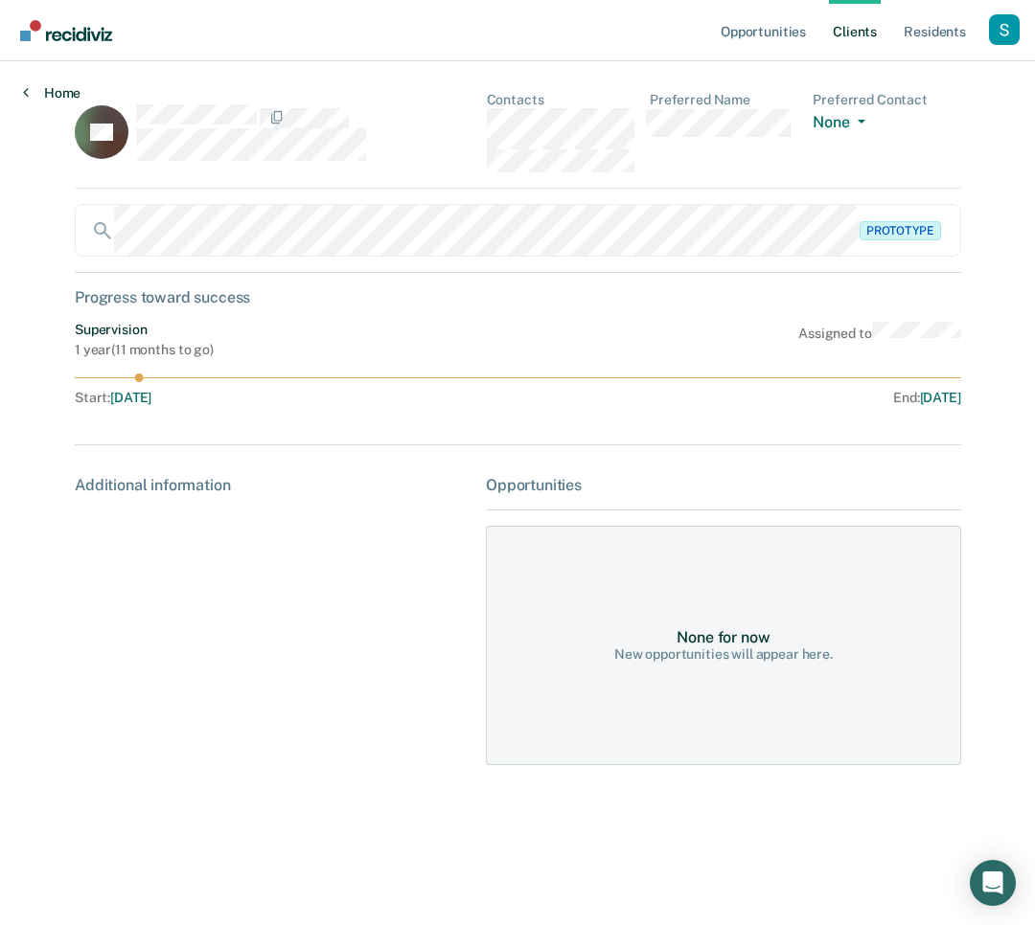
click at [49, 88] on link "Home" at bounding box center [51, 92] width 57 height 17
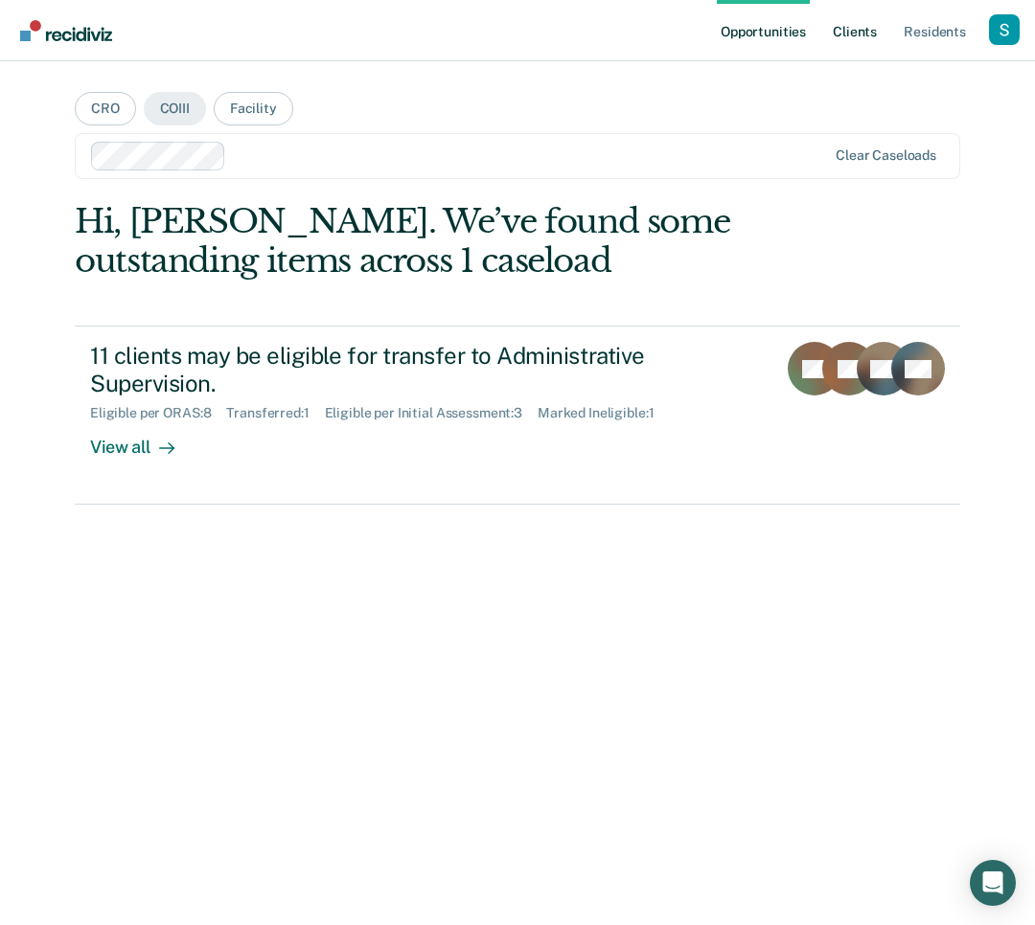
click at [862, 25] on link "Client s" at bounding box center [855, 30] width 52 height 61
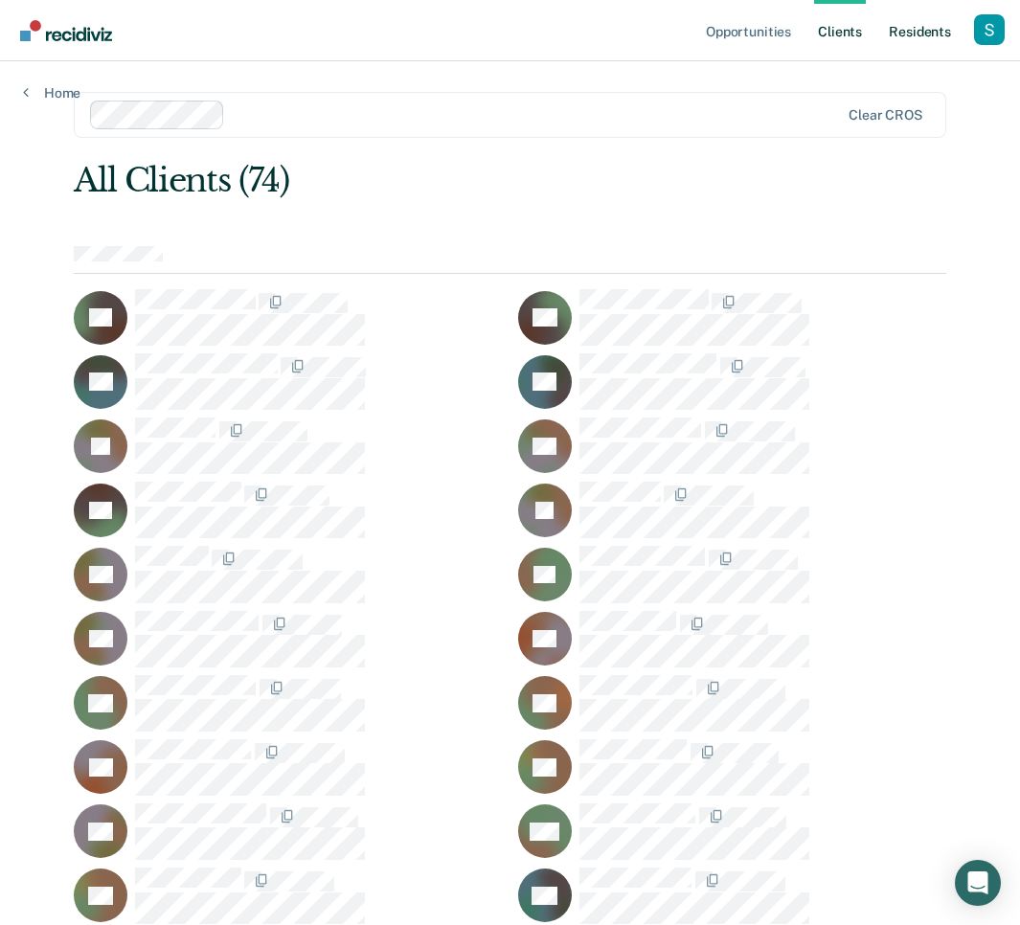
click at [930, 27] on link "Resident s" at bounding box center [920, 30] width 70 height 61
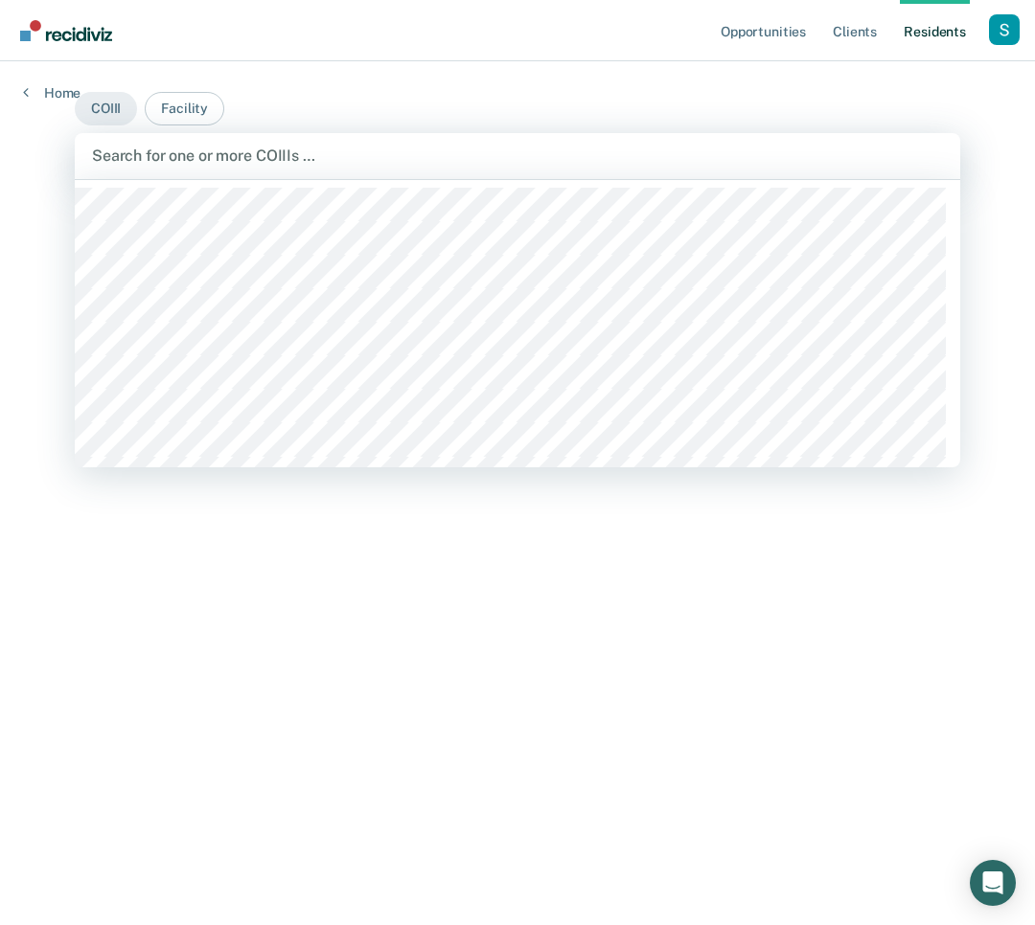
click at [204, 133] on div "Search for one or more COIIIs …" at bounding box center [517, 156] width 885 height 46
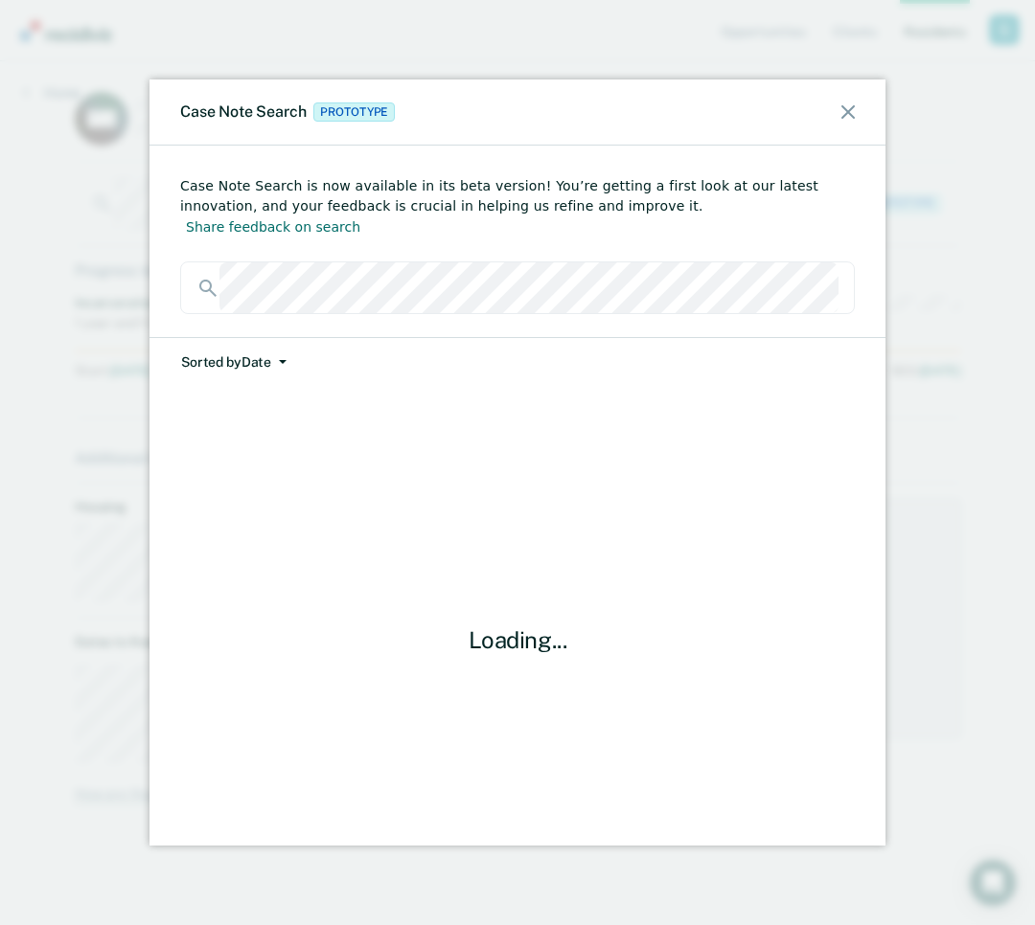
click at [335, 349] on div "Sorted by Date Relevance Date Loading..." at bounding box center [517, 591] width 736 height 509
drag, startPoint x: 457, startPoint y: 585, endPoint x: 558, endPoint y: 643, distance: 115.8
click at [558, 643] on div "Loading..." at bounding box center [517, 641] width 674 height 508
click at [904, 467] on div "Case Note Search Prototype Case Note Search is now available in its beta versio…" at bounding box center [517, 462] width 1035 height 925
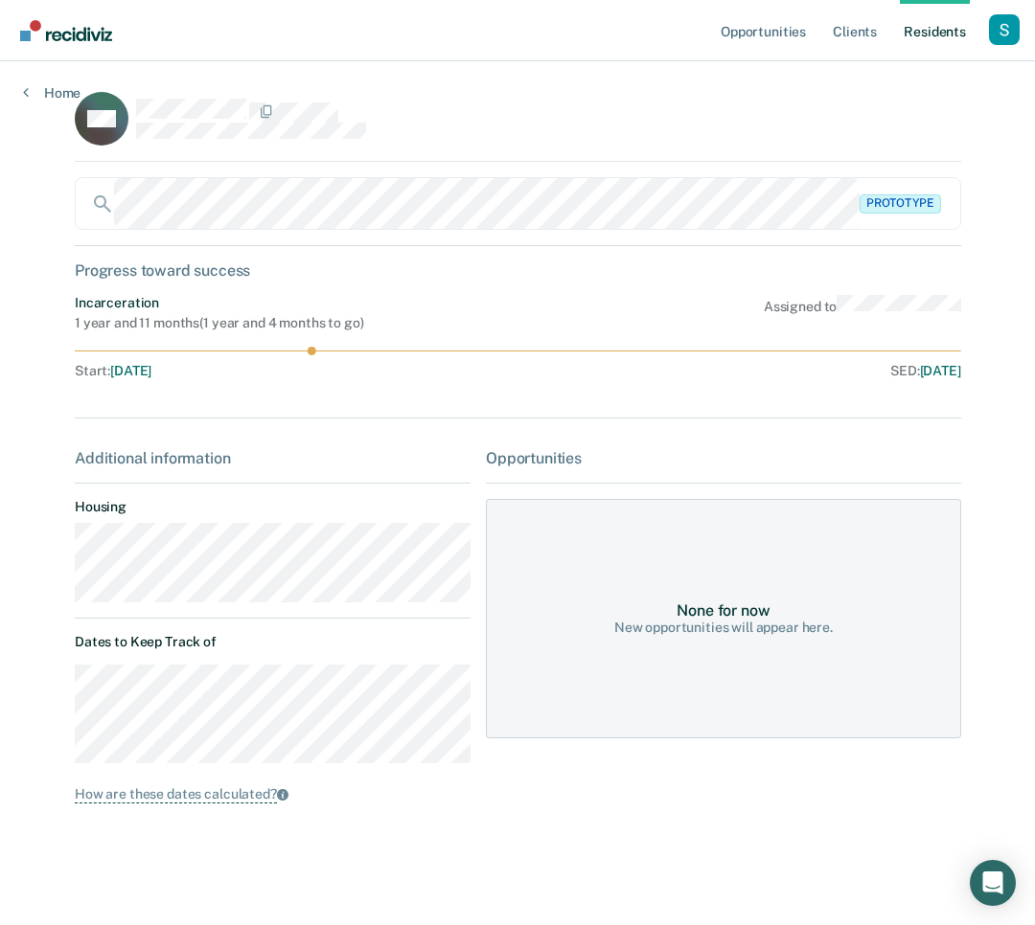
click at [34, 62] on div "Home" at bounding box center [51, 81] width 103 height 40
click at [48, 90] on link "Home" at bounding box center [51, 92] width 57 height 17
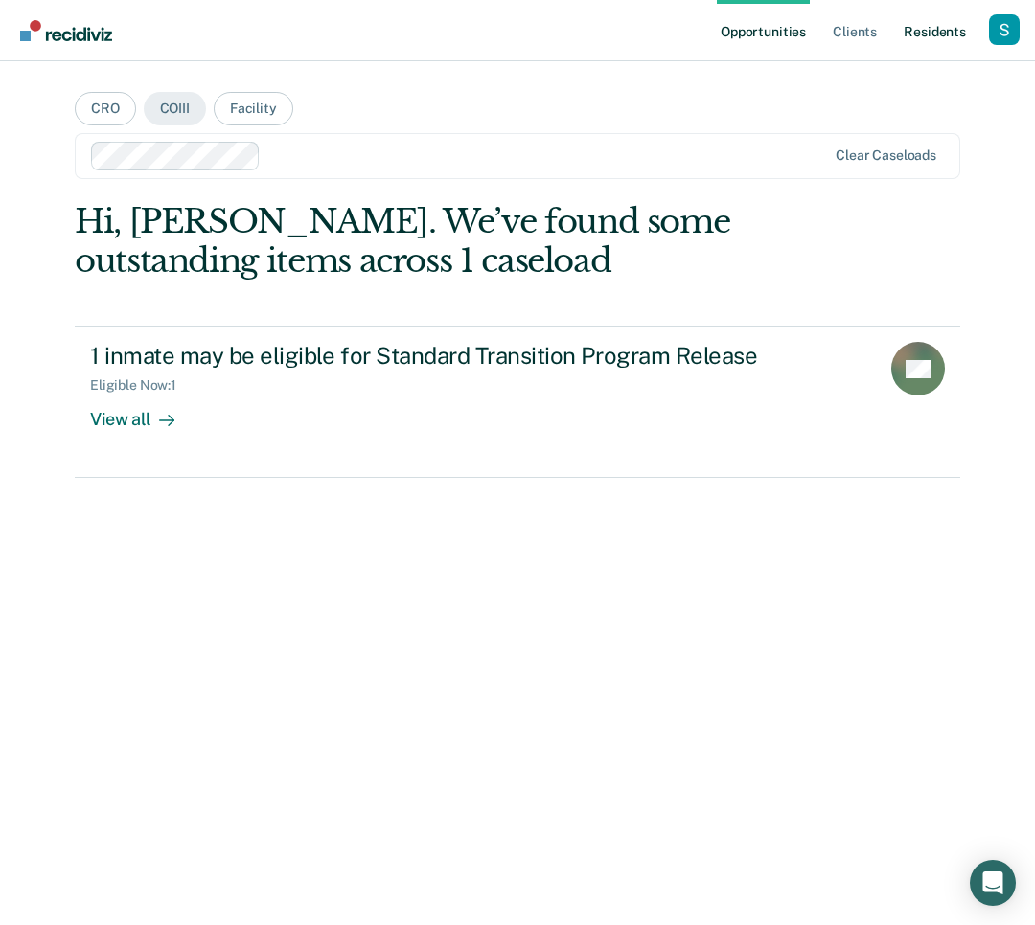
click at [939, 31] on link "Resident s" at bounding box center [935, 30] width 70 height 61
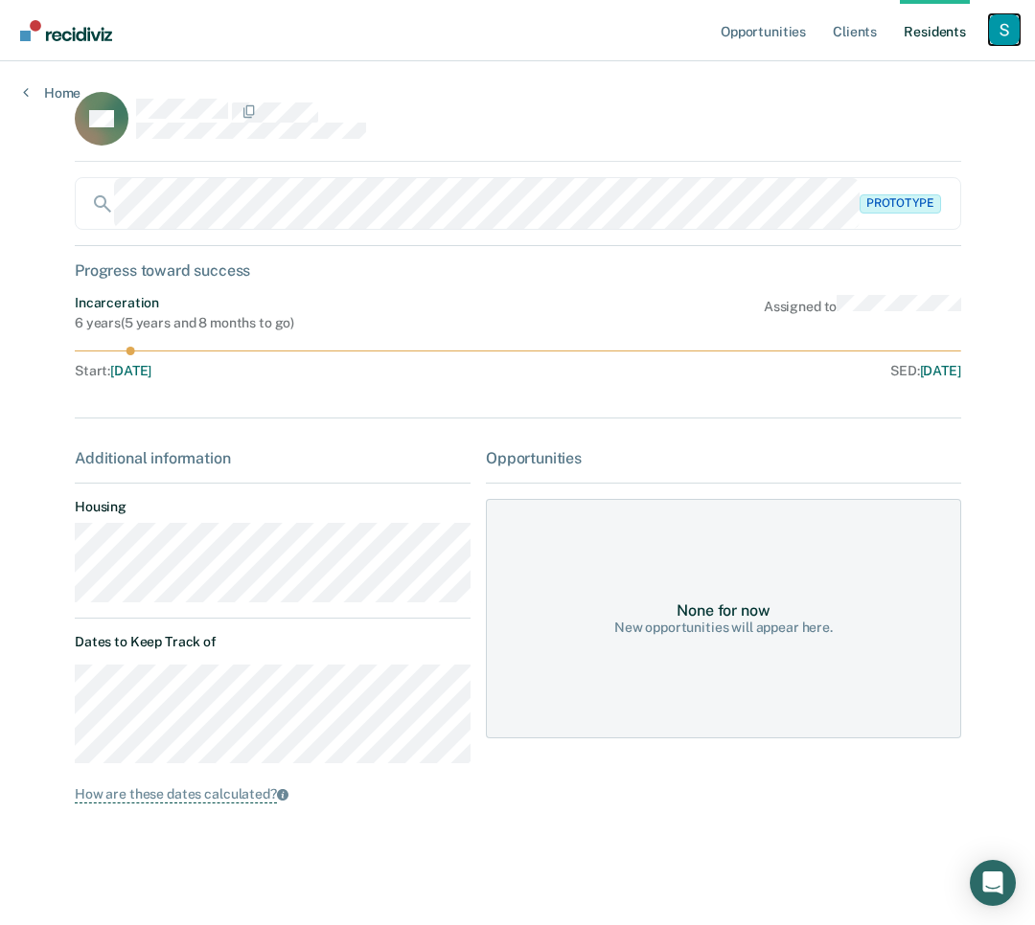
click at [1008, 34] on div "Profile dropdown button" at bounding box center [1004, 29] width 31 height 31
click at [932, 64] on div "Profile How it works Log Out" at bounding box center [926, 102] width 185 height 94
click at [865, 78] on link "Profile" at bounding box center [927, 78] width 154 height 16
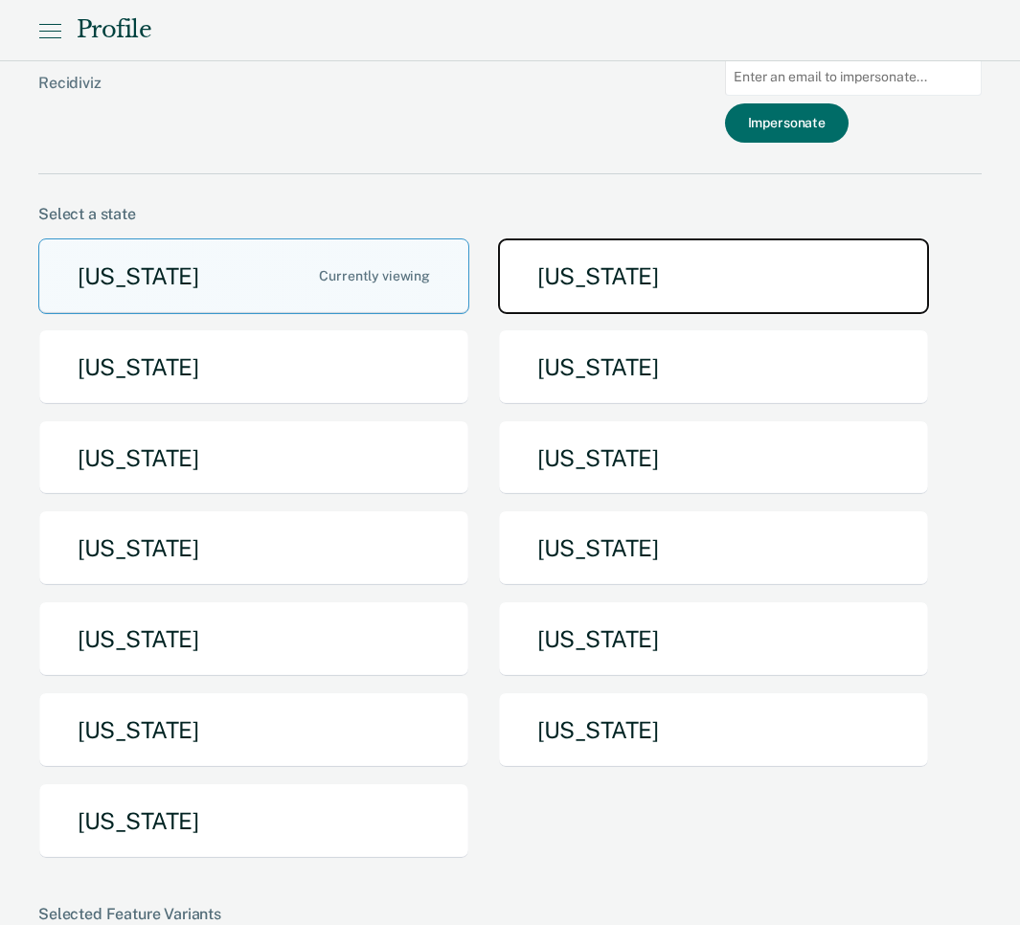
click at [707, 285] on button "[US_STATE]" at bounding box center [713, 277] width 431 height 76
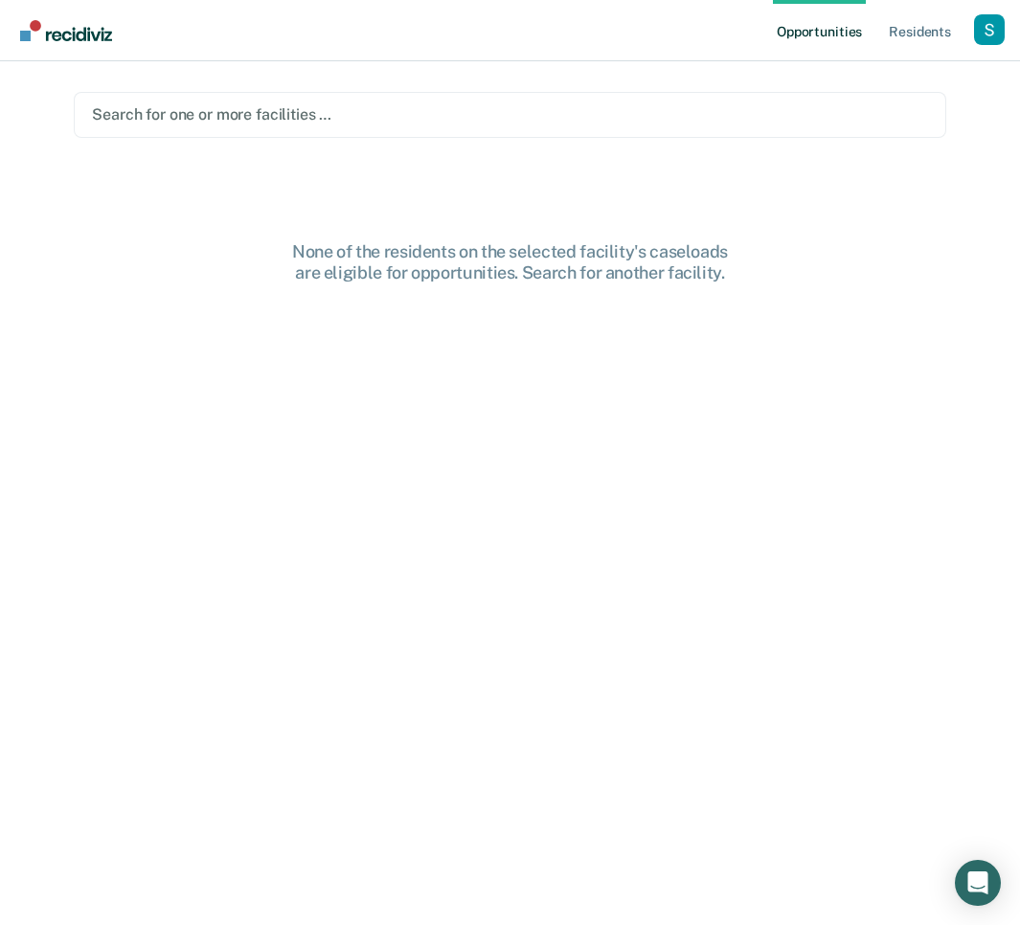
click at [558, 80] on main "Search for one or more facilities … None of the residents on the selected facil…" at bounding box center [510, 470] width 919 height 818
click at [564, 109] on div at bounding box center [510, 114] width 836 height 22
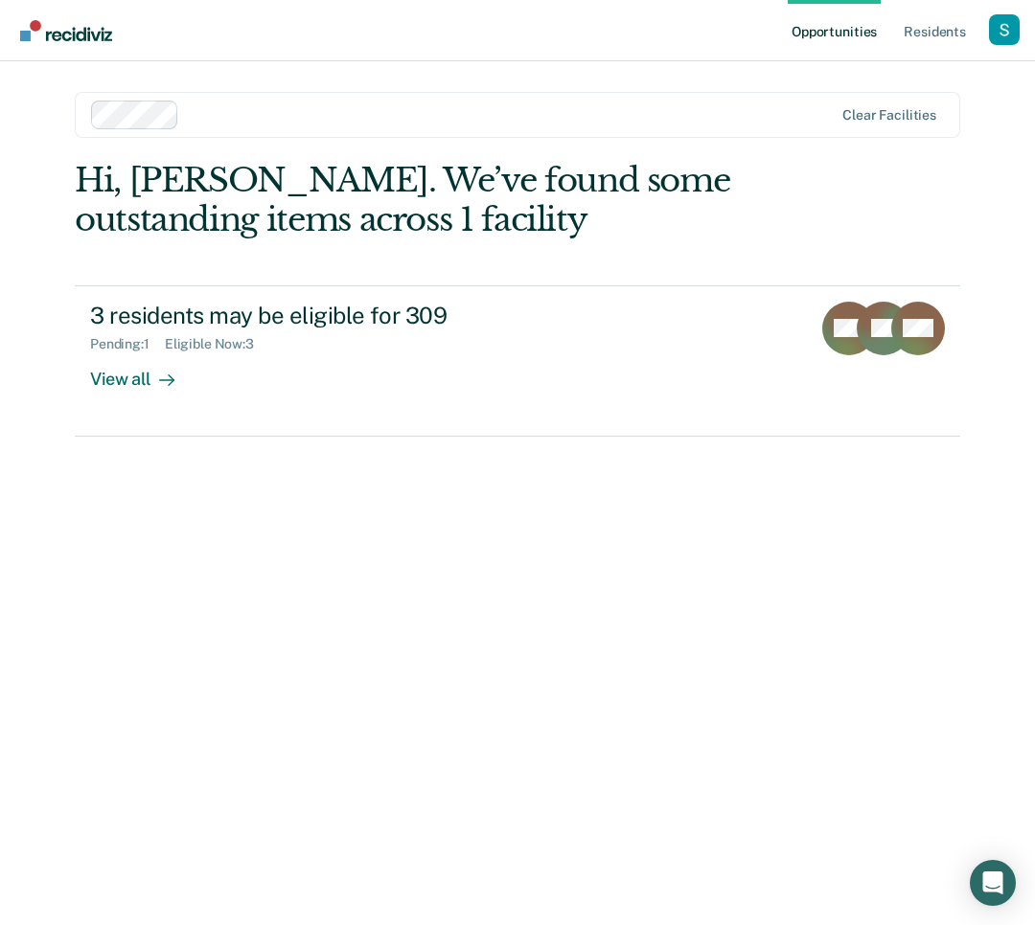
click at [542, 96] on div "Clear facilities" at bounding box center [517, 115] width 885 height 46
click at [560, 109] on div at bounding box center [630, 114] width 405 height 22
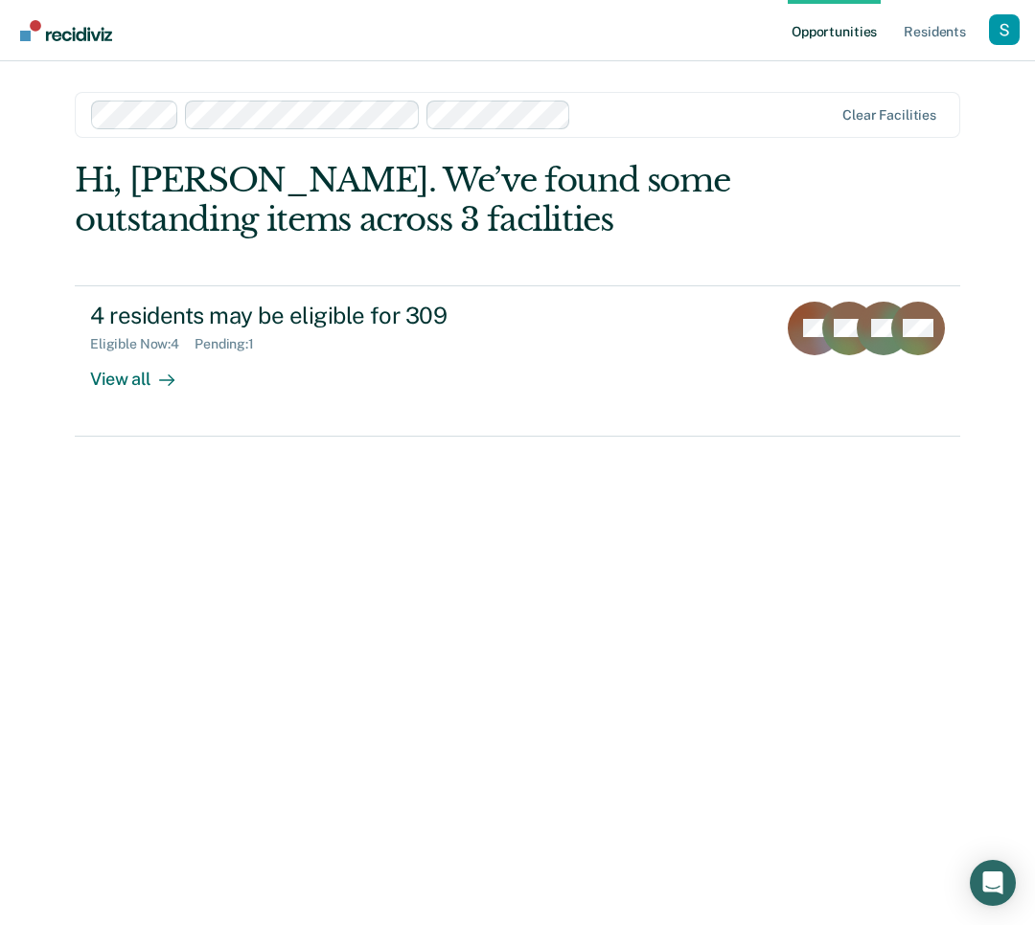
click at [647, 114] on div at bounding box center [706, 114] width 254 height 22
click at [608, 110] on div at bounding box center [630, 114] width 405 height 22
click at [602, 112] on div at bounding box center [694, 114] width 277 height 22
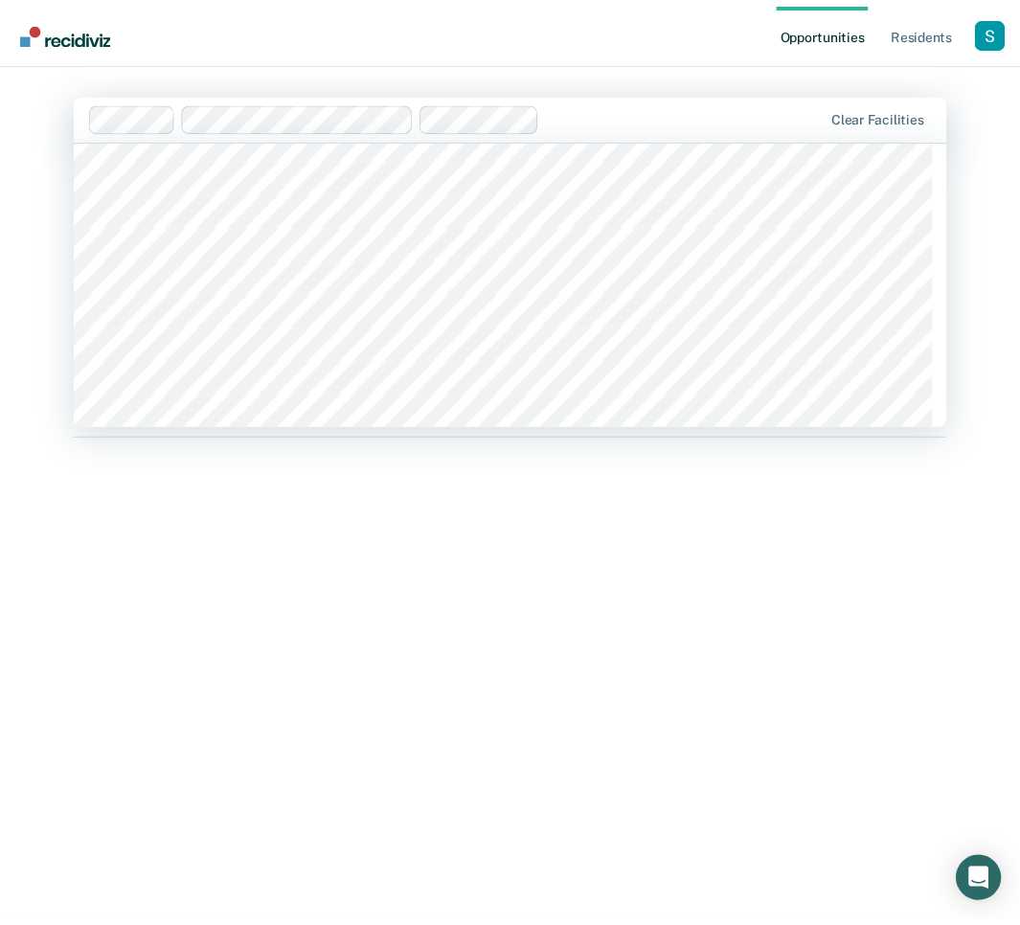
scroll to position [571, 0]
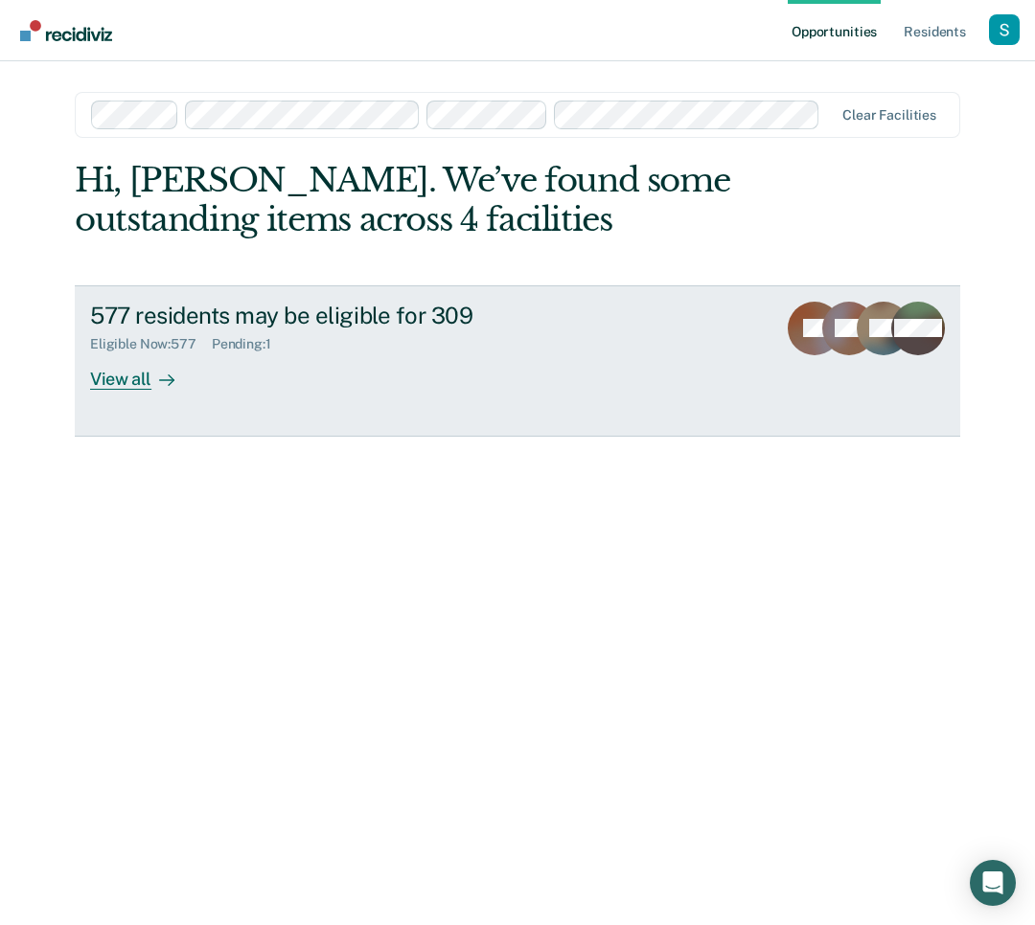
click at [383, 306] on div "577 residents may be eligible for 309" at bounding box center [425, 316] width 671 height 28
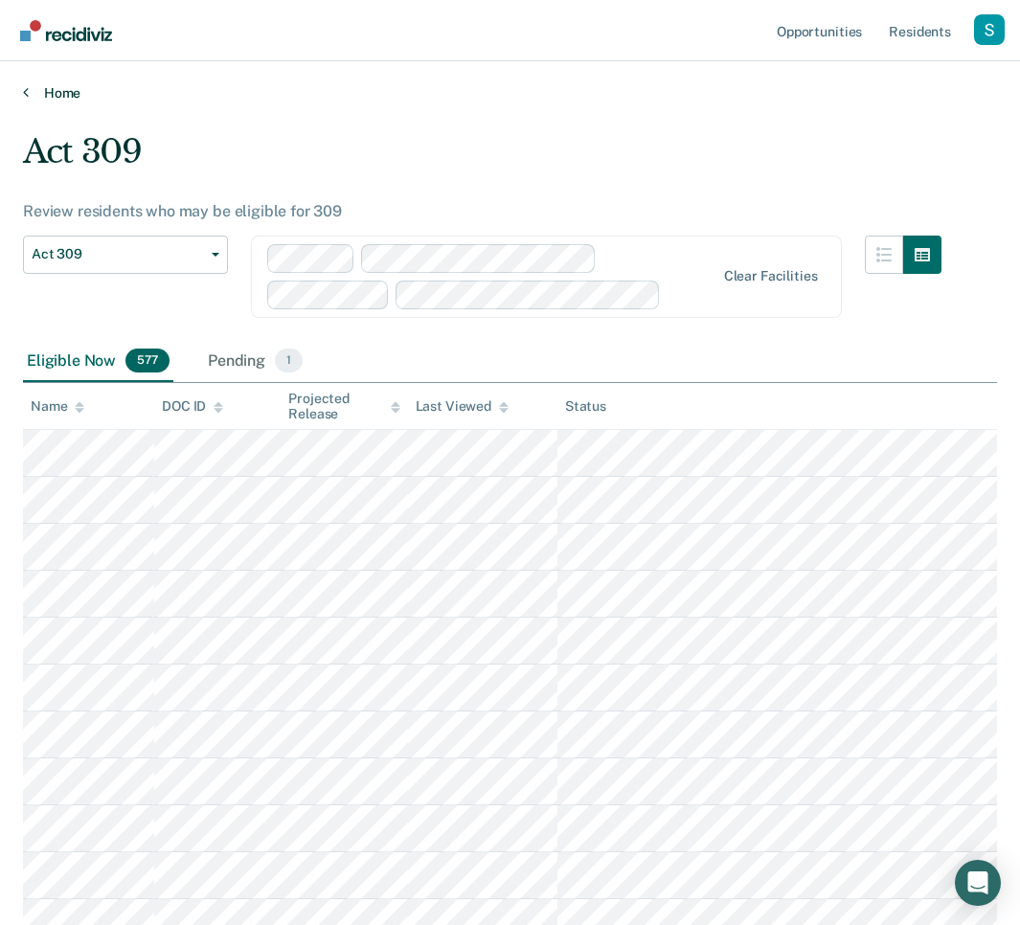
click at [46, 90] on link "Home" at bounding box center [510, 92] width 974 height 17
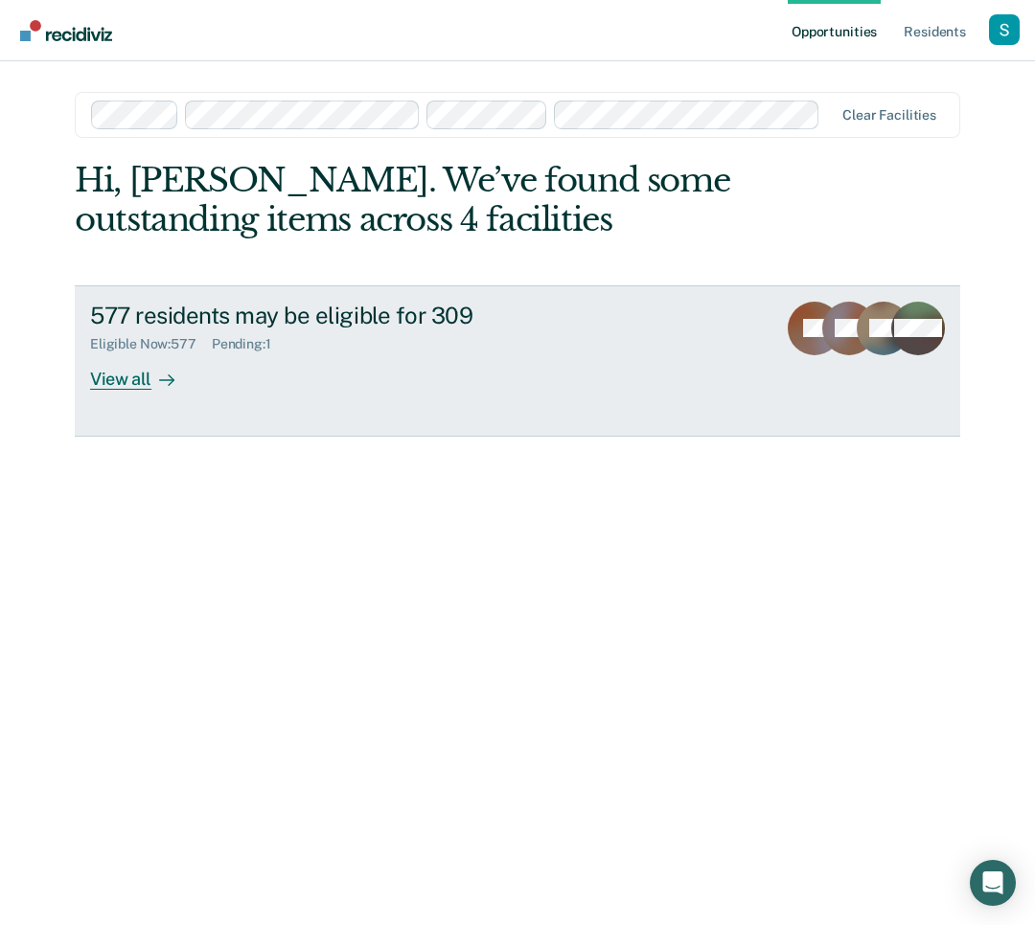
click at [758, 332] on div "Eligible Now : 577 Pending : 1" at bounding box center [425, 341] width 671 height 24
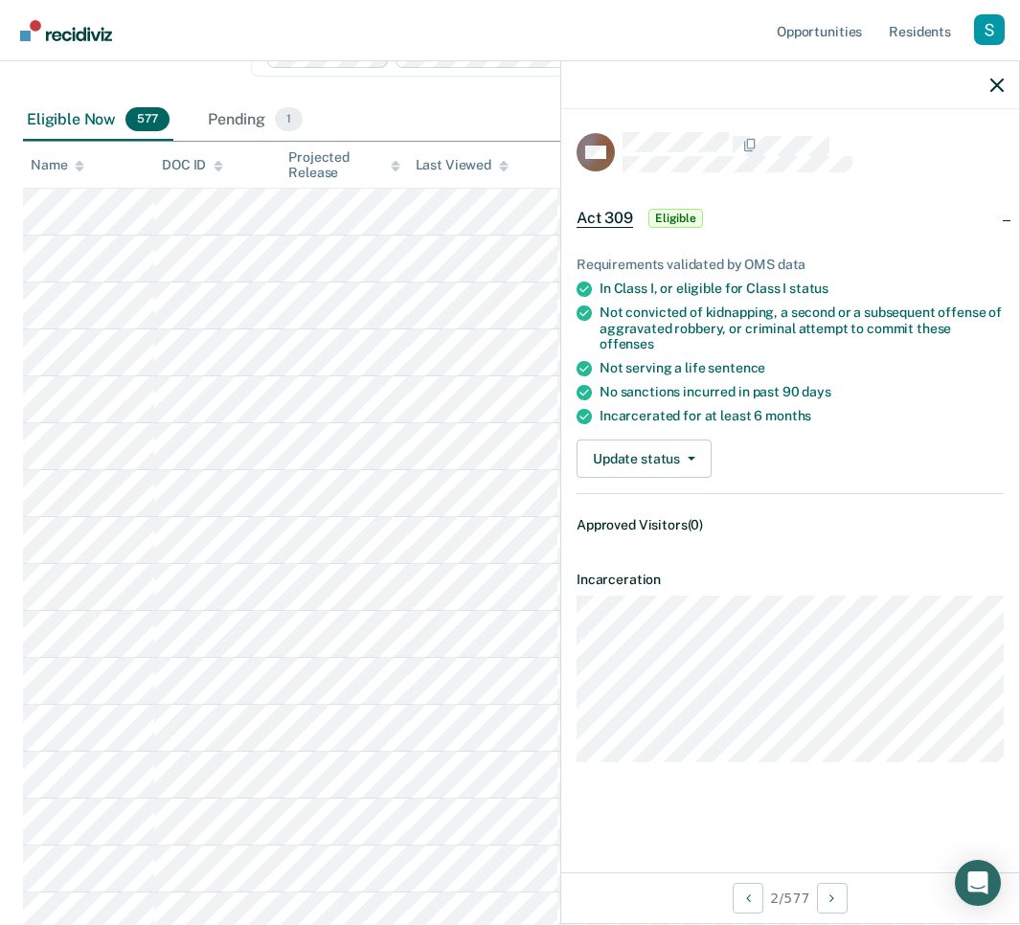
scroll to position [240, 0]
click at [991, 91] on icon "button" at bounding box center [997, 85] width 13 height 13
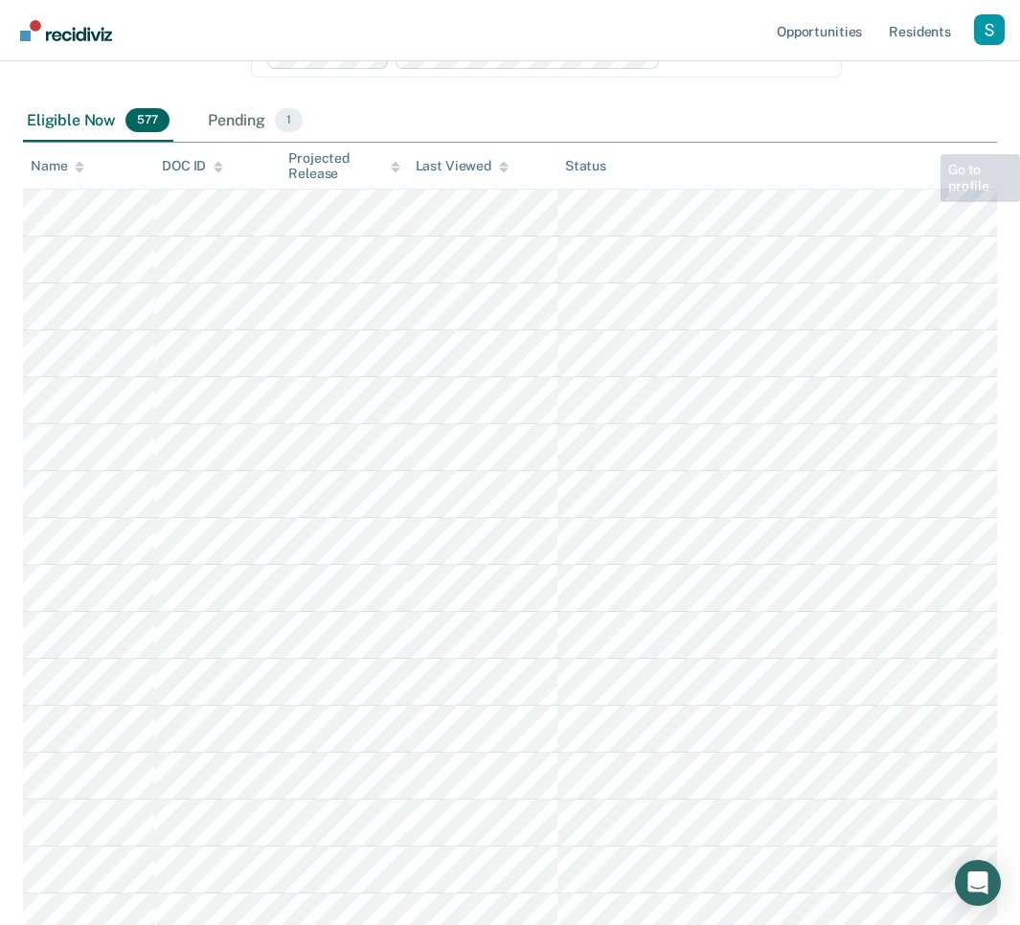
scroll to position [0, 0]
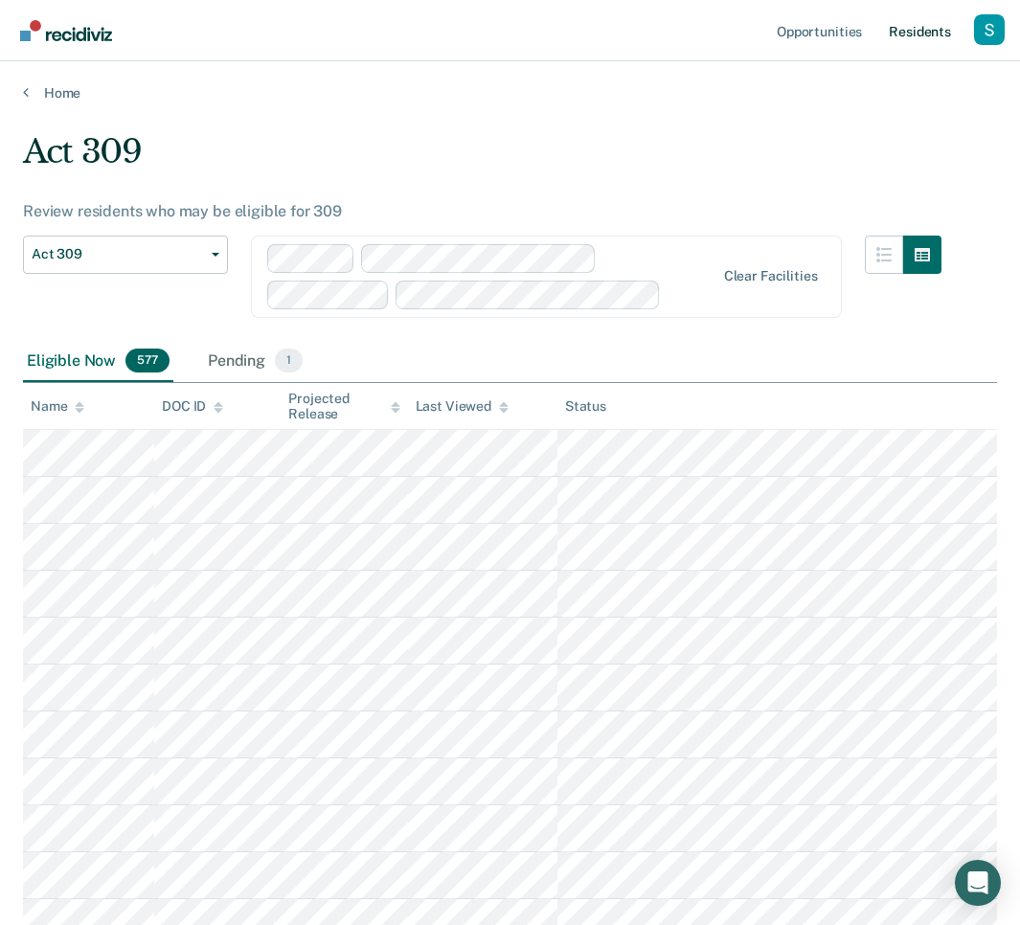
click at [912, 42] on link "Resident s" at bounding box center [920, 30] width 70 height 61
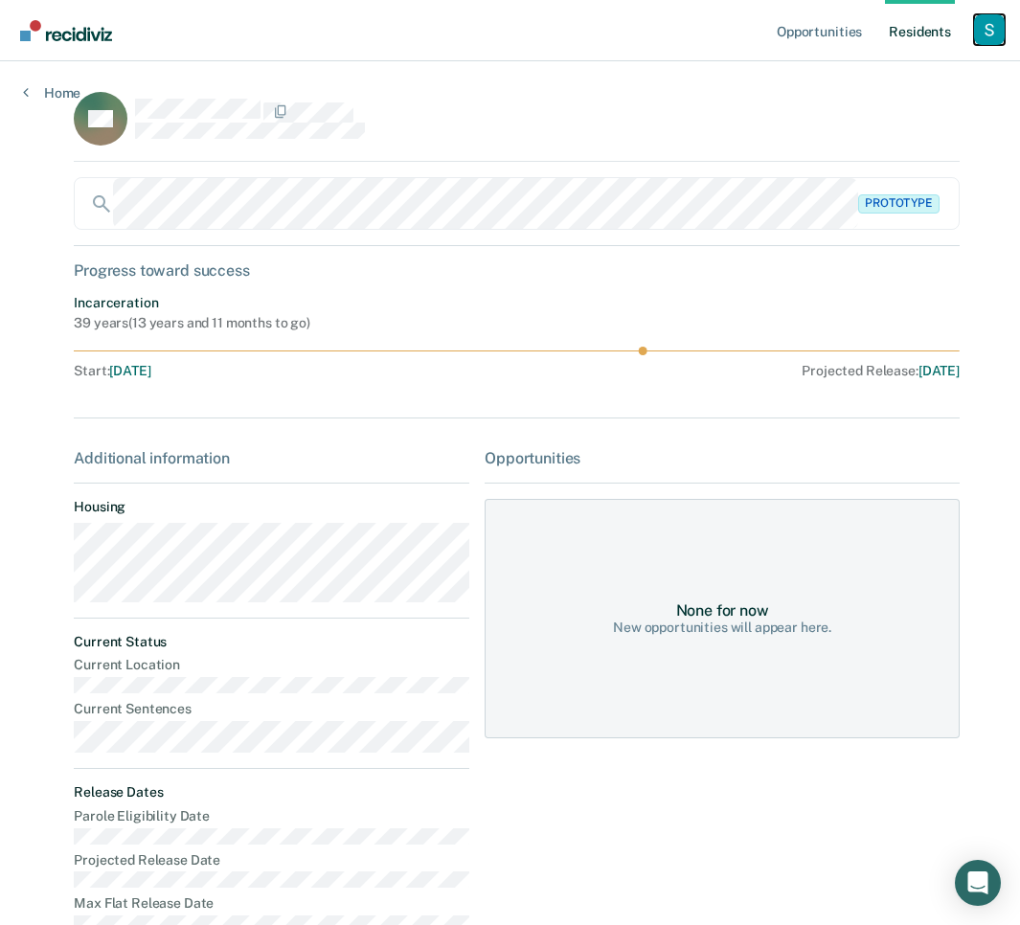
click at [991, 19] on div "Profile dropdown button" at bounding box center [989, 29] width 31 height 31
click at [896, 80] on link "Profile" at bounding box center [912, 78] width 154 height 16
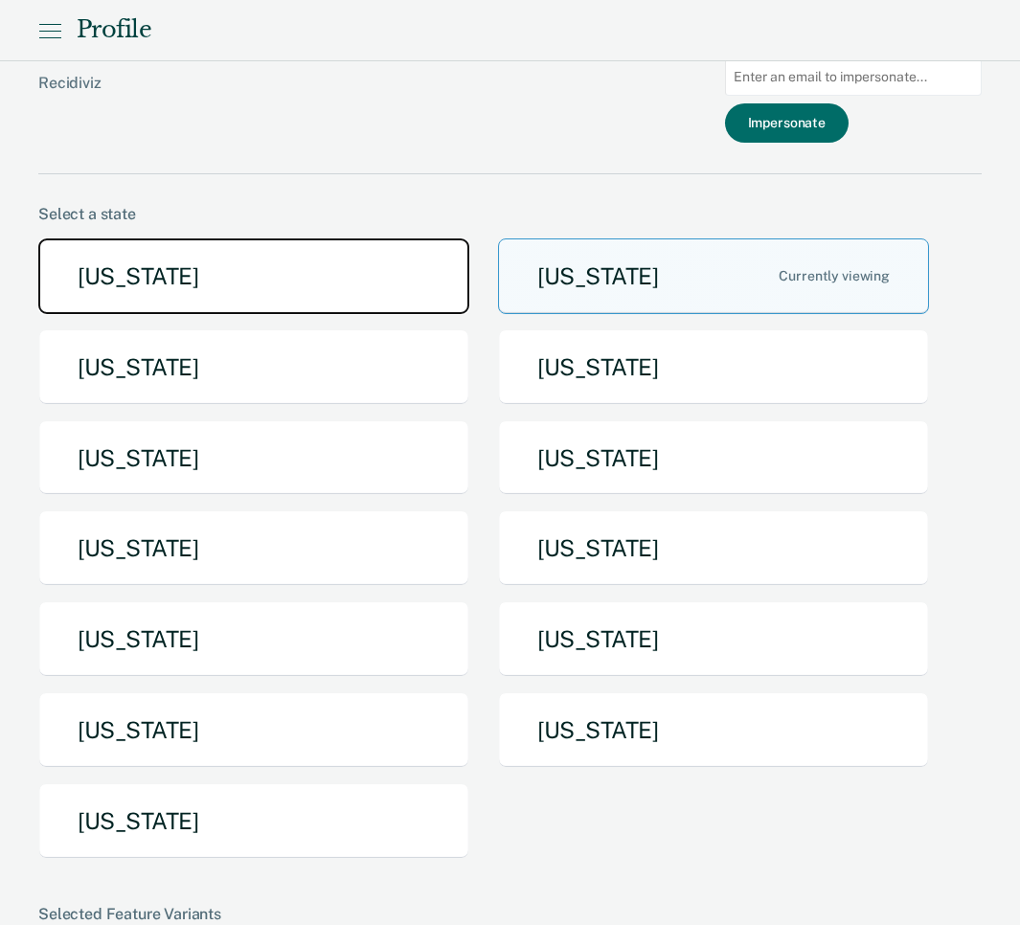
click at [223, 298] on button "[US_STATE]" at bounding box center [253, 277] width 431 height 76
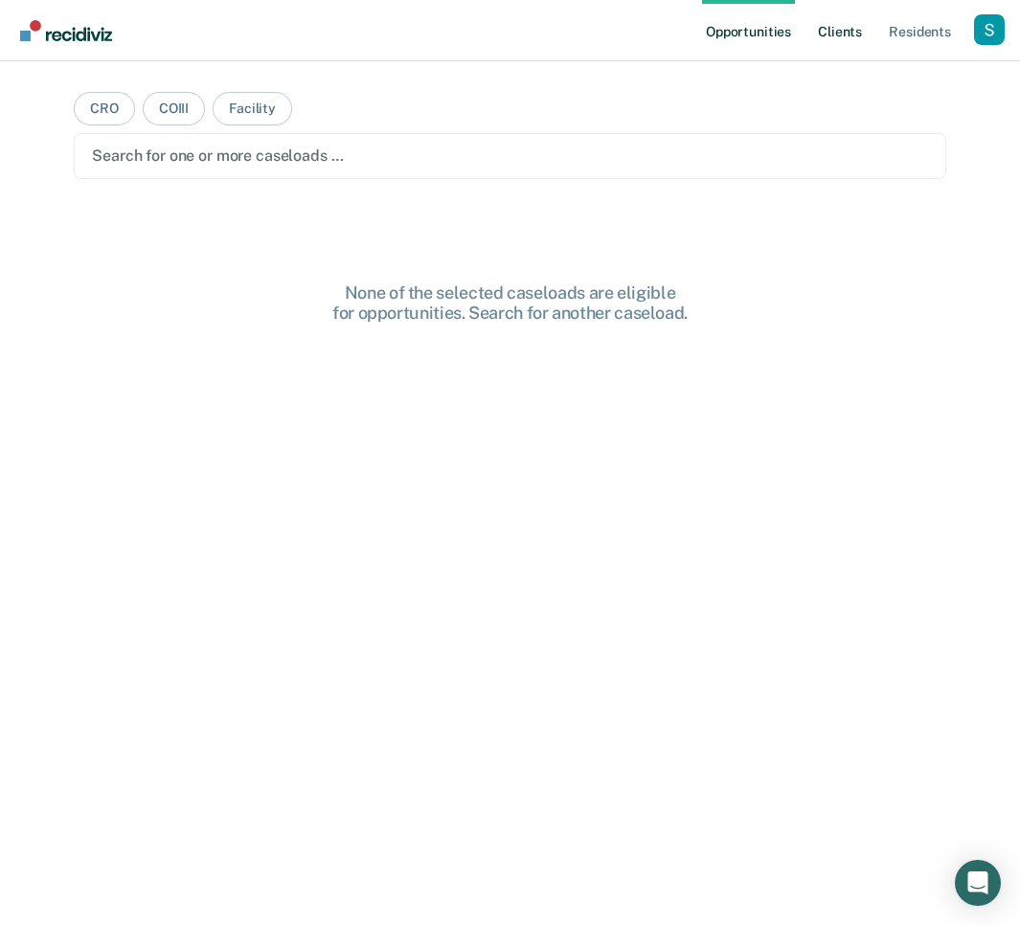
click at [840, 33] on link "Client s" at bounding box center [840, 30] width 52 height 61
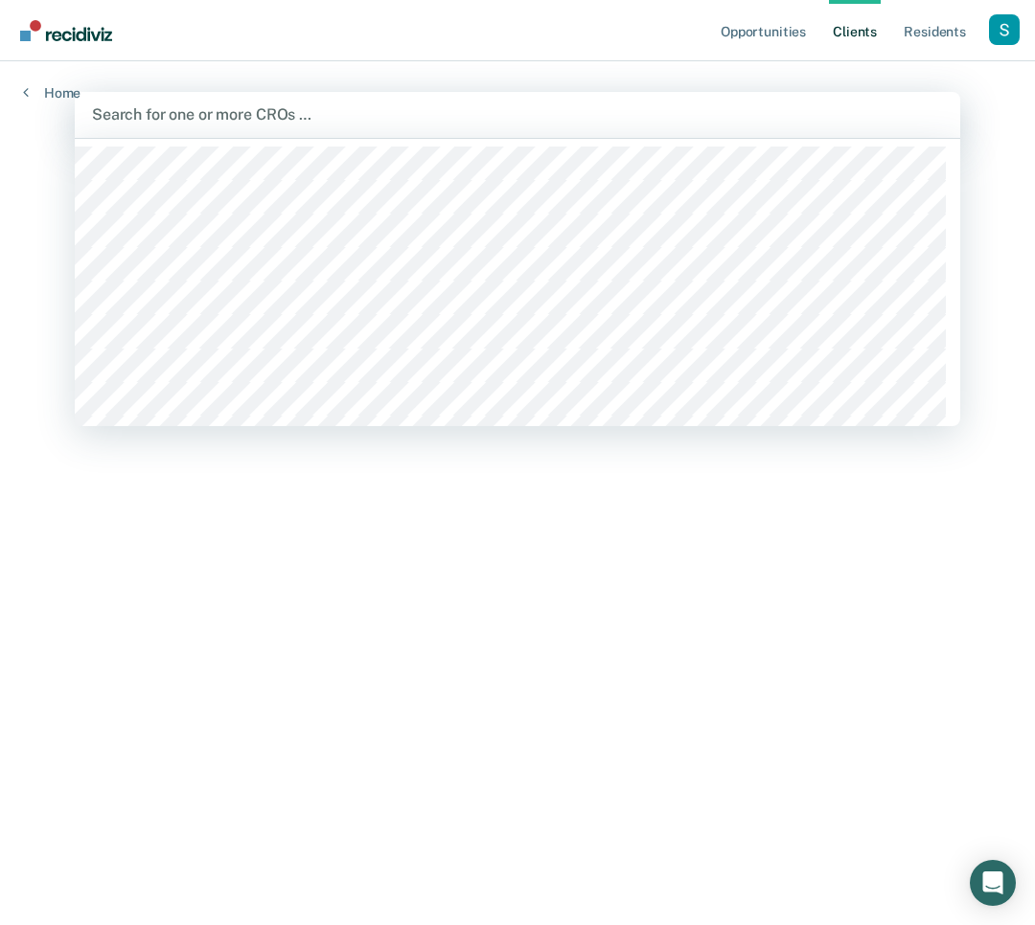
click at [615, 102] on div "Search for one or more CROs …" at bounding box center [517, 115] width 854 height 26
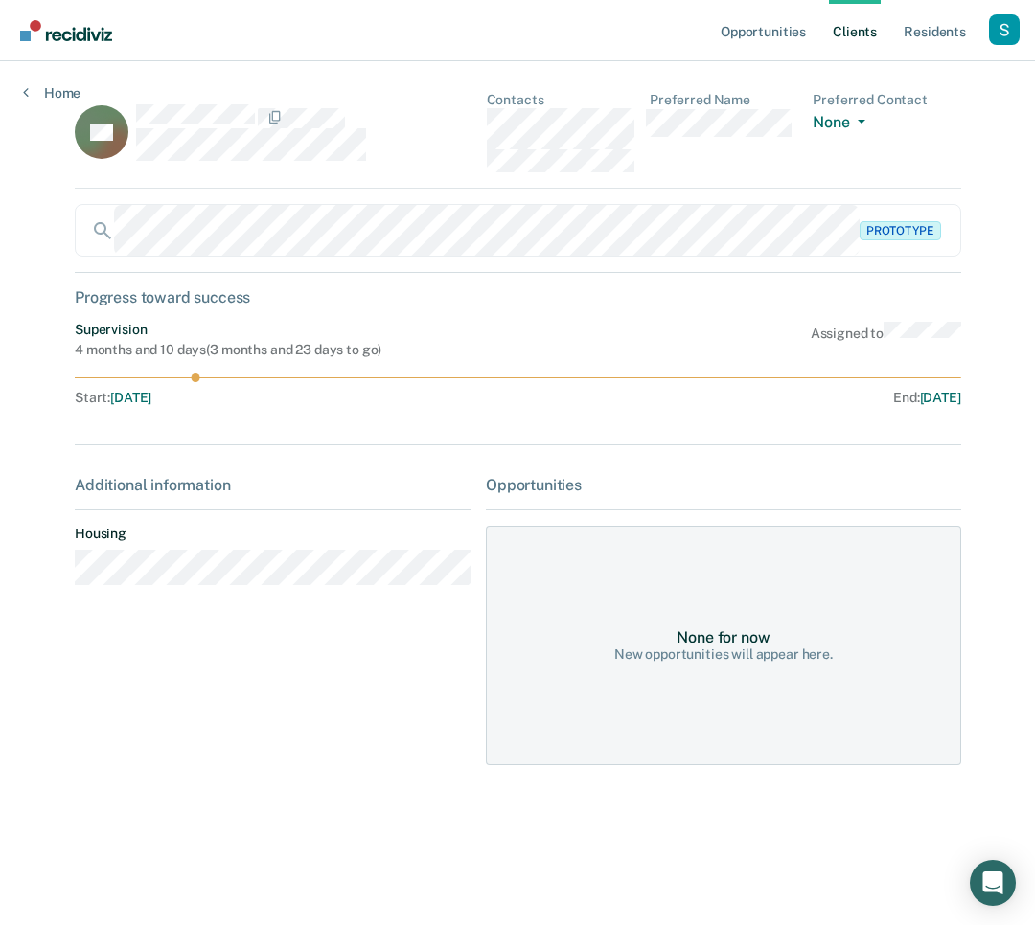
click at [52, 80] on div "Home" at bounding box center [51, 81] width 103 height 40
click at [933, 16] on link "Resident s" at bounding box center [935, 30] width 70 height 61
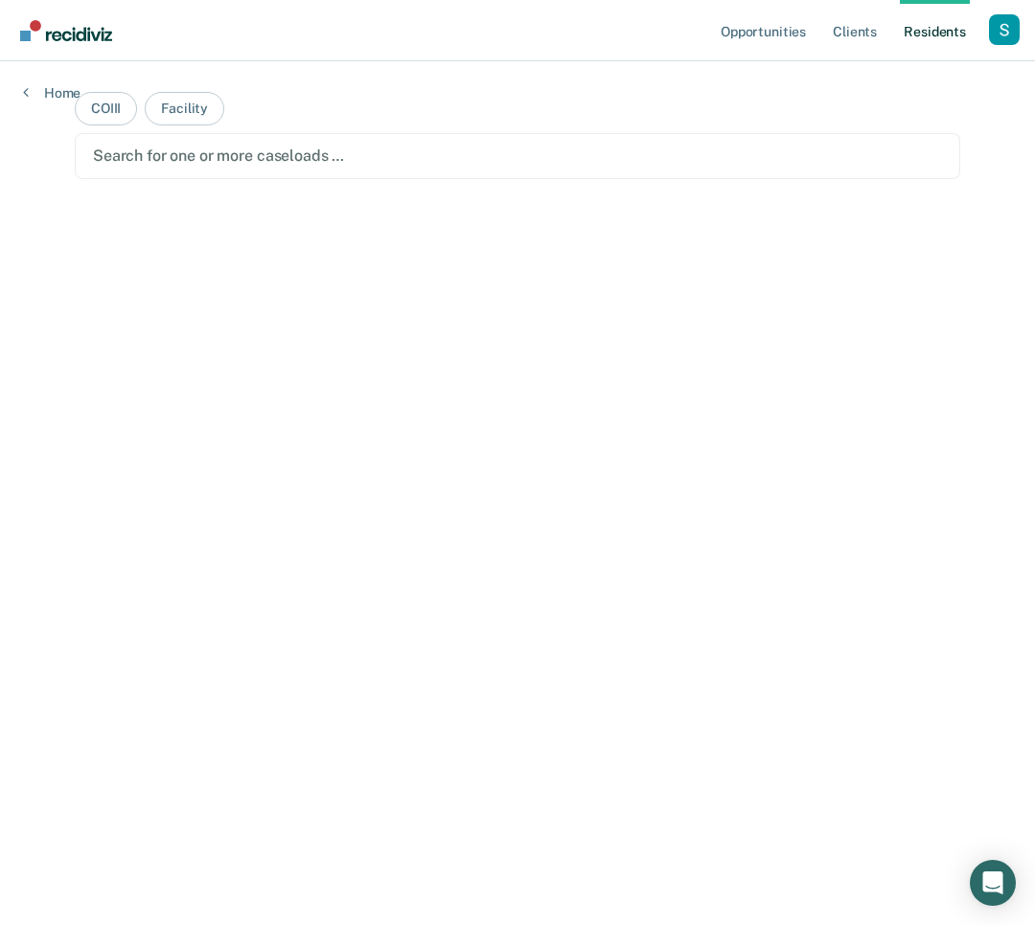
click at [509, 143] on div "Search for one or more caseloads …" at bounding box center [517, 156] width 853 height 26
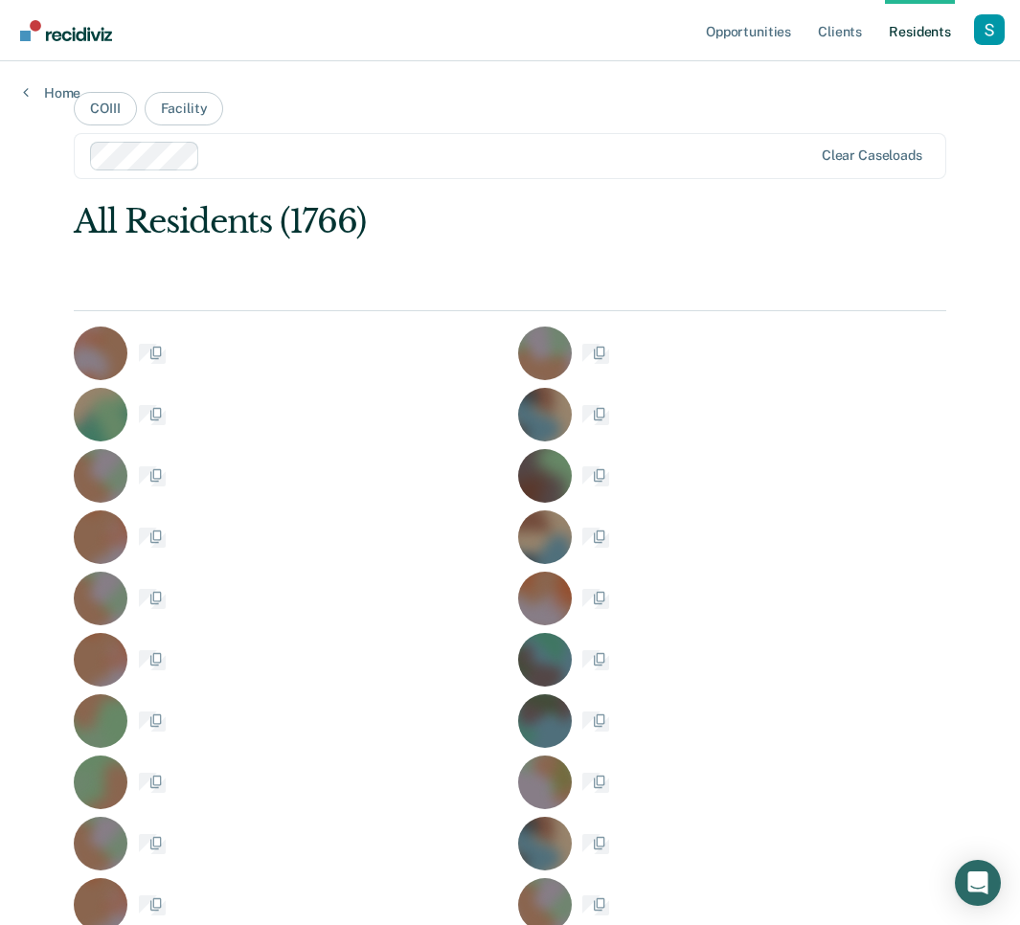
click at [371, 163] on div at bounding box center [510, 156] width 604 height 22
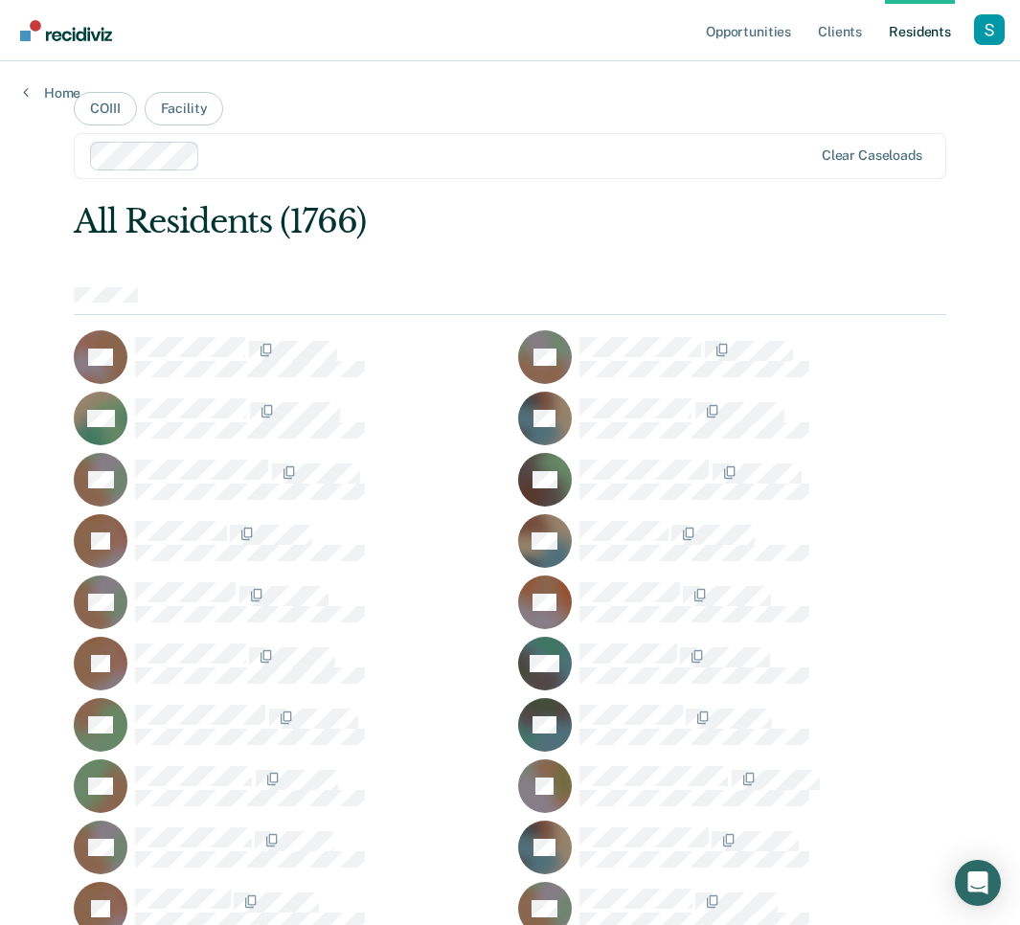
drag, startPoint x: 160, startPoint y: 500, endPoint x: 177, endPoint y: 507, distance: 18.5
click at [160, 500] on div "AA" at bounding box center [288, 480] width 428 height 54
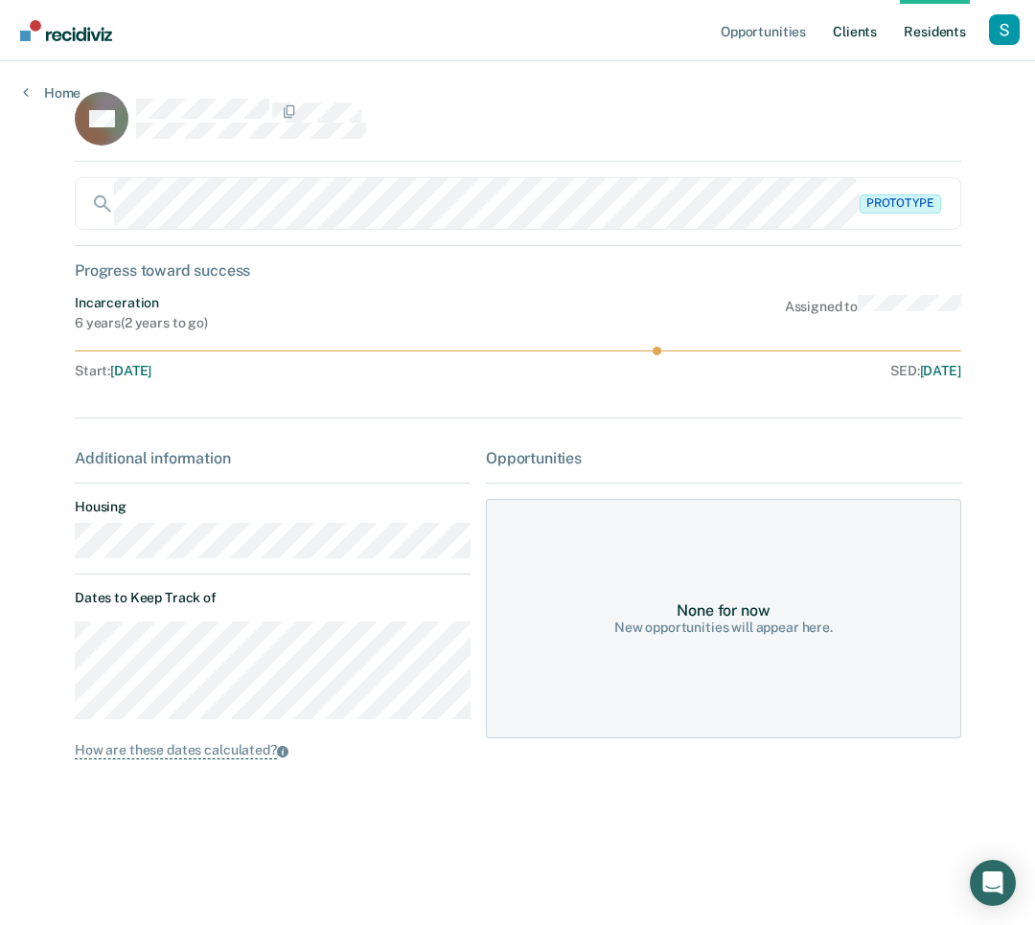
click at [850, 31] on link "Client s" at bounding box center [855, 30] width 52 height 61
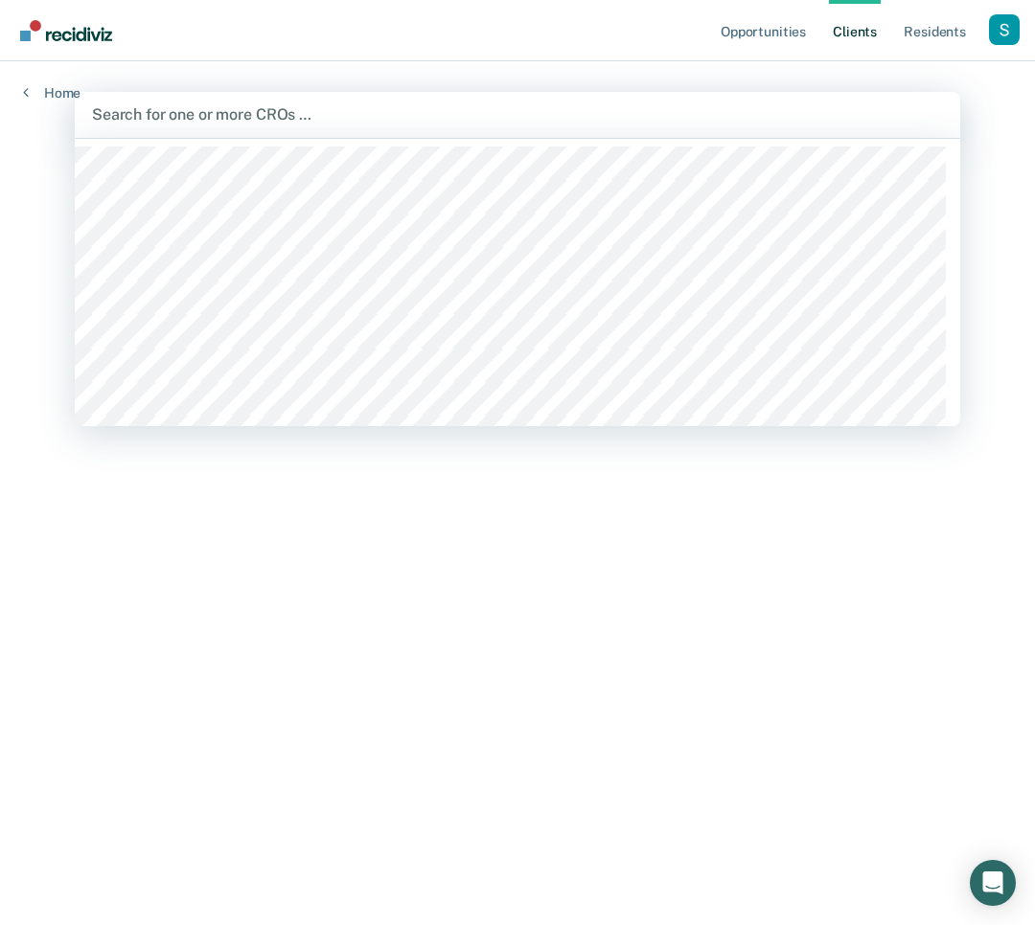
click at [357, 114] on div at bounding box center [517, 114] width 851 height 22
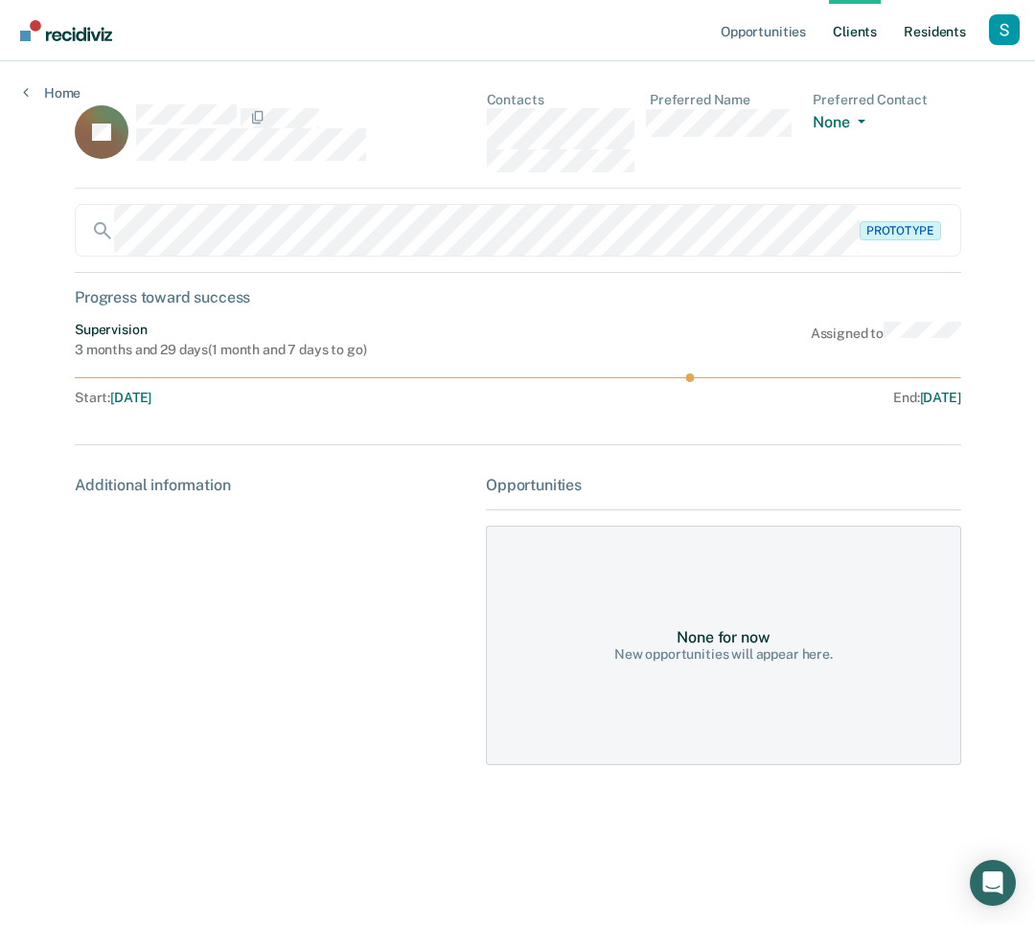
click at [960, 26] on link "Resident s" at bounding box center [935, 30] width 70 height 61
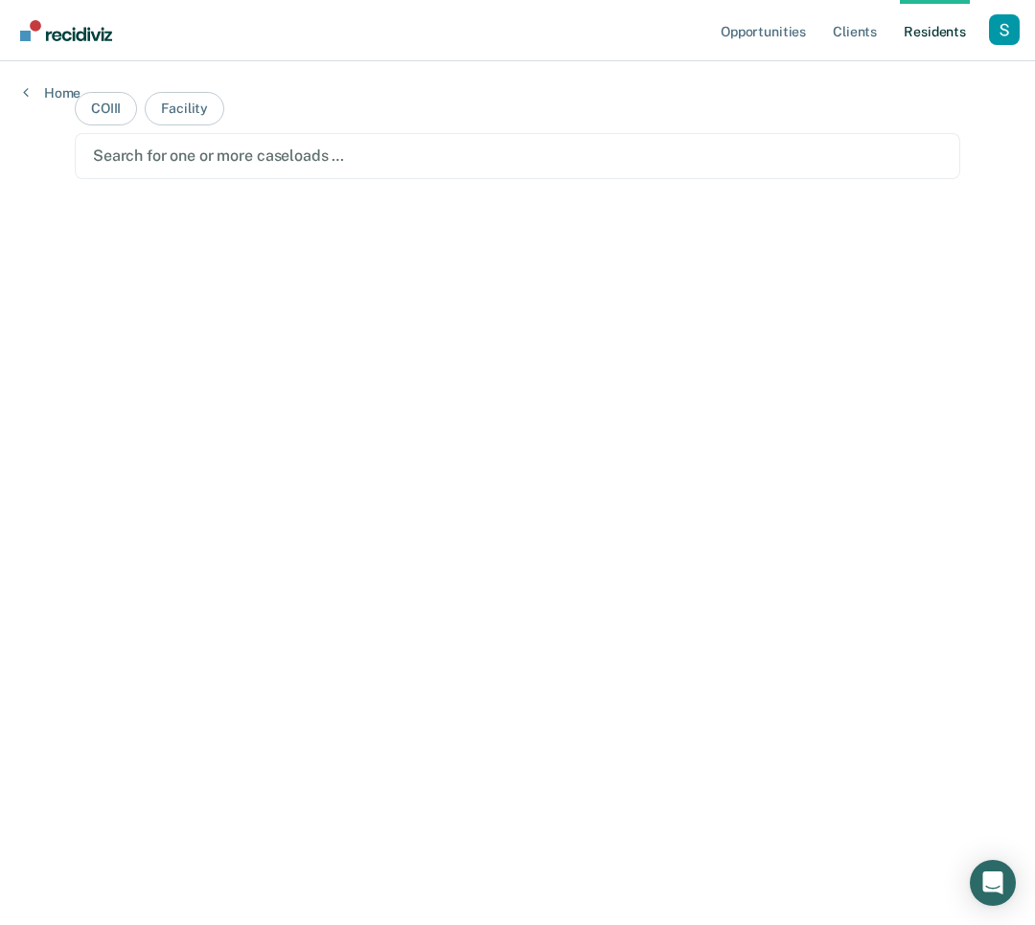
click at [167, 154] on div at bounding box center [517, 156] width 849 height 22
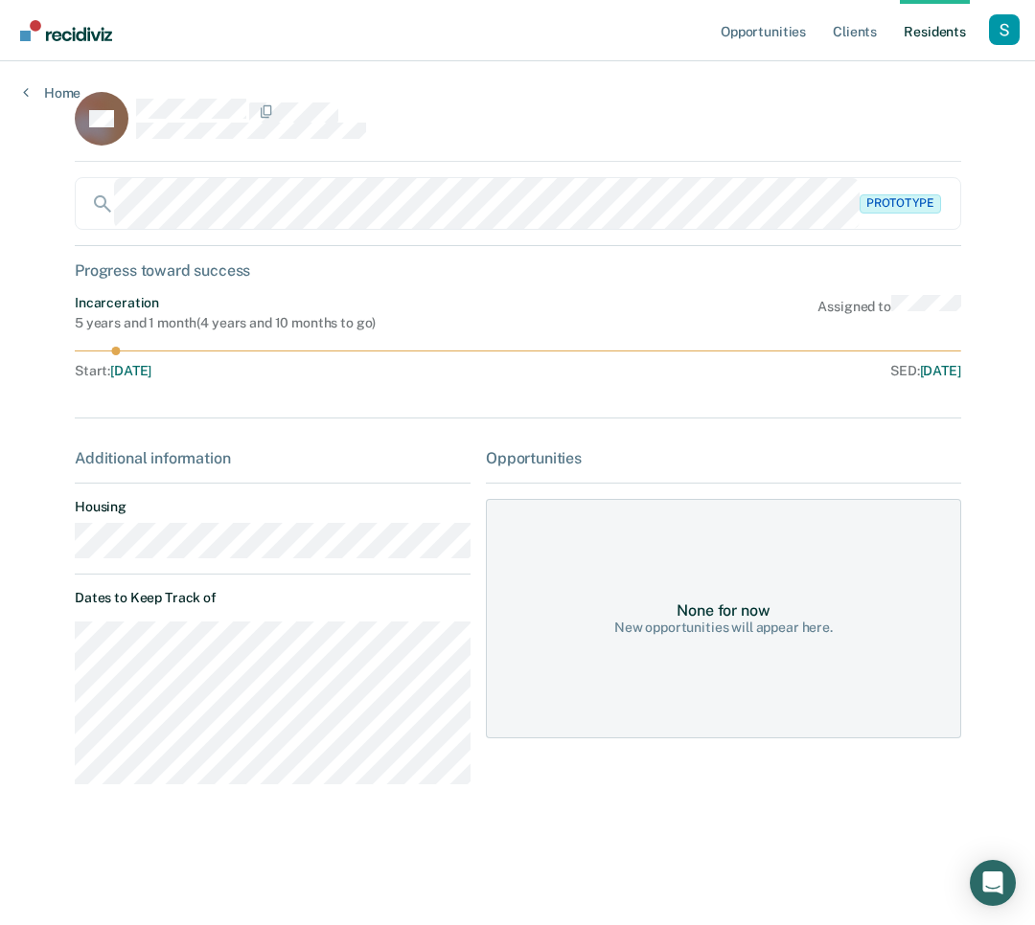
click at [708, 32] on nav "Opportunities Client s Resident s Profile How it works Log Out" at bounding box center [517, 30] width 1035 height 61
click at [755, 26] on link "Opportunities" at bounding box center [763, 30] width 93 height 61
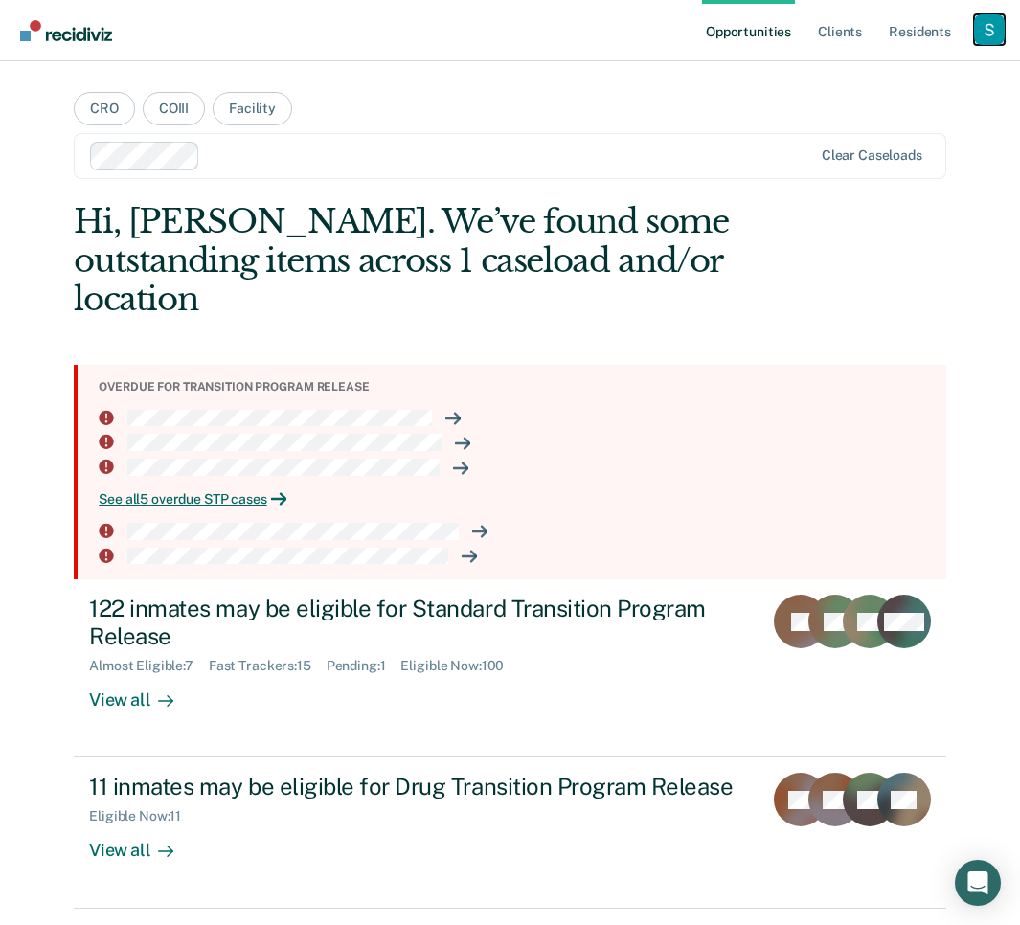
click at [993, 30] on div "Profile dropdown button" at bounding box center [989, 29] width 31 height 31
click at [924, 78] on link "Profile" at bounding box center [912, 78] width 154 height 16
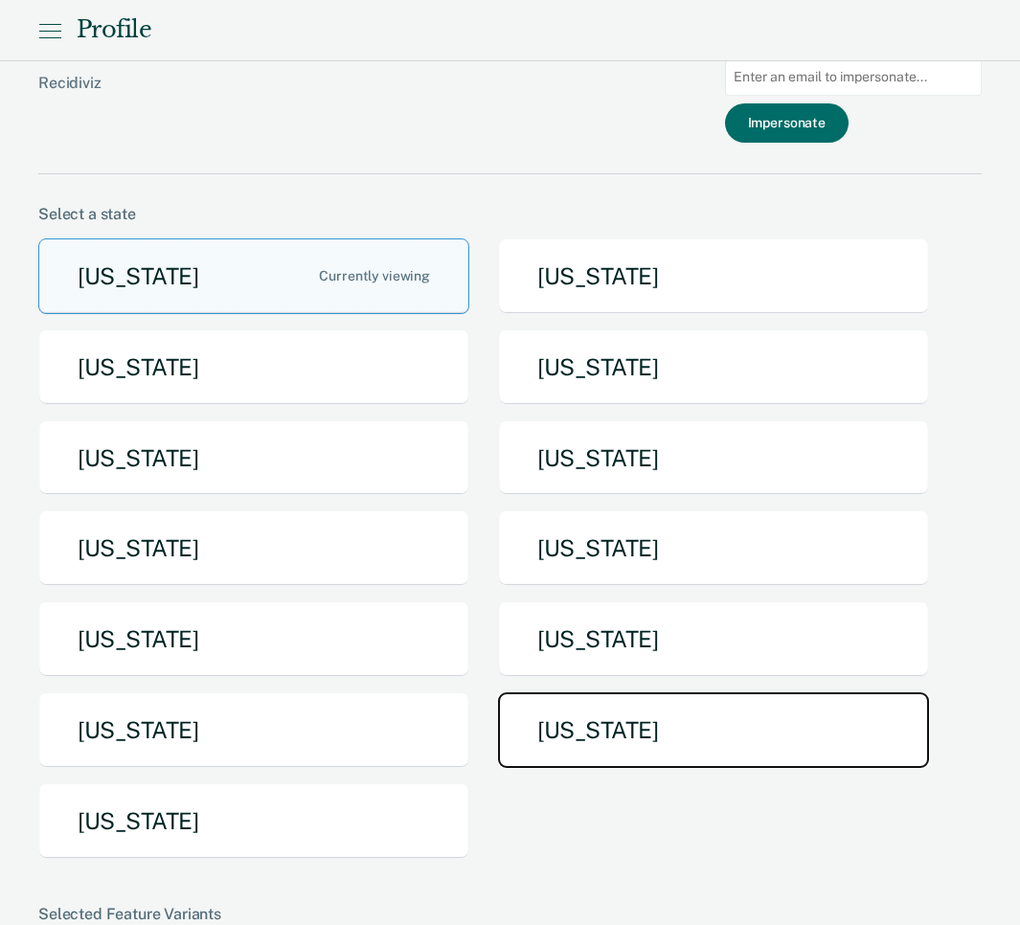
click at [574, 728] on button "[US_STATE]" at bounding box center [713, 731] width 431 height 76
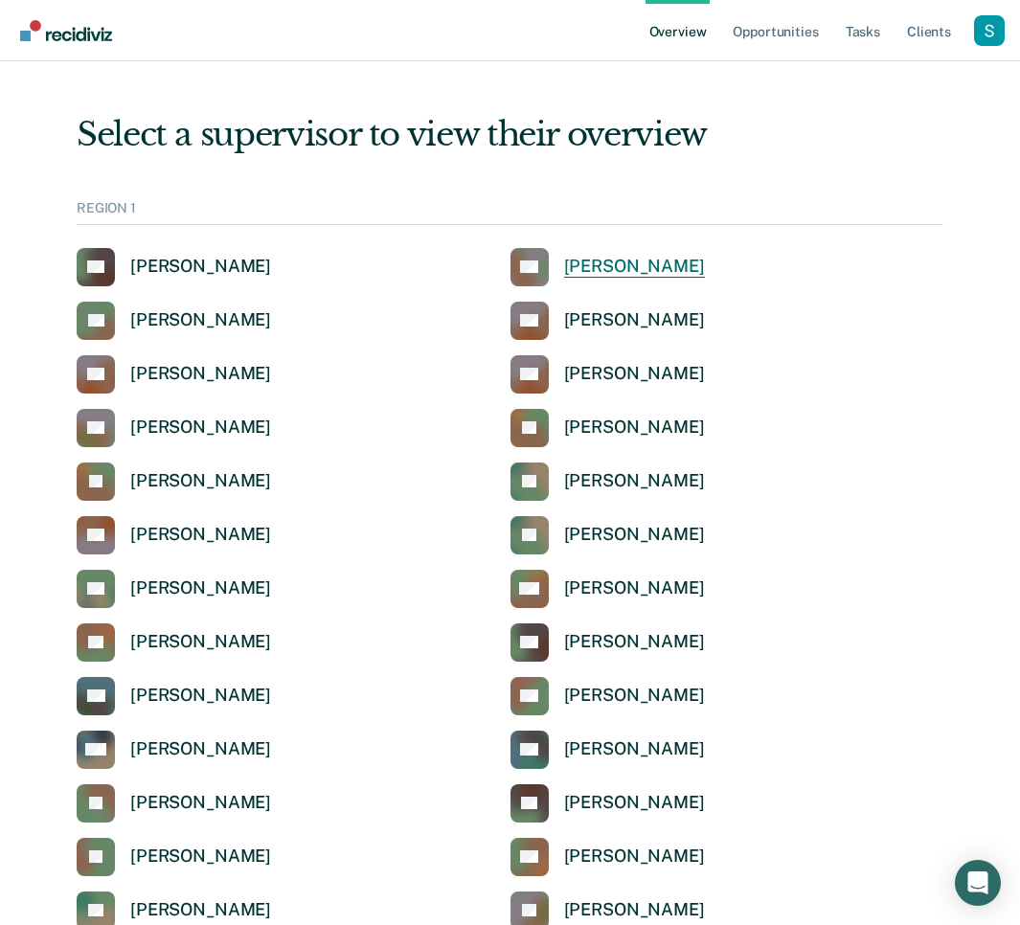
click at [629, 262] on div "[PERSON_NAME]" at bounding box center [634, 267] width 141 height 22
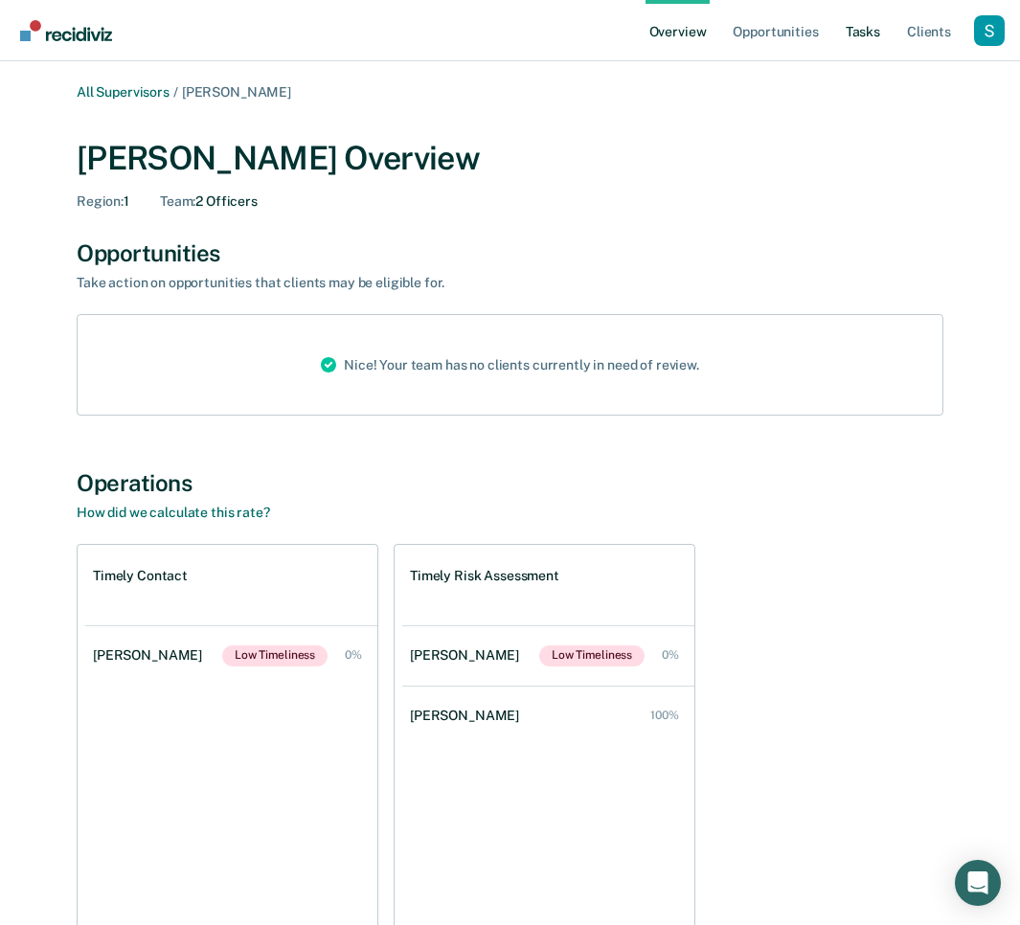
click at [860, 33] on link "Tasks" at bounding box center [863, 30] width 42 height 61
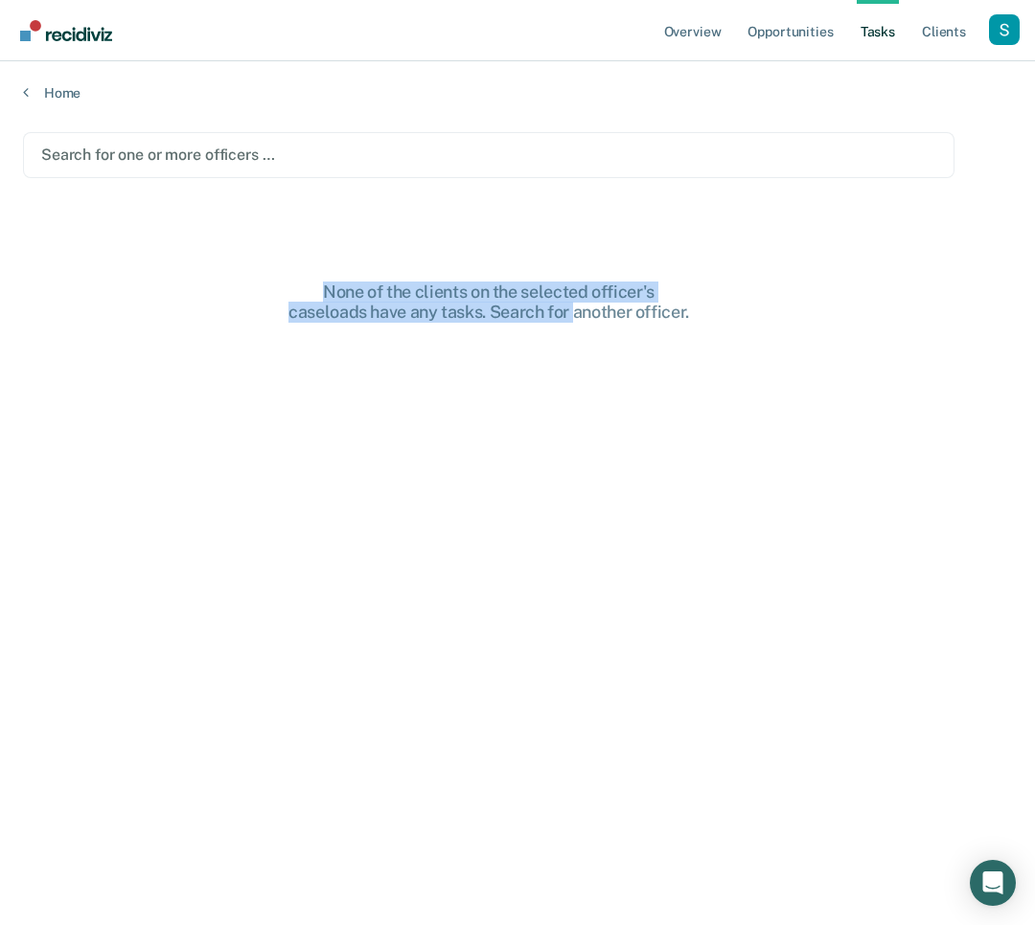
drag, startPoint x: 551, startPoint y: 301, endPoint x: 463, endPoint y: 176, distance: 152.6
click at [589, 307] on main "Search for one or more officers … None of the clients on the selected officer's…" at bounding box center [517, 511] width 1035 height 818
click at [415, 142] on div "Search for one or more officers …" at bounding box center [488, 155] width 899 height 26
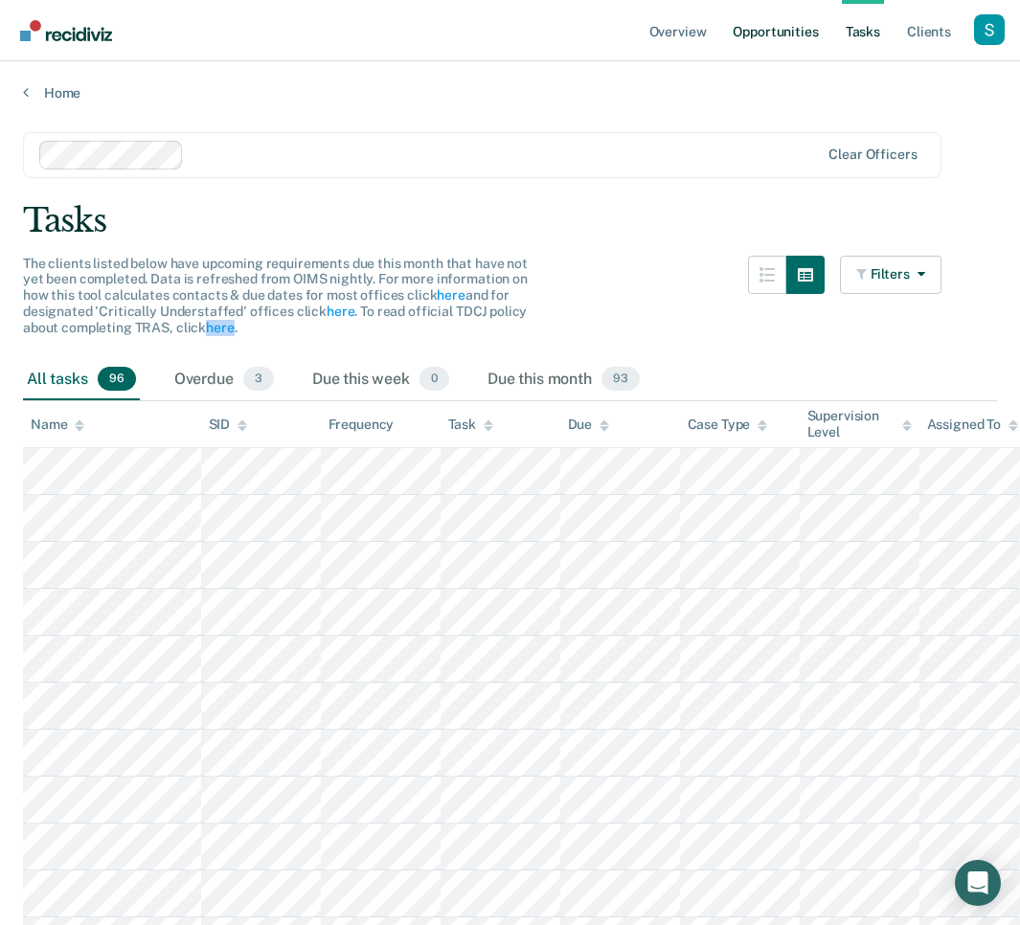
click at [762, 28] on link "Opportunities" at bounding box center [775, 30] width 93 height 61
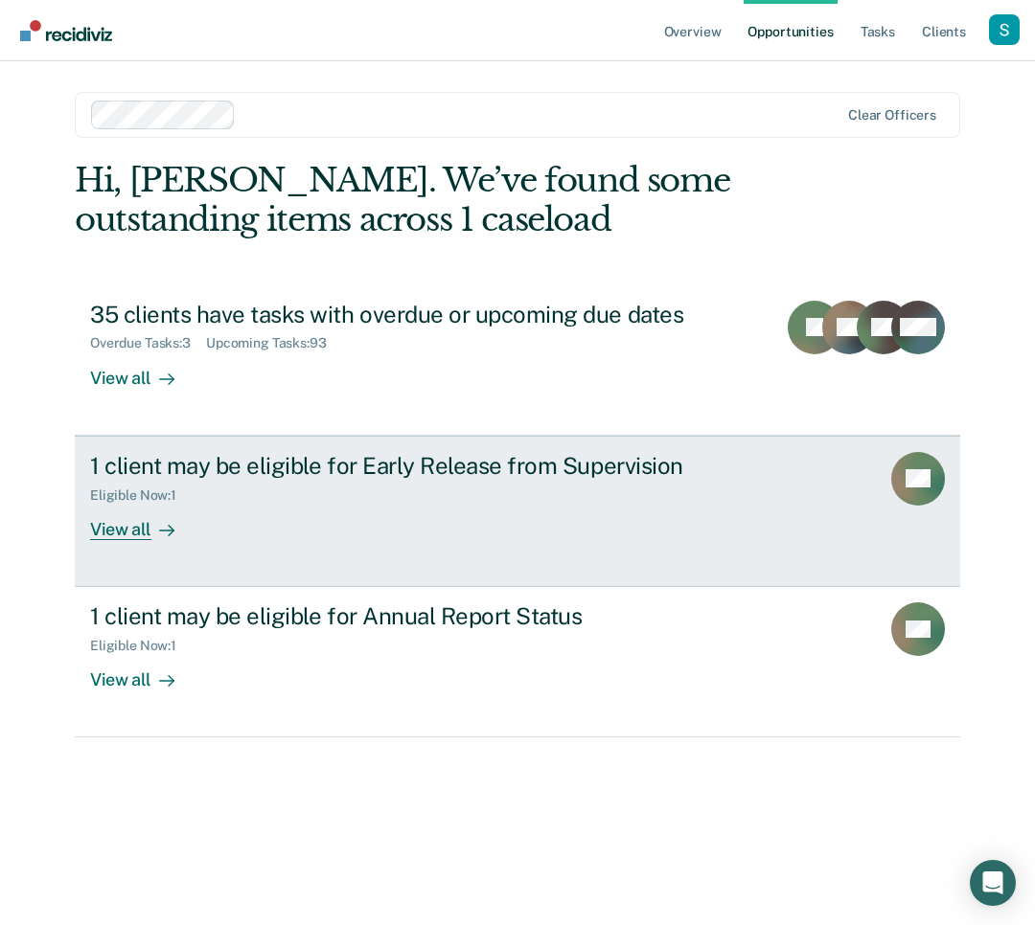
click at [611, 512] on div "1 client may be eligible for Early Release from Supervision Eligible Now : 1 Vi…" at bounding box center [449, 496] width 718 height 88
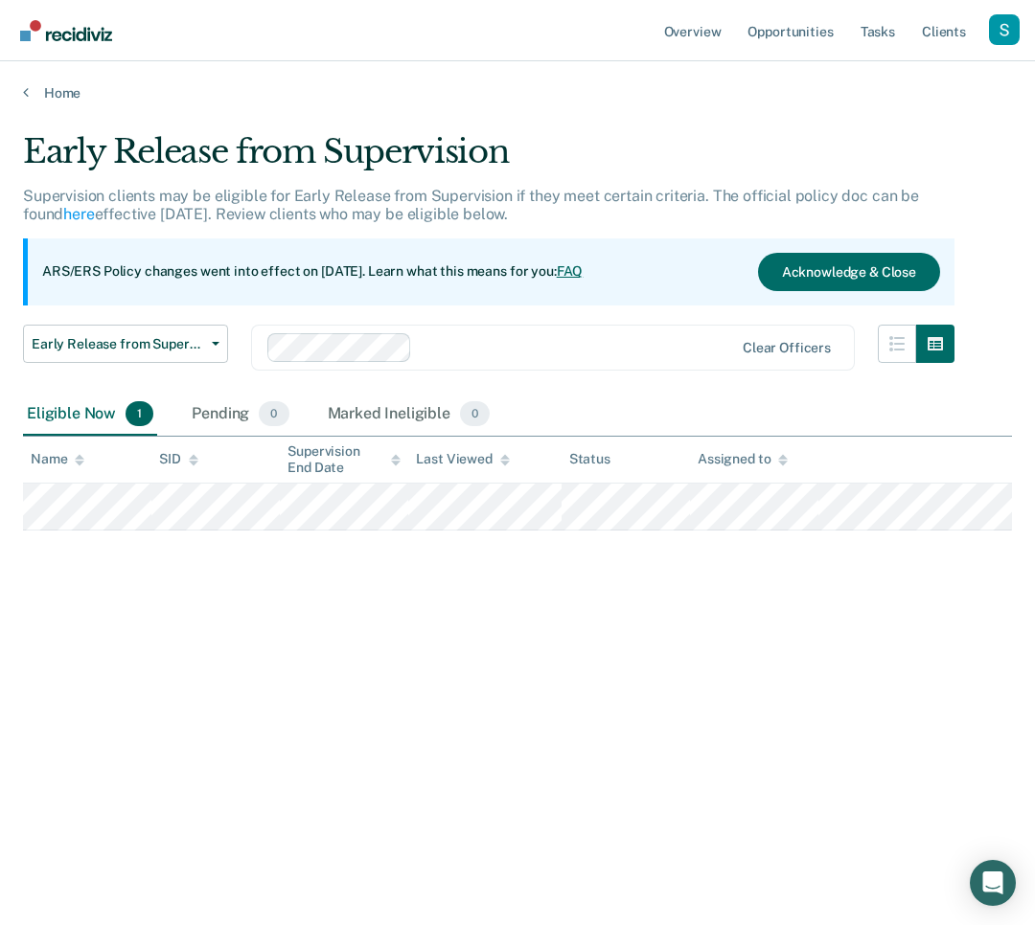
click at [297, 262] on p "ARS/ERS Policy changes went into effect on [DATE]. Learn what this means for yo…" at bounding box center [312, 271] width 540 height 19
click at [63, 214] on link "here" at bounding box center [78, 214] width 31 height 18
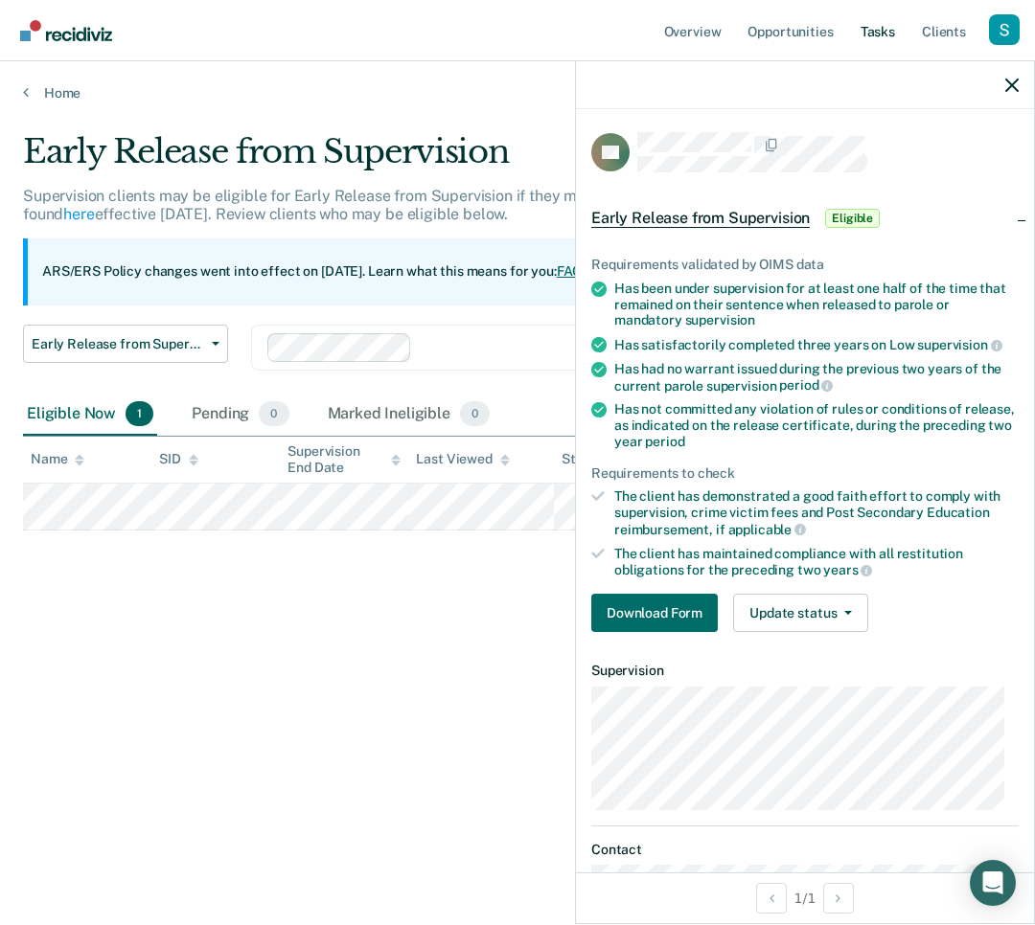
click at [880, 20] on link "Tasks" at bounding box center [877, 30] width 42 height 61
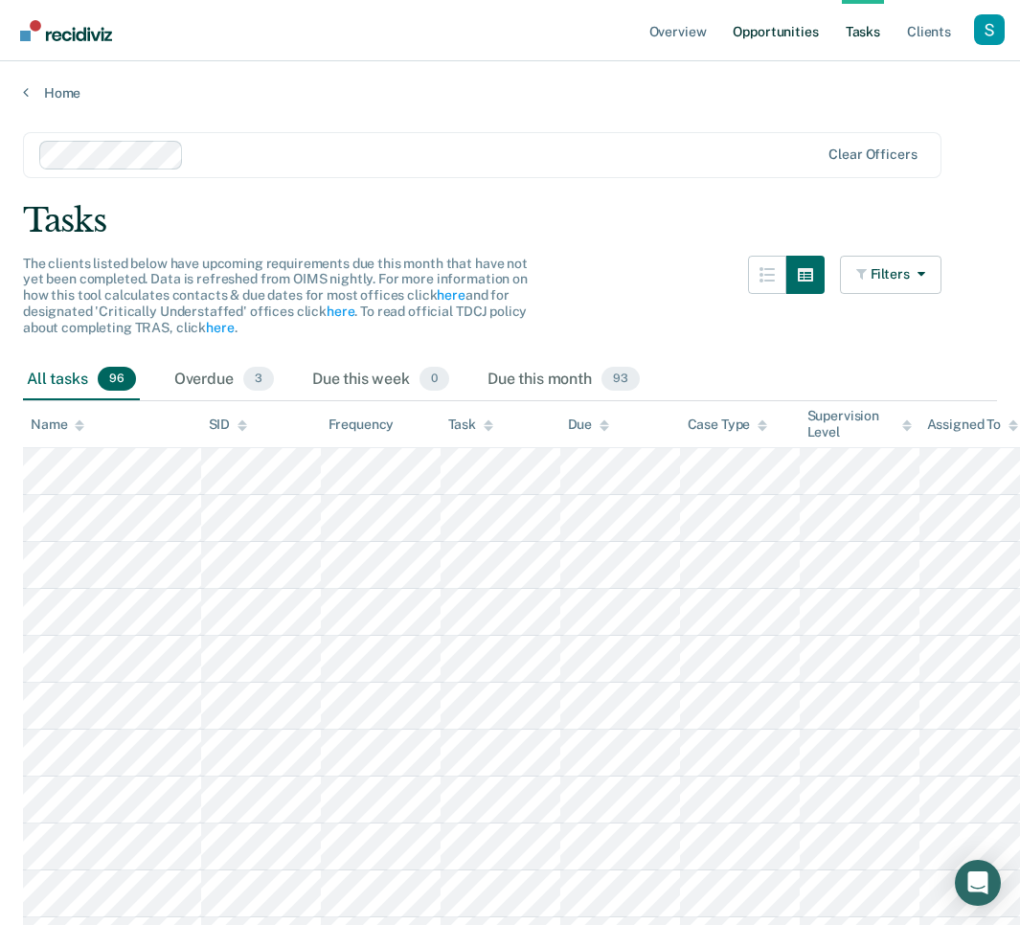
click at [795, 27] on link "Opportunities" at bounding box center [775, 30] width 93 height 61
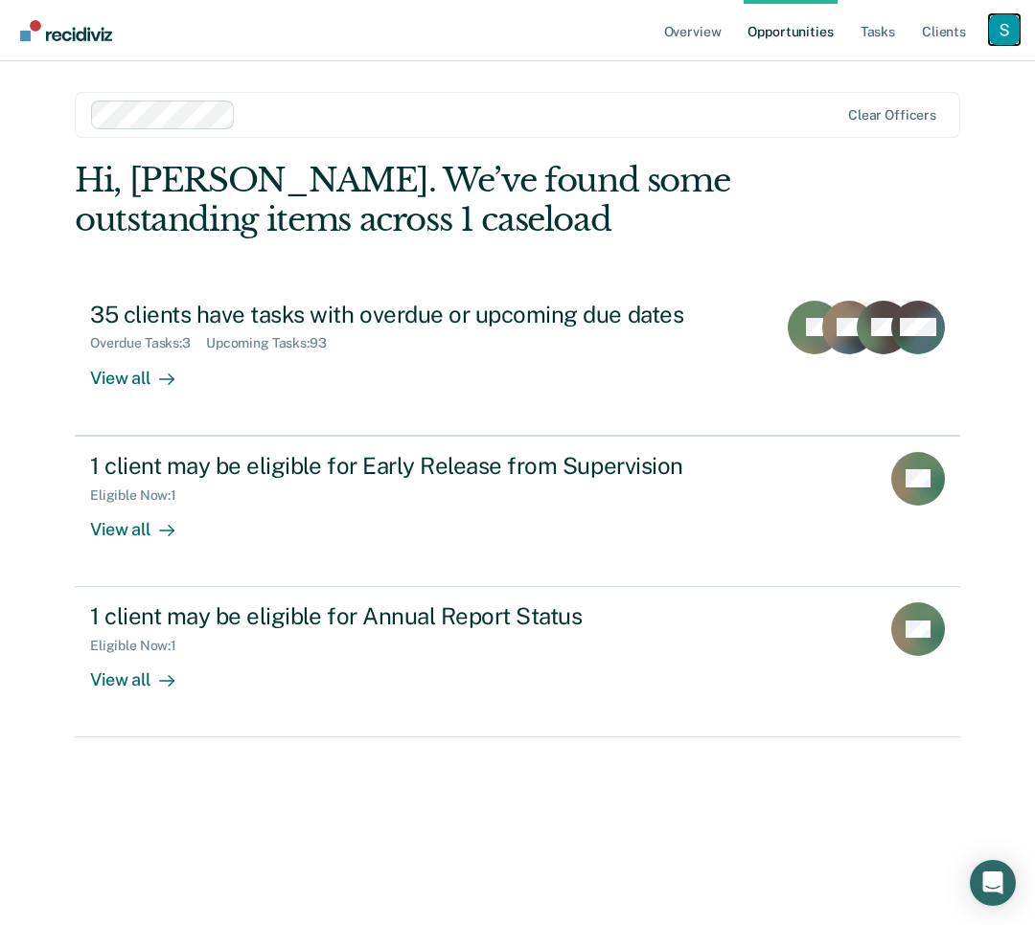
click at [997, 19] on div "Profile dropdown button" at bounding box center [1004, 29] width 31 height 31
click at [887, 70] on link "Profile" at bounding box center [927, 78] width 154 height 16
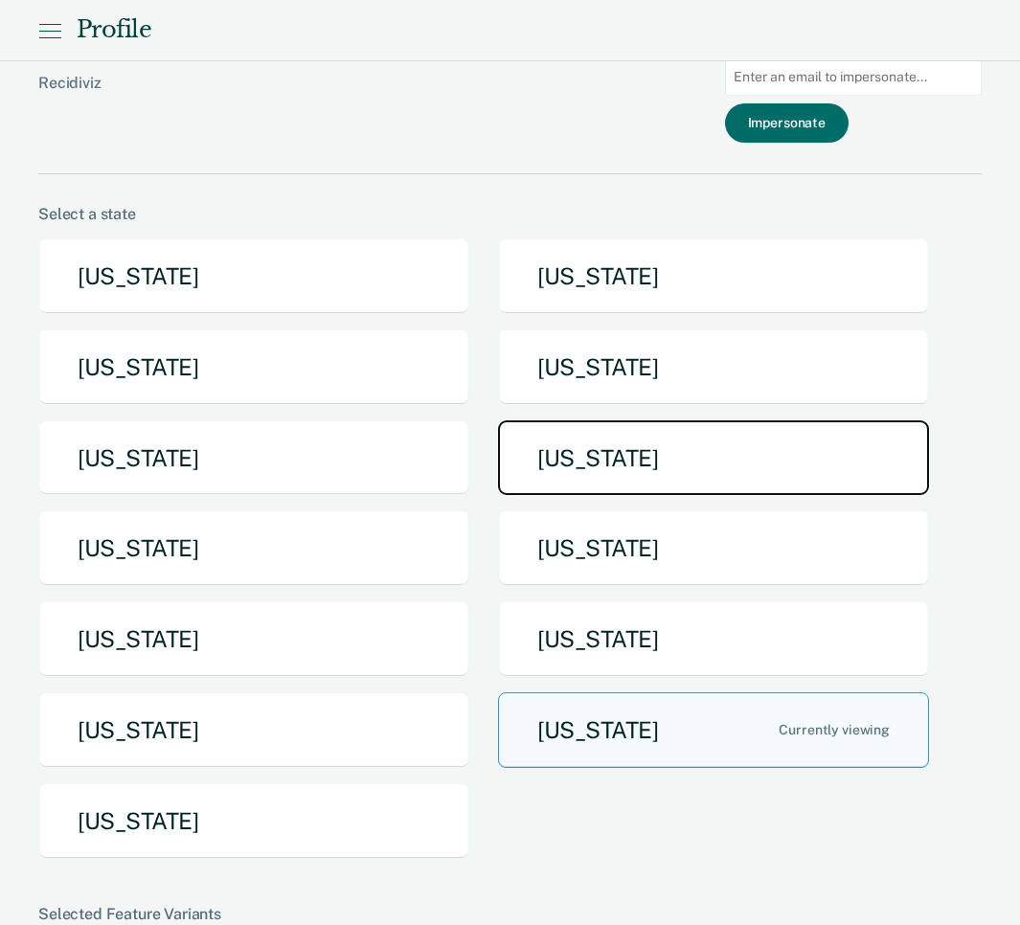
click at [714, 448] on button "[US_STATE]" at bounding box center [713, 459] width 431 height 76
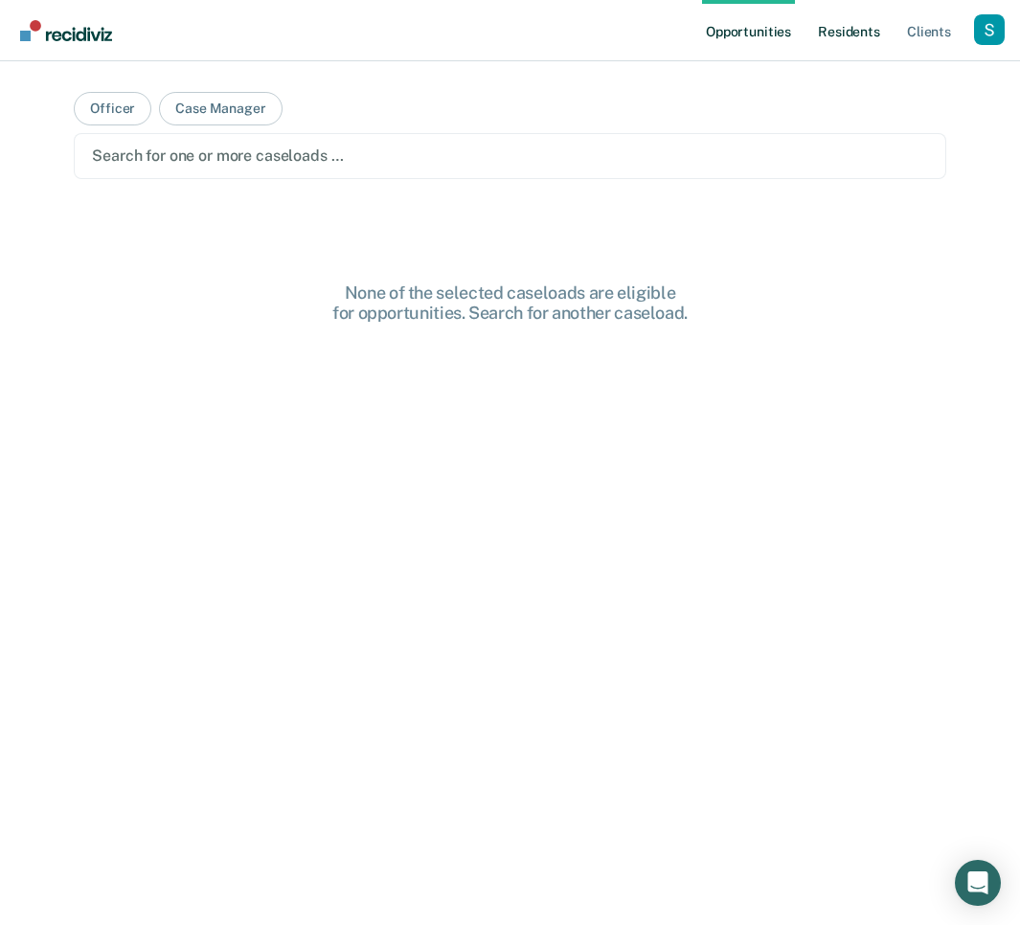
click at [854, 26] on link "Resident s" at bounding box center [849, 30] width 70 height 61
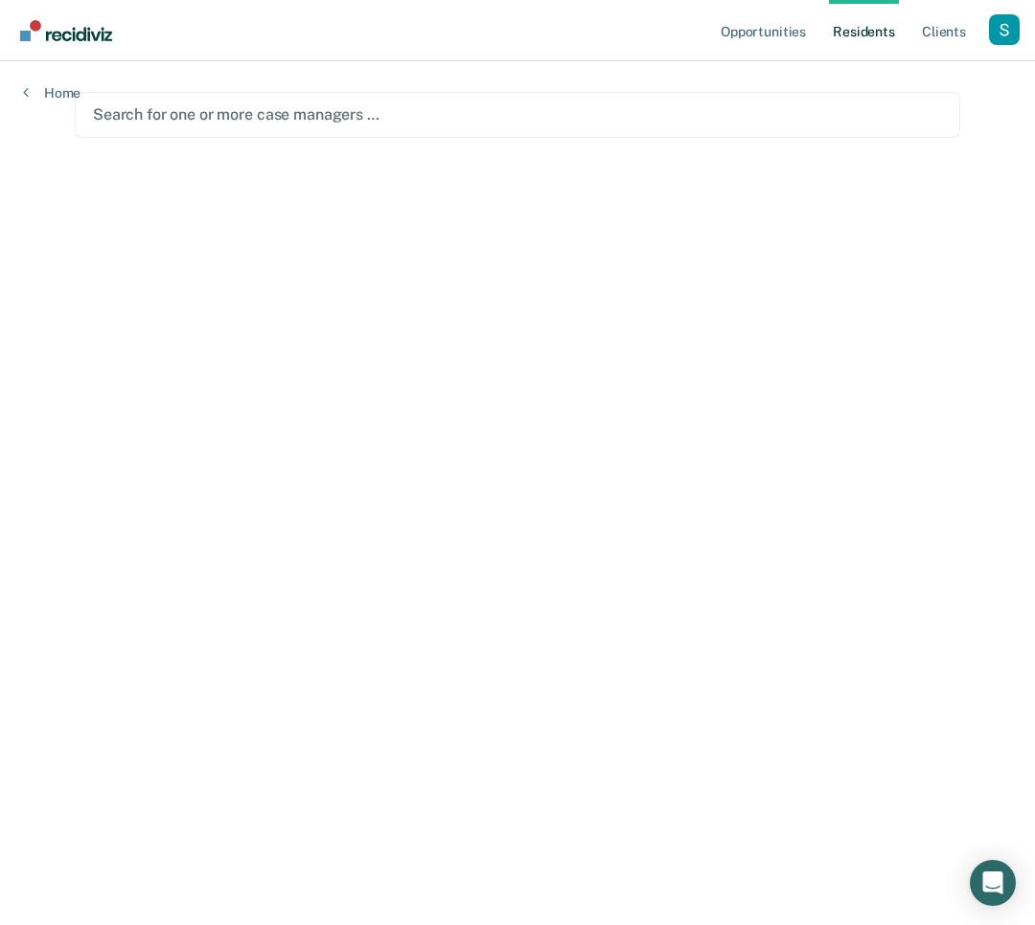
click at [578, 174] on main "Search for one or more case managers …" at bounding box center [517, 470] width 931 height 818
click at [584, 147] on main "Search for one or more case managers …" at bounding box center [517, 470] width 931 height 818
click at [332, 122] on div at bounding box center [517, 114] width 849 height 22
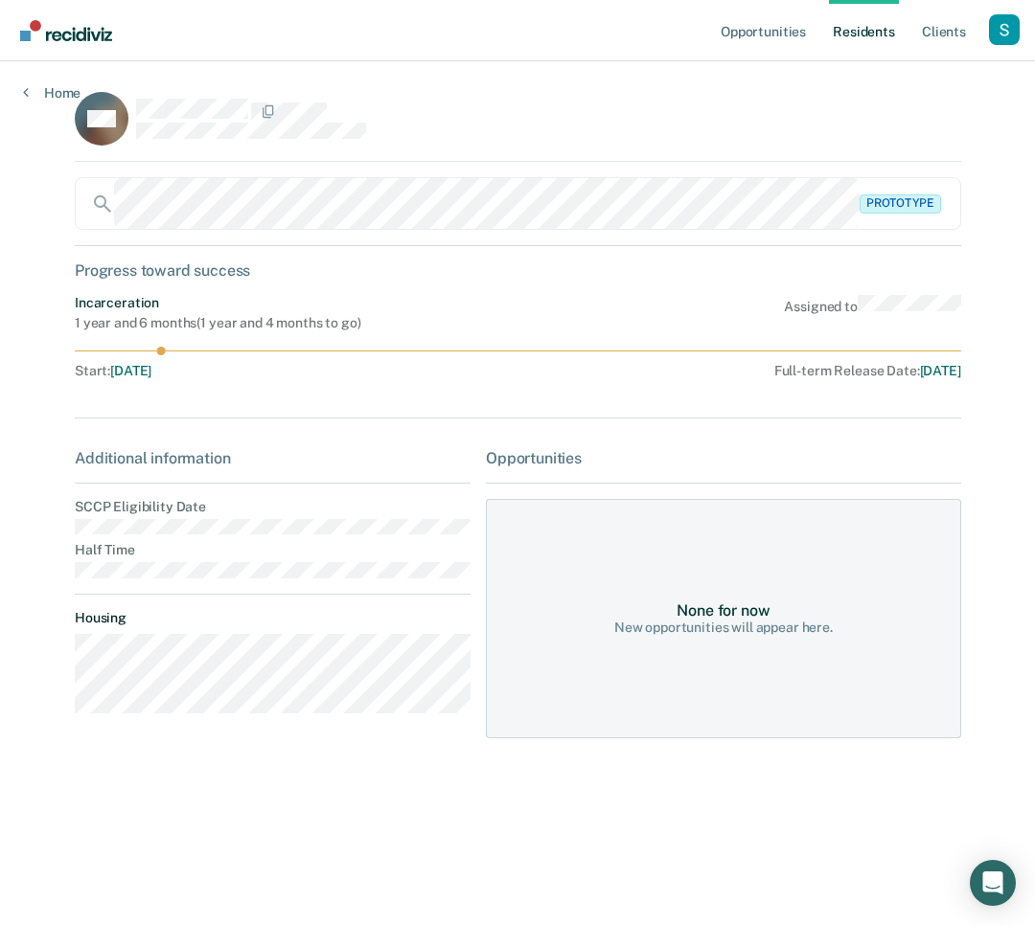
click at [690, 132] on div "WB" at bounding box center [518, 127] width 886 height 70
